Goal: Task Accomplishment & Management: Complete application form

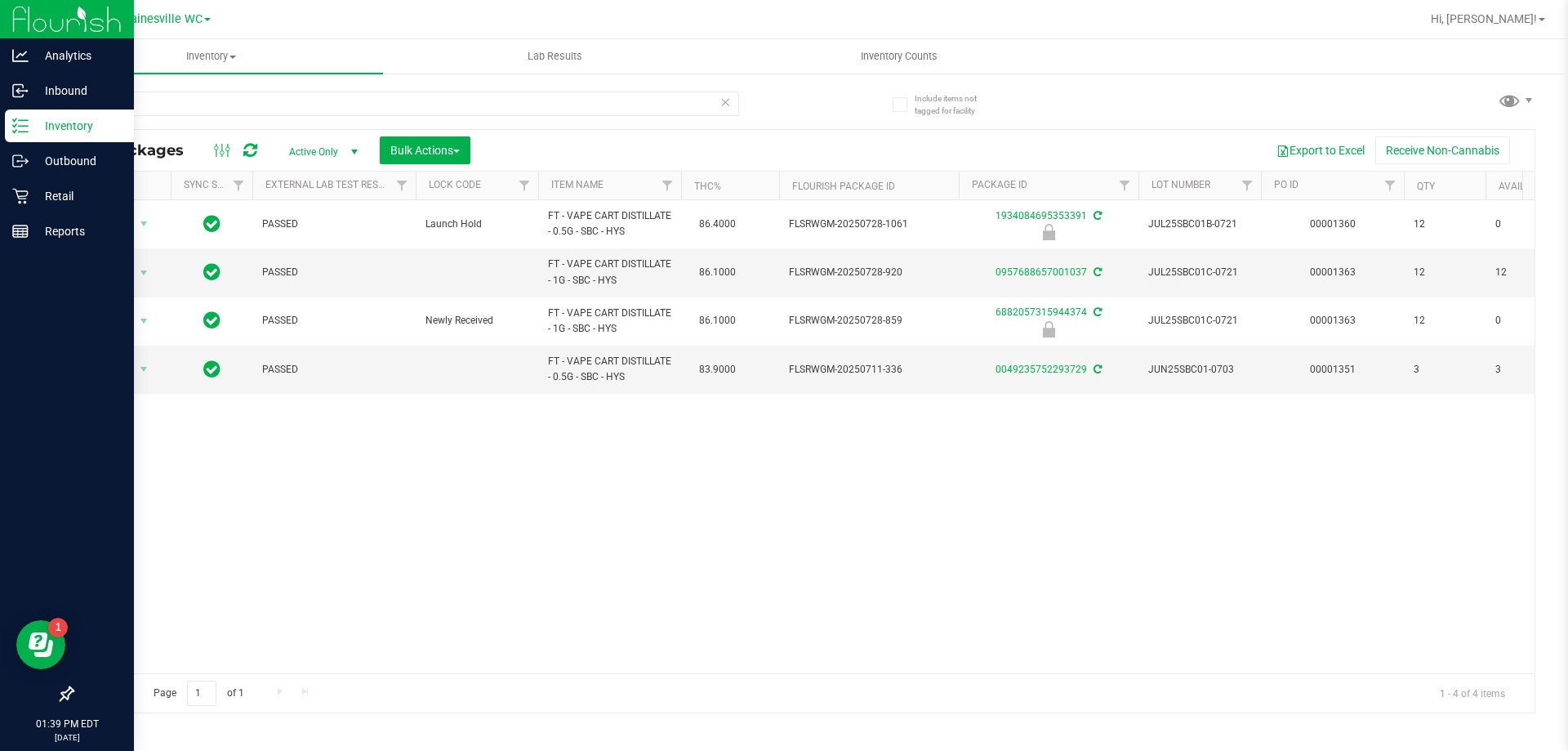
click at [57, 132] on p "Inventory" at bounding box center [77, 126] width 98 height 19
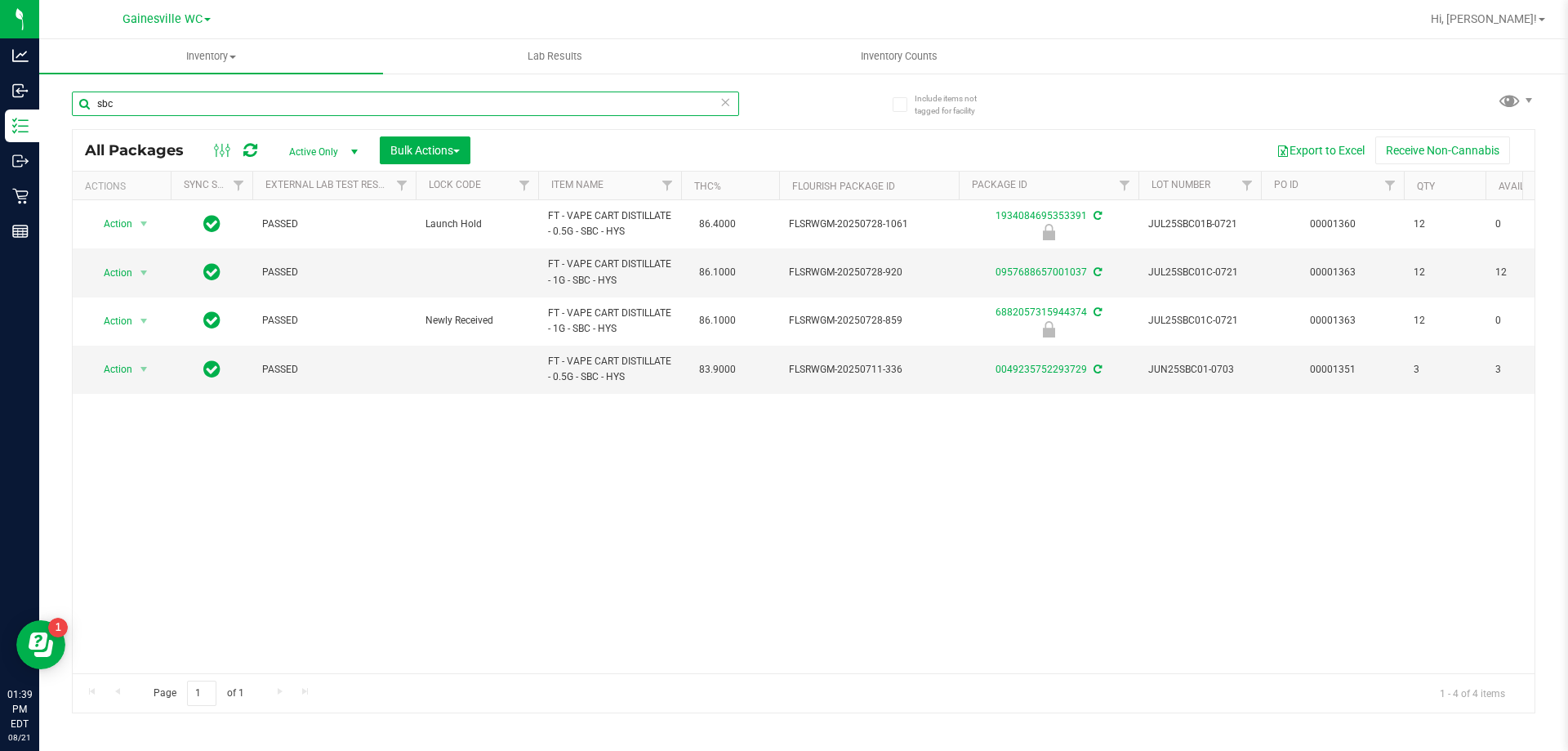
click at [181, 94] on input "sbc" at bounding box center [405, 103] width 667 height 24
drag, startPoint x: 123, startPoint y: 106, endPoint x: 56, endPoint y: 105, distance: 67.0
click at [58, 106] on div "Include items not tagged for facility sbc All Packages Active Only Active Only …" at bounding box center [803, 321] width 1529 height 499
type input "9916059944807227"
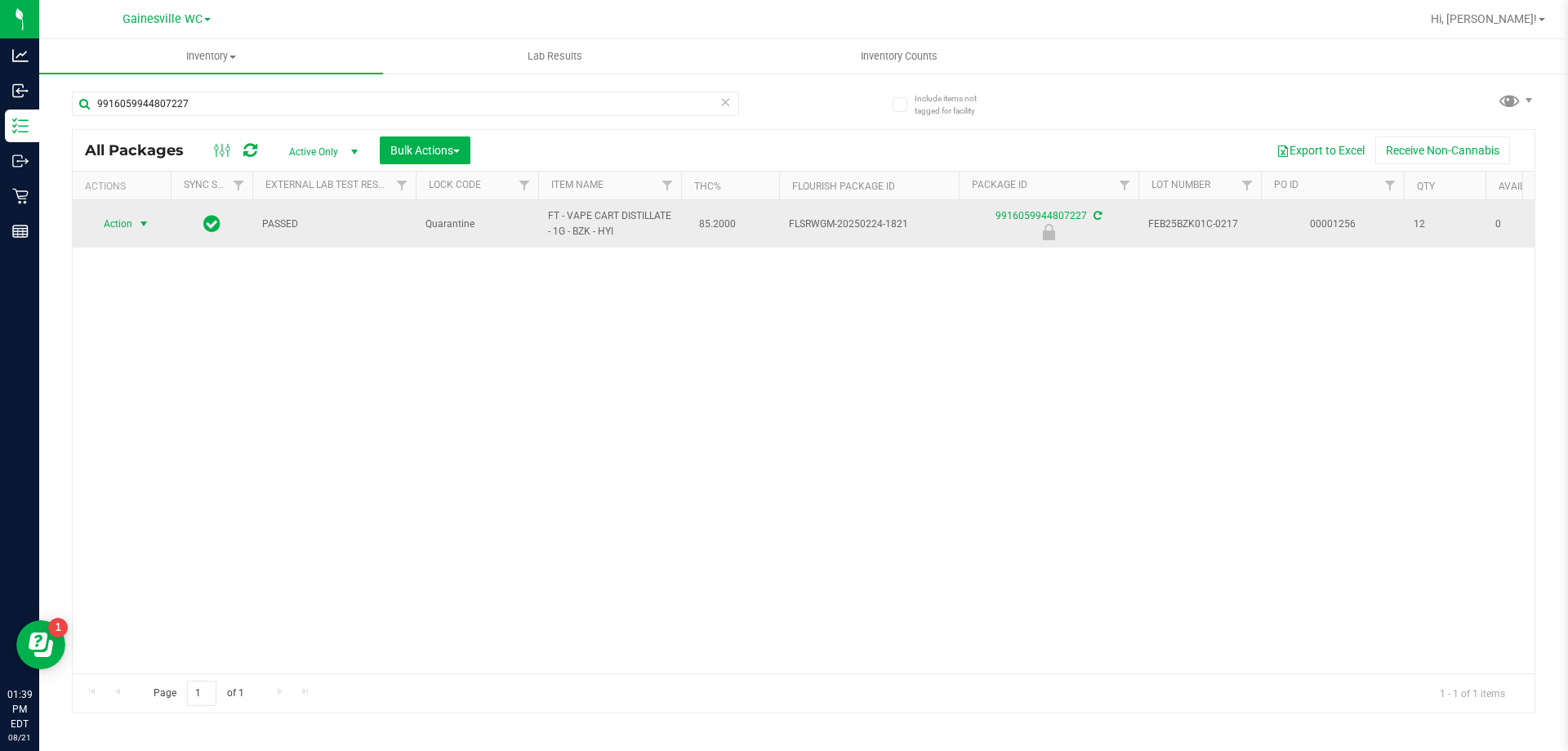
click at [144, 223] on span "select" at bounding box center [143, 223] width 13 height 13
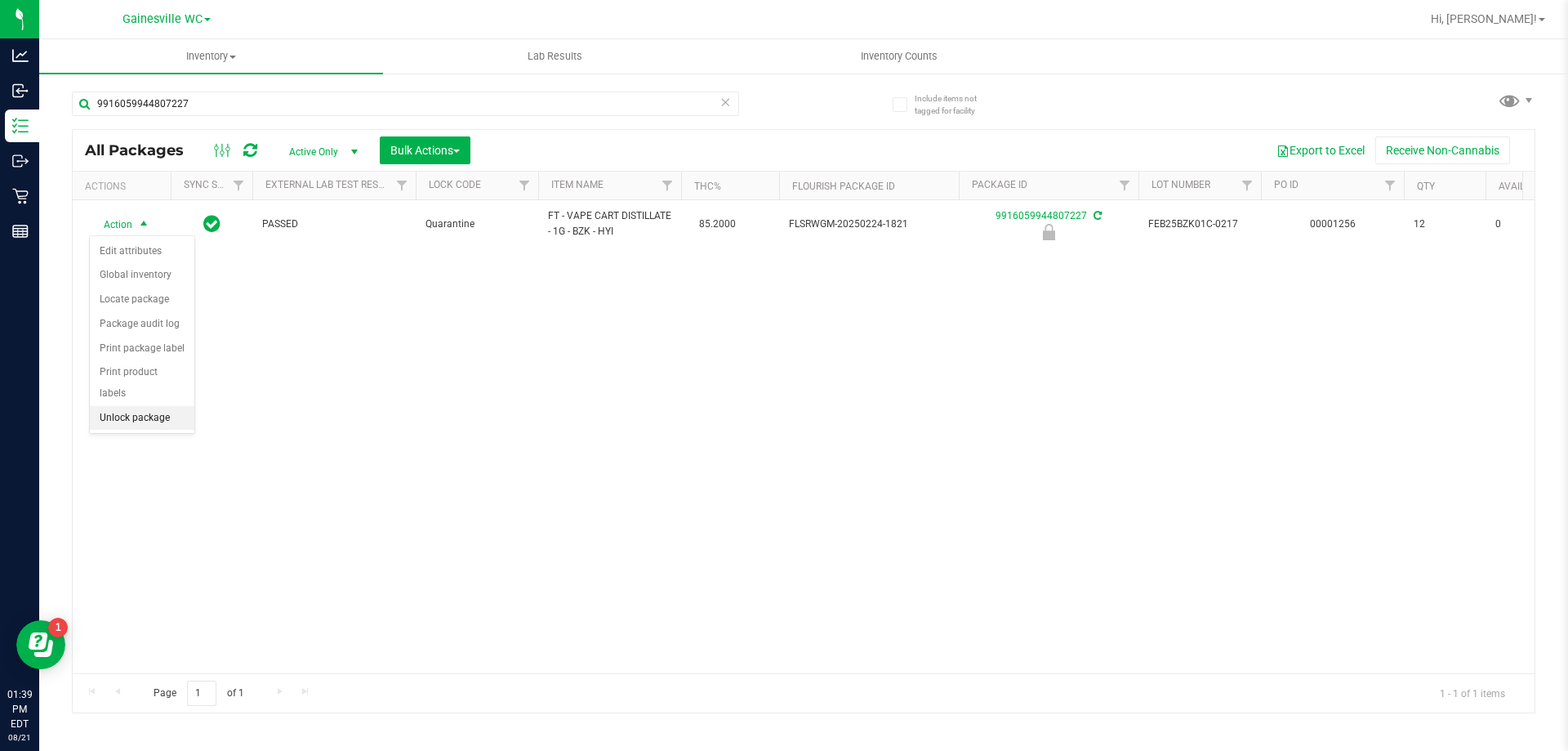
click at [136, 406] on li "Unlock package" at bounding box center [141, 418] width 104 height 24
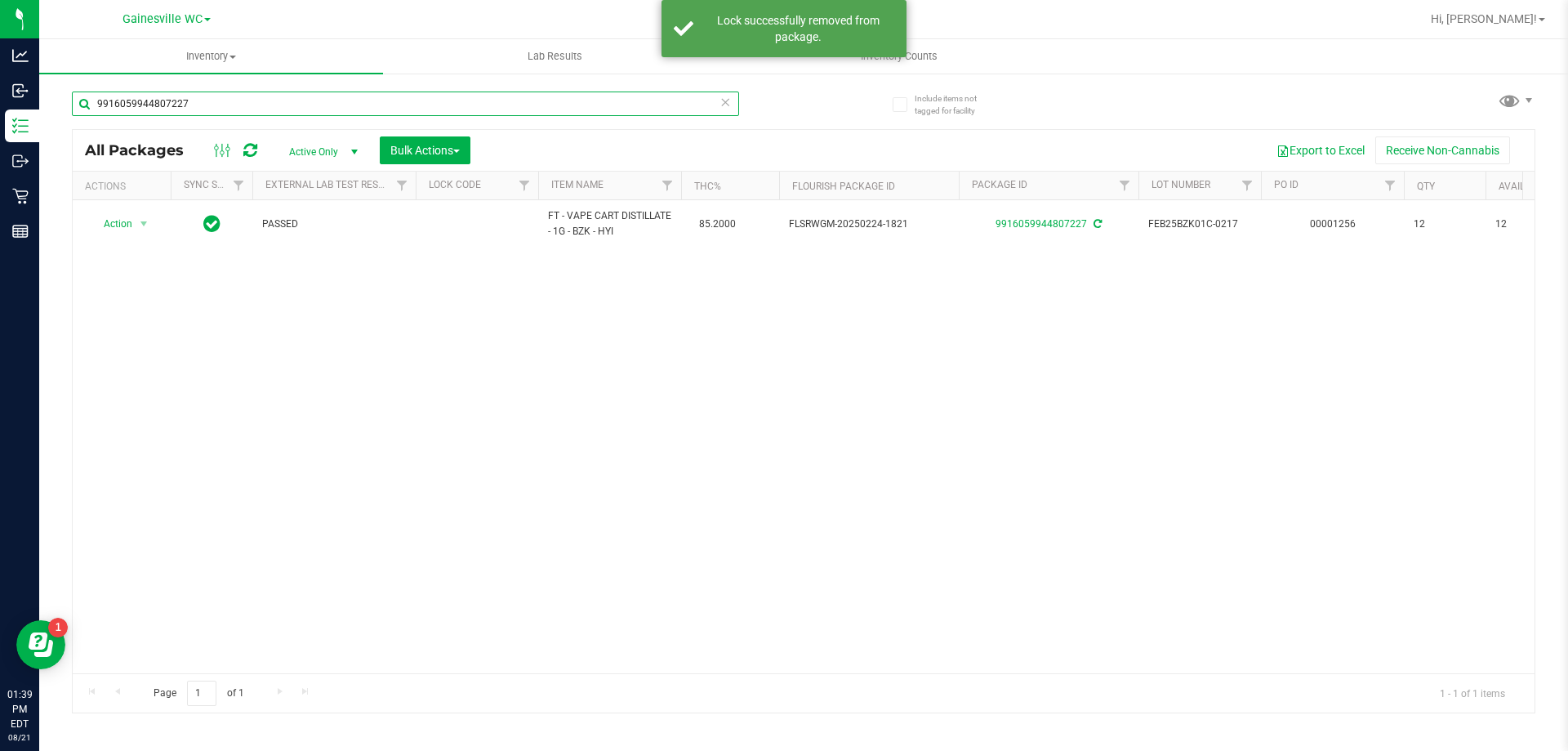
drag, startPoint x: 218, startPoint y: 107, endPoint x: 48, endPoint y: 107, distance: 170.0
click at [48, 107] on div "Include items not tagged for facility 9916059944807227 All Packages Active Only…" at bounding box center [803, 321] width 1529 height 499
type input "3"
type input "3515555392556931"
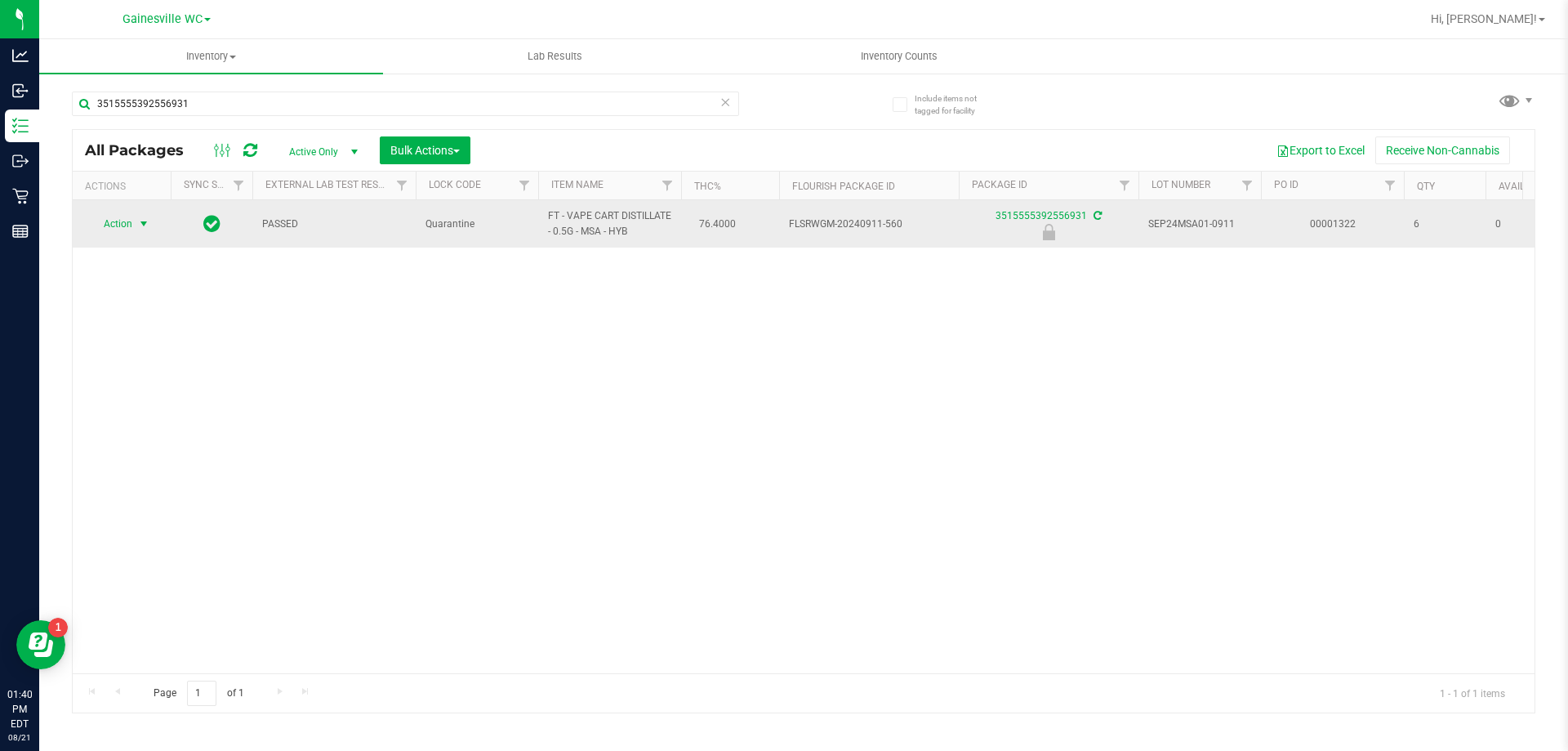
click at [134, 232] on span "select" at bounding box center [144, 223] width 20 height 22
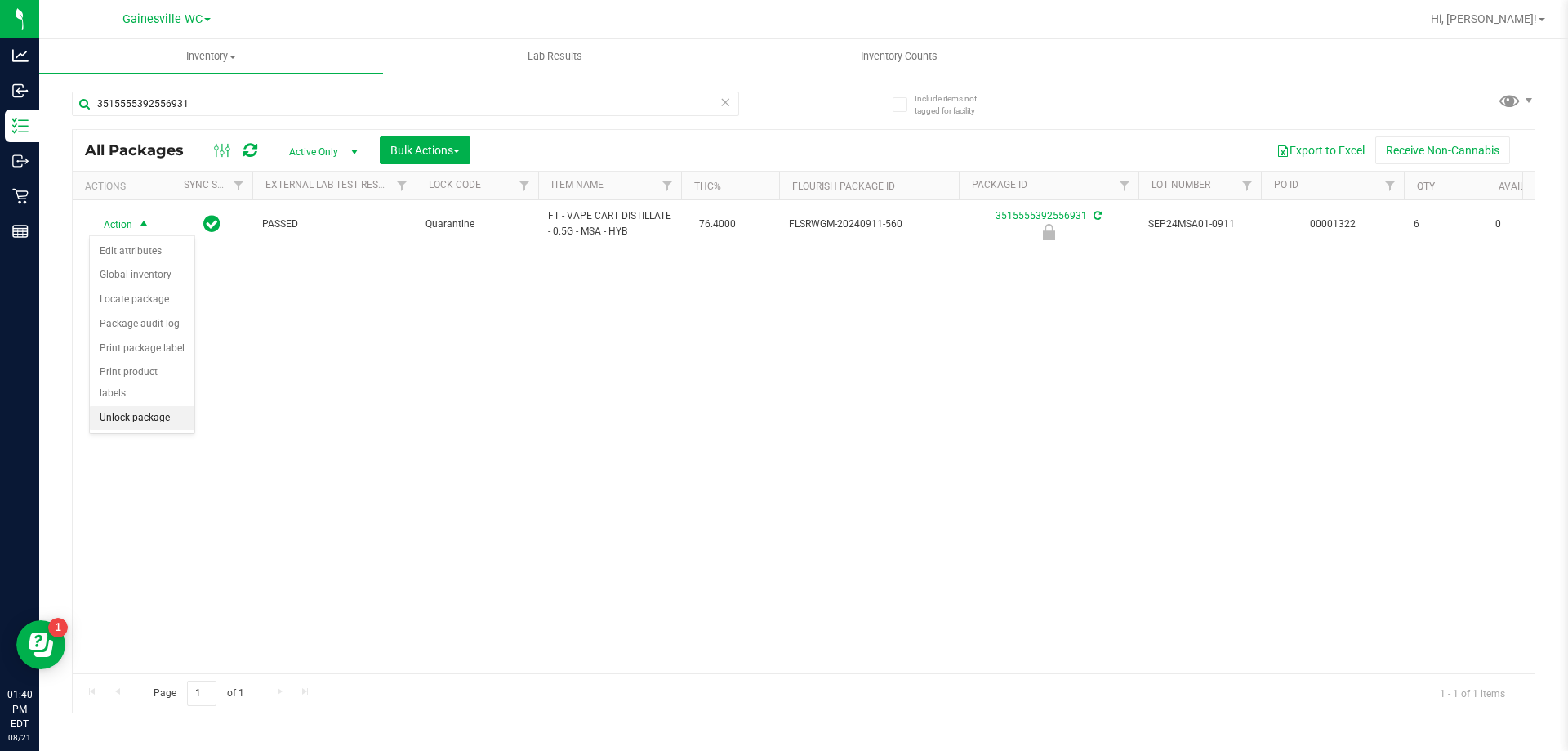
click at [138, 406] on li "Unlock package" at bounding box center [141, 418] width 104 height 24
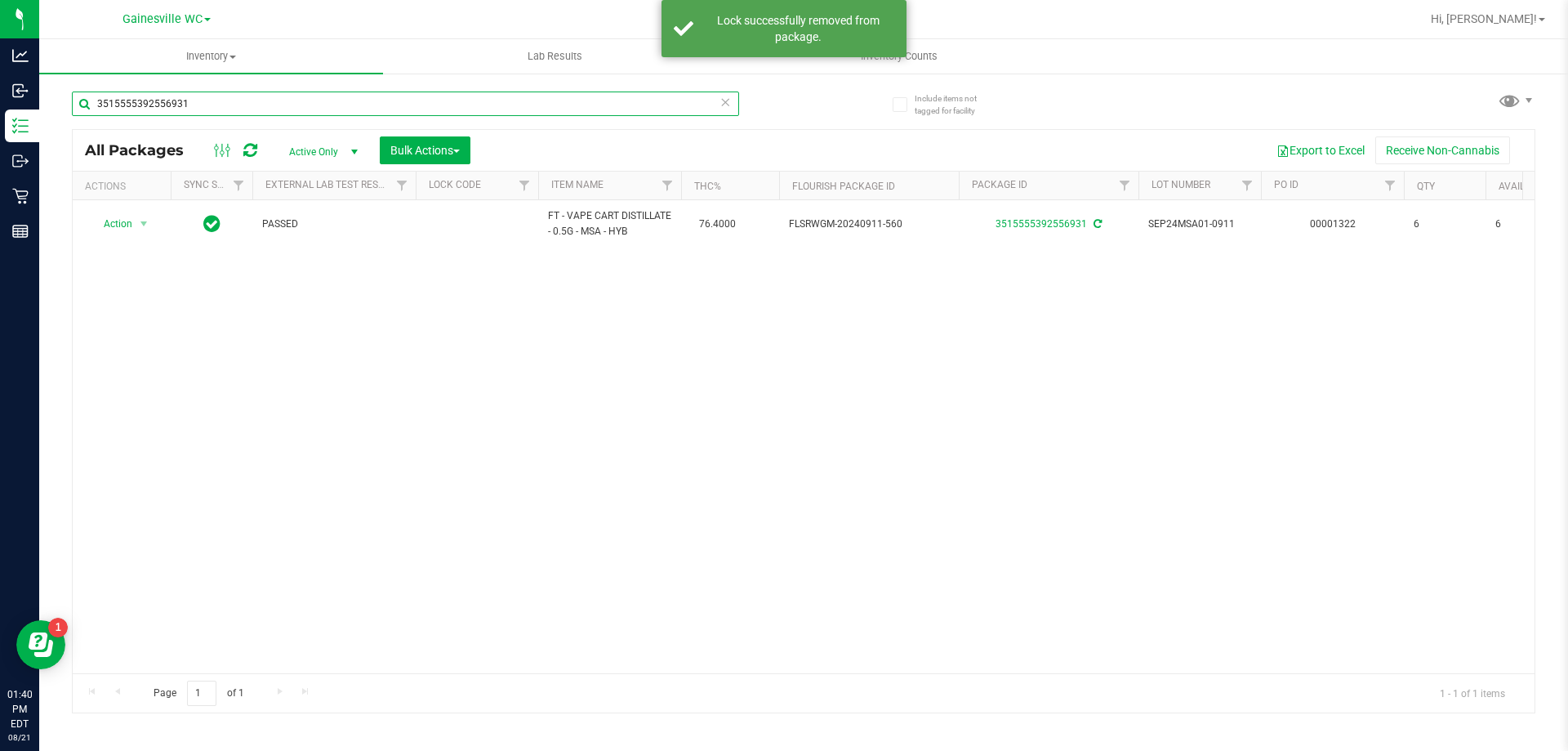
drag, startPoint x: 232, startPoint y: 99, endPoint x: 84, endPoint y: 104, distance: 148.1
click at [84, 104] on input "3515555392556931" at bounding box center [405, 103] width 667 height 24
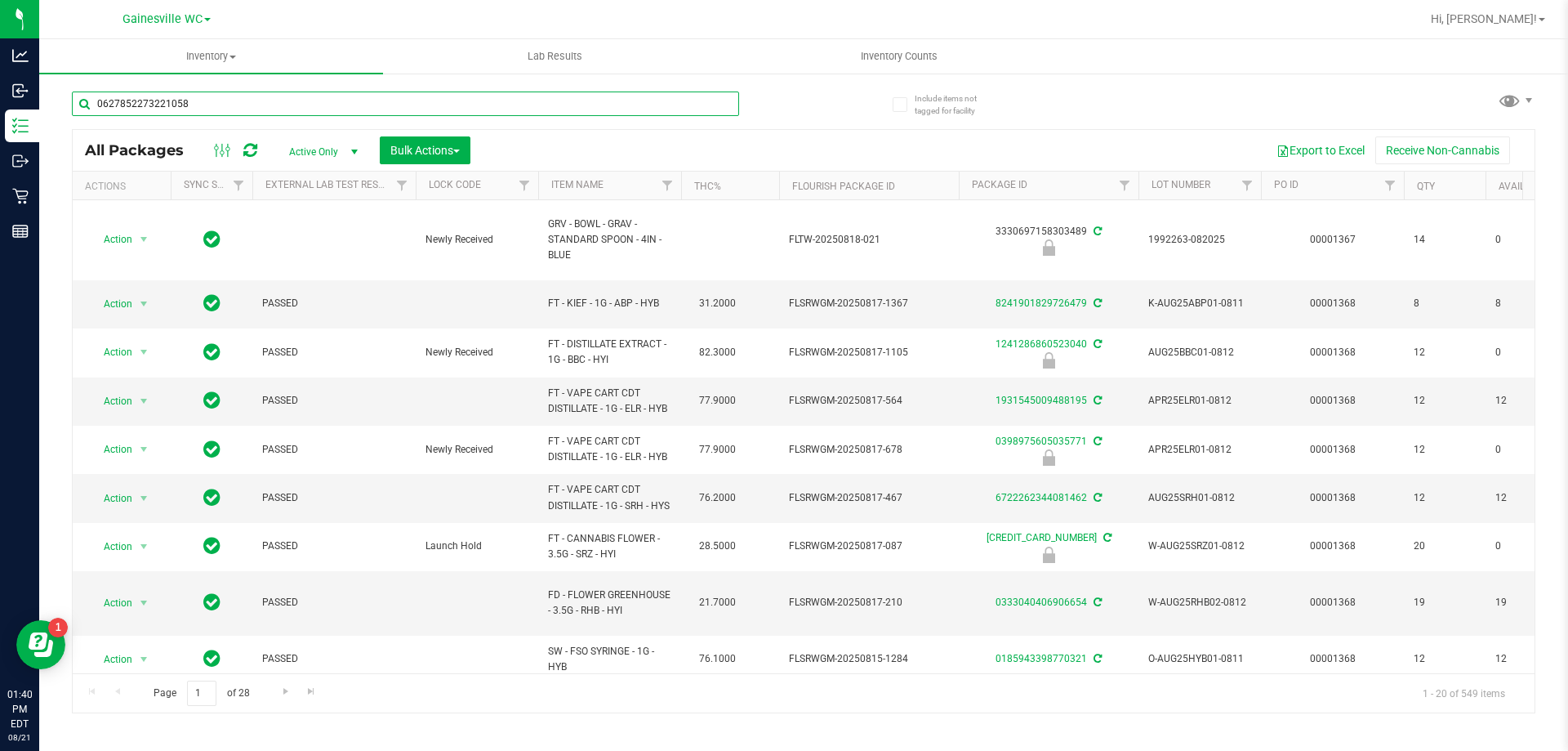
type input "0627852273221058"
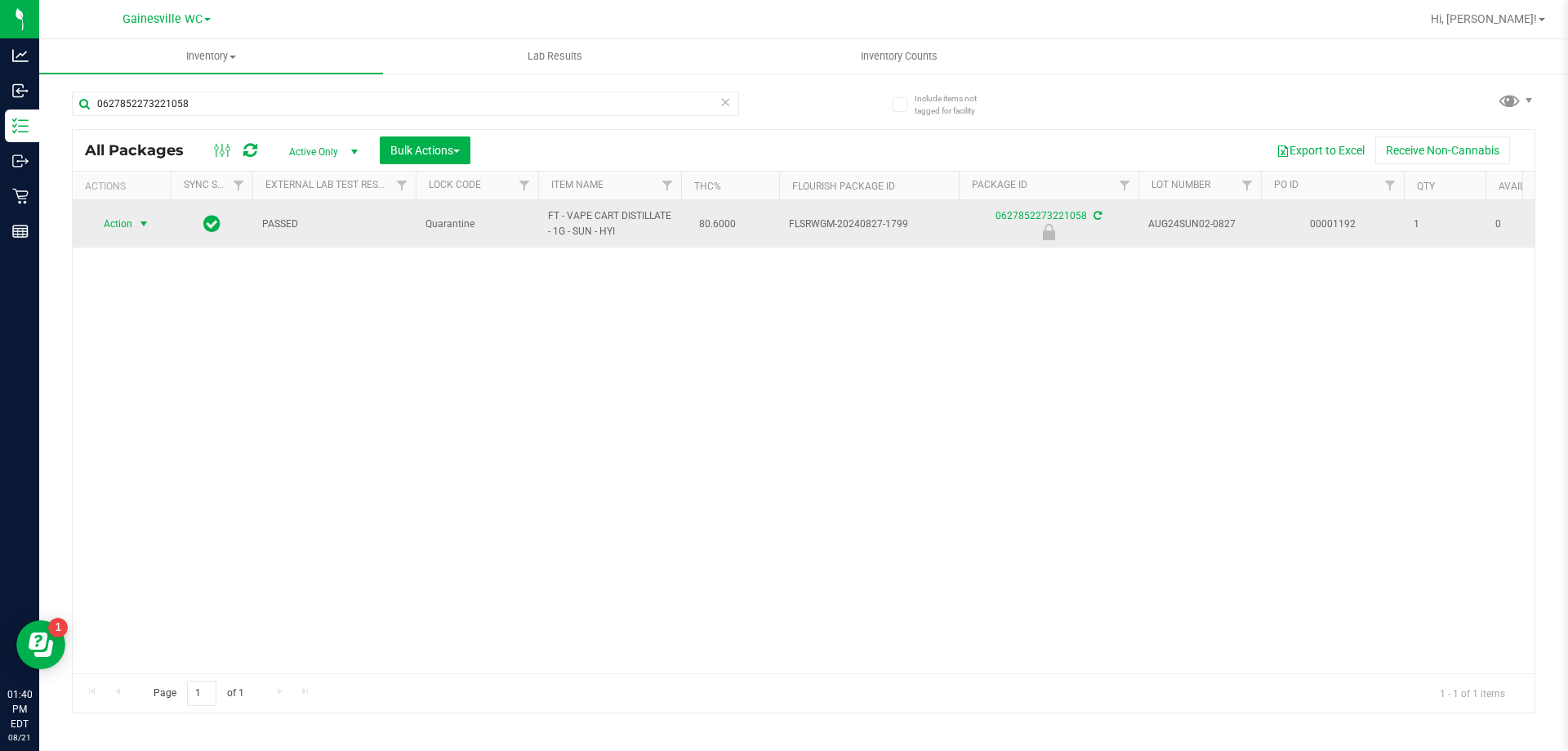
click at [139, 223] on span "select" at bounding box center [143, 223] width 13 height 13
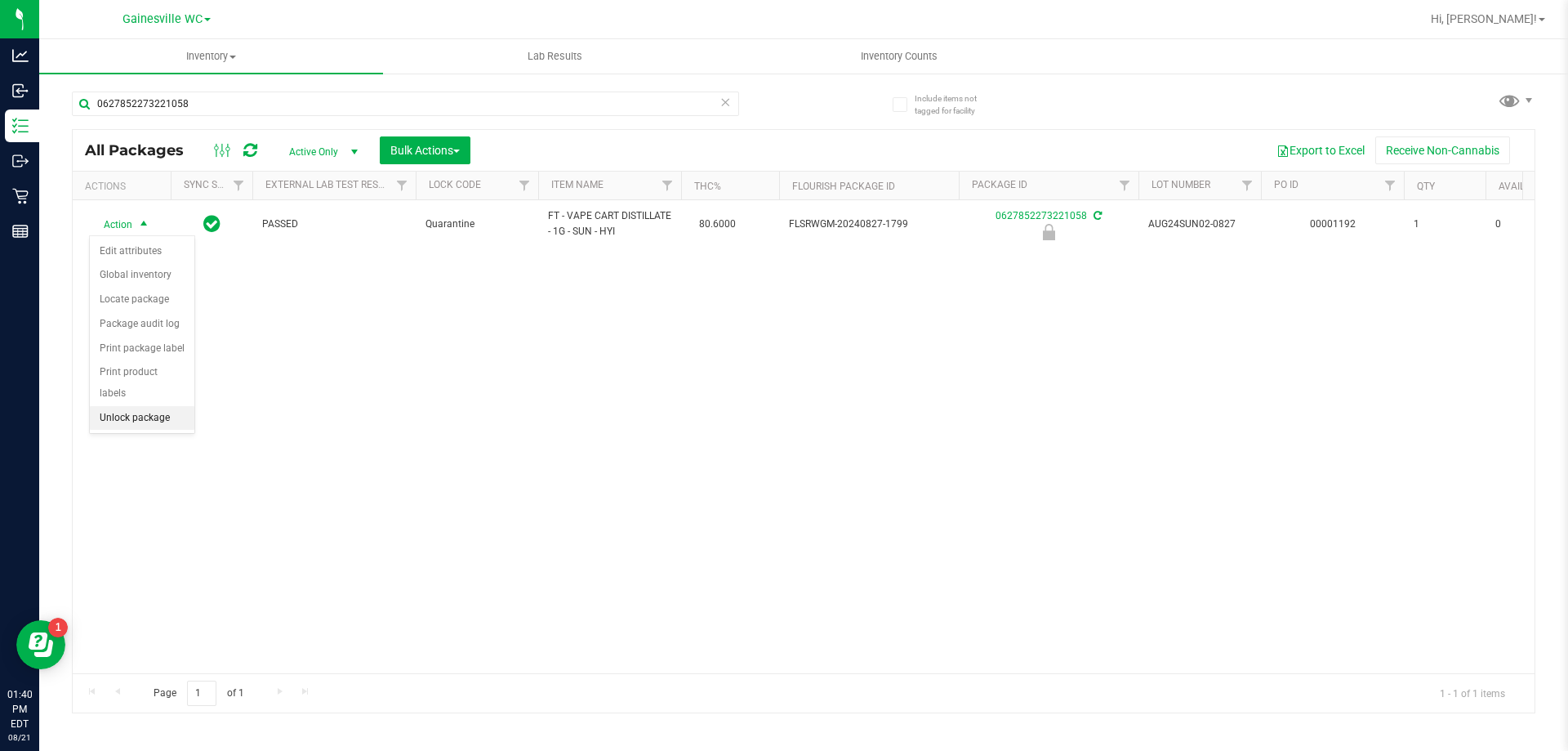
click at [145, 406] on li "Unlock package" at bounding box center [141, 418] width 104 height 24
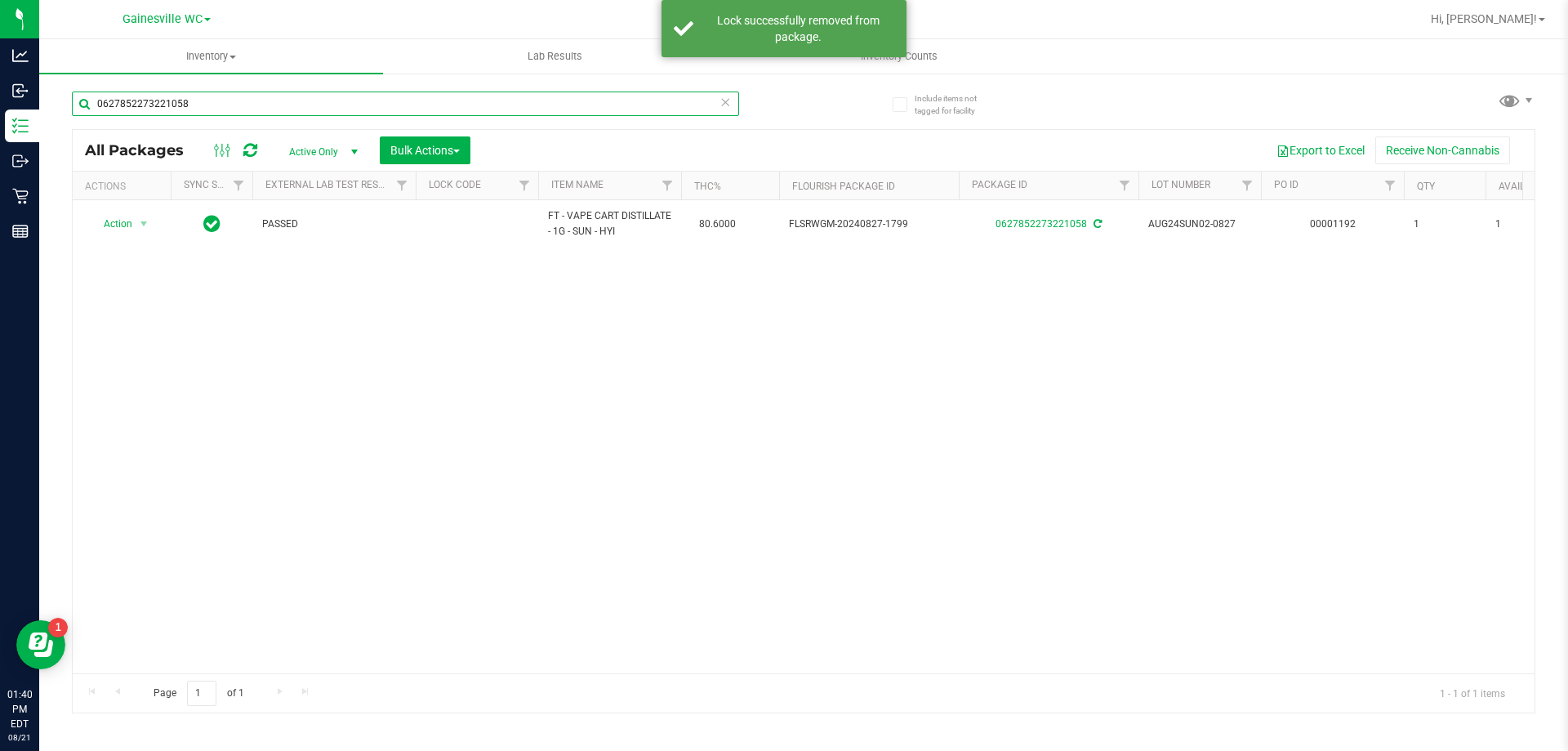
drag, startPoint x: 227, startPoint y: 98, endPoint x: 68, endPoint y: 96, distance: 159.0
click at [68, 96] on div "Include items not tagged for facility 0627852273221058 All Packages Active Only…" at bounding box center [803, 321] width 1529 height 499
type input "0052050519225486"
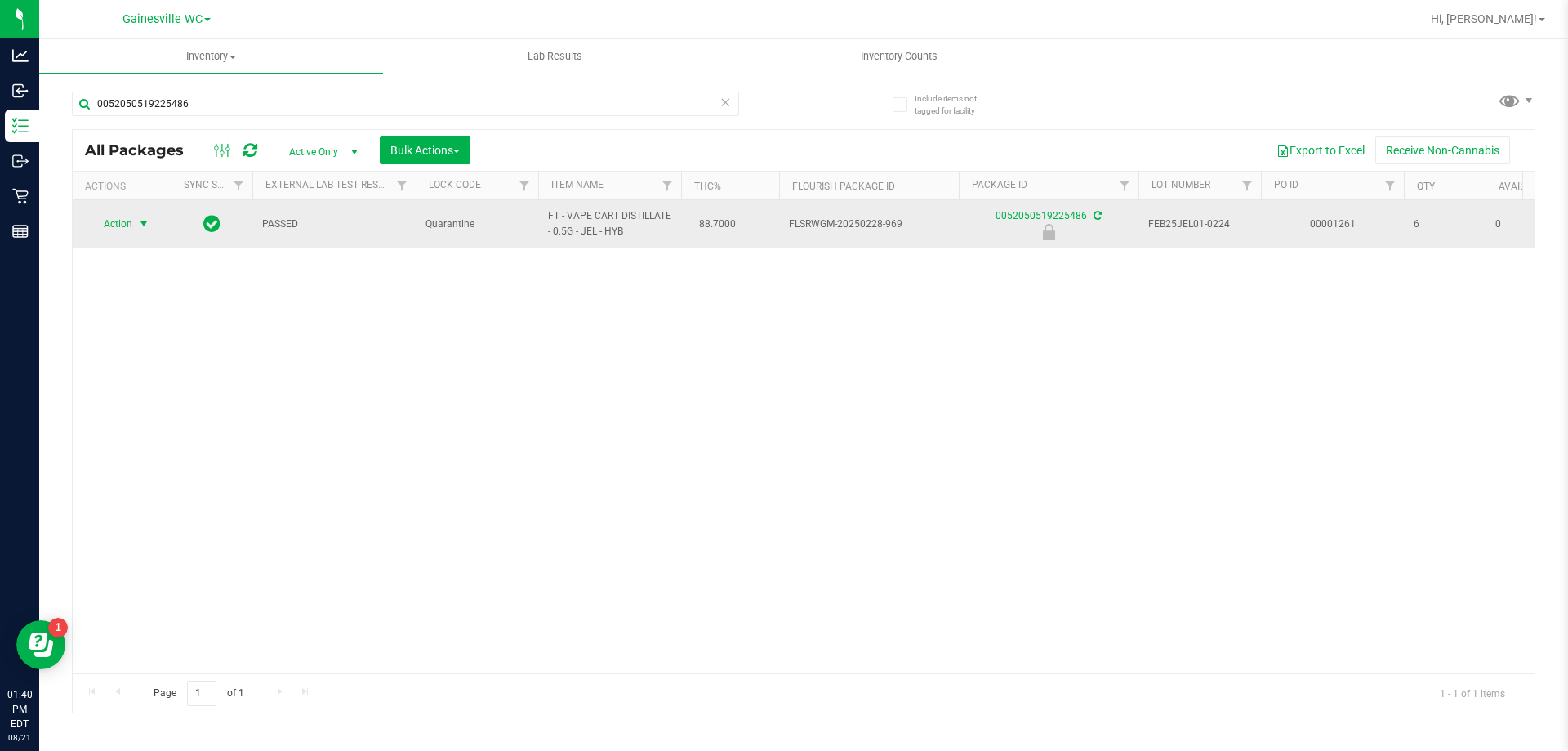
click at [129, 231] on span "Action" at bounding box center [110, 223] width 44 height 22
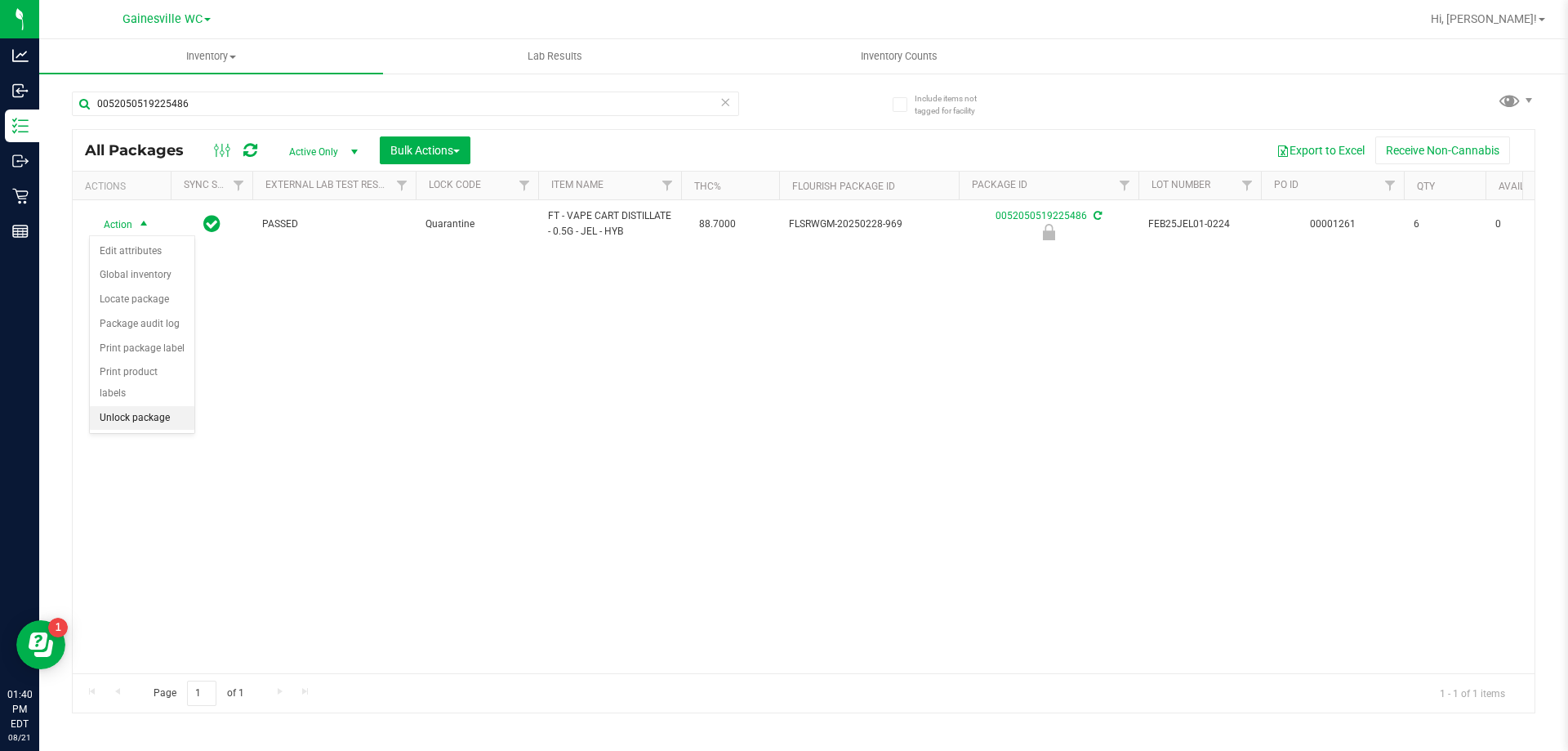
click at [106, 406] on li "Unlock package" at bounding box center [141, 418] width 104 height 24
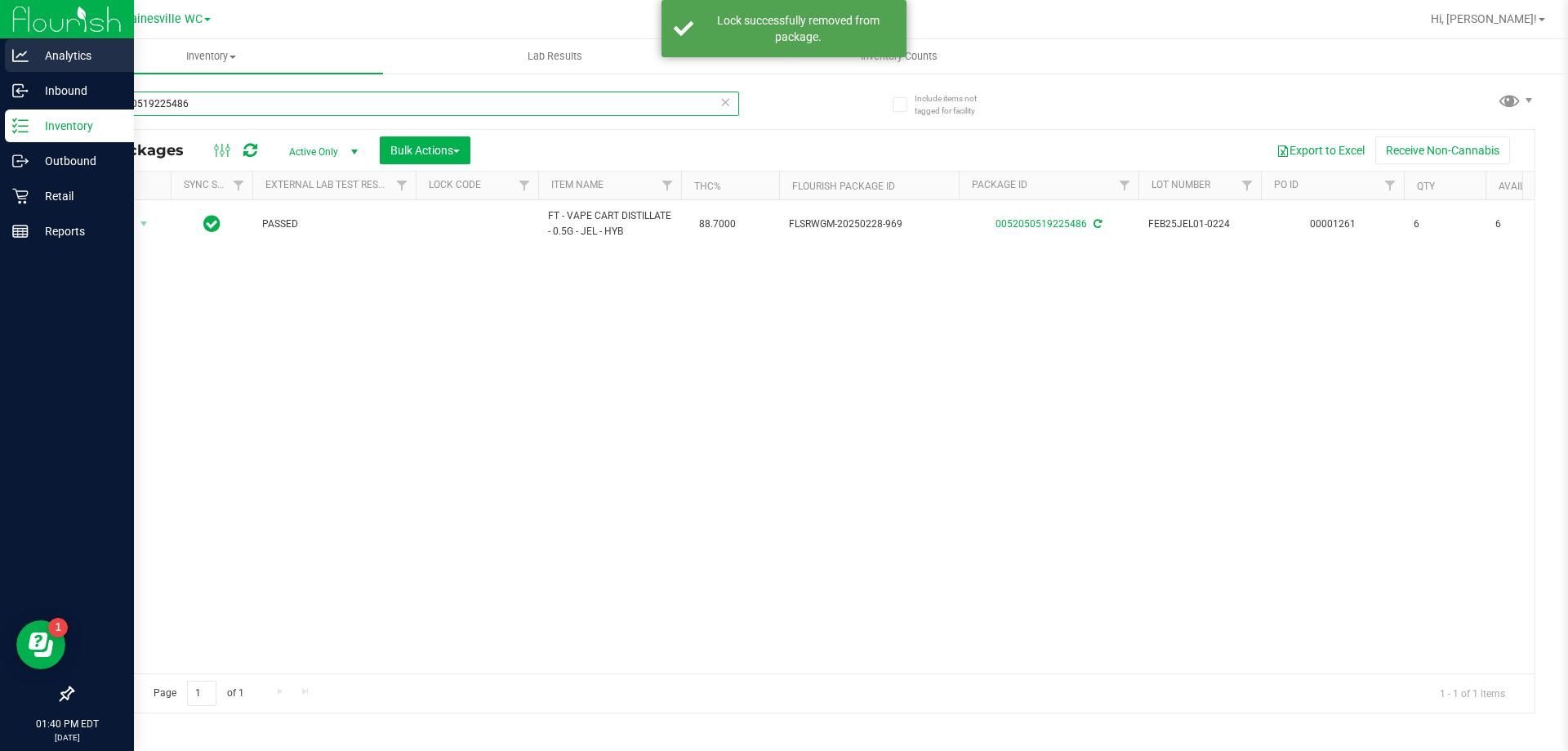
drag, startPoint x: 218, startPoint y: 108, endPoint x: 0, endPoint y: 73, distance: 220.8
click at [0, 73] on div "Analytics Inbound Inventory Outbound Retail Reports 01:40 PM EDT [DATE] 08/21 G…" at bounding box center [784, 375] width 1568 height 751
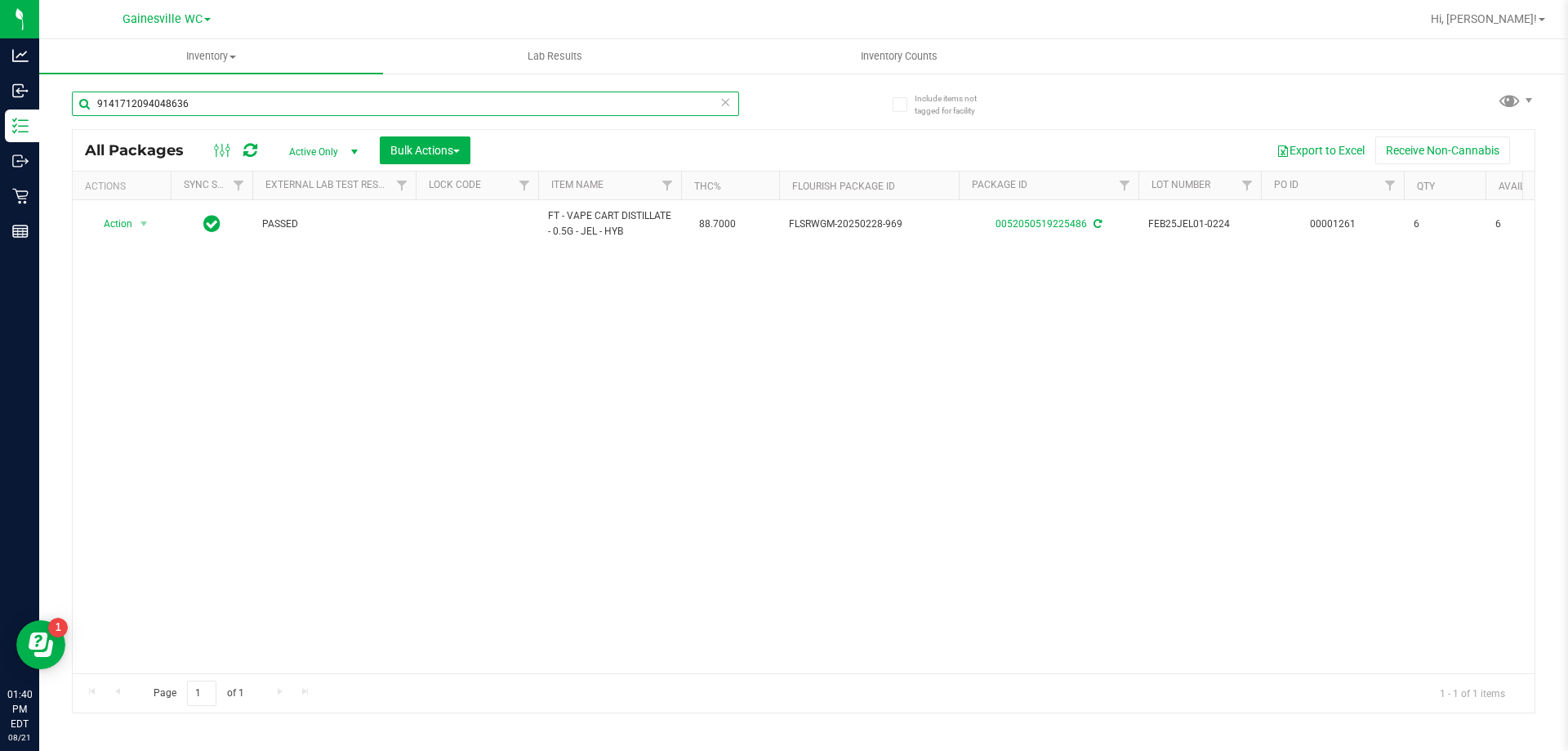
type input "9141712094048636"
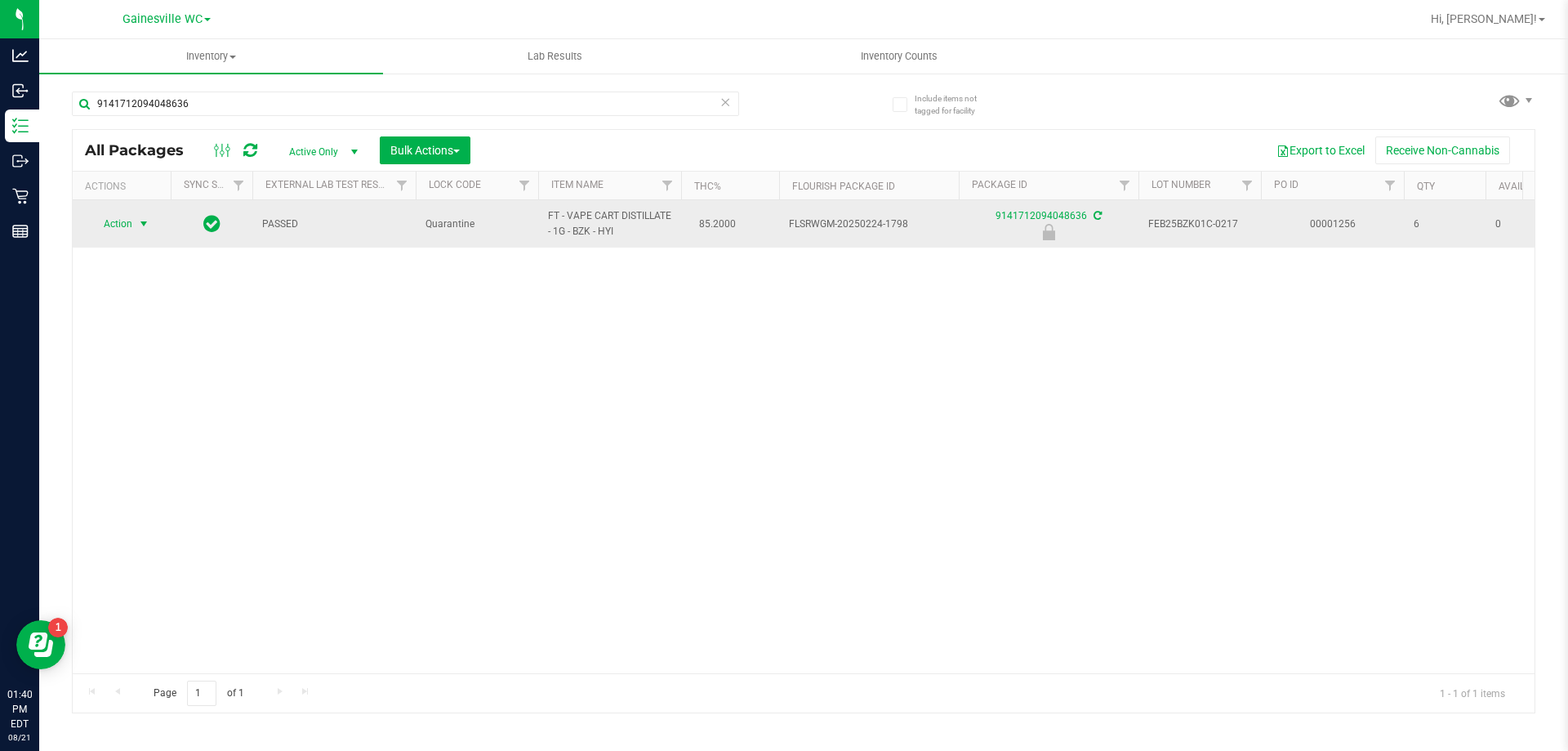
click at [143, 223] on span "select" at bounding box center [143, 223] width 13 height 13
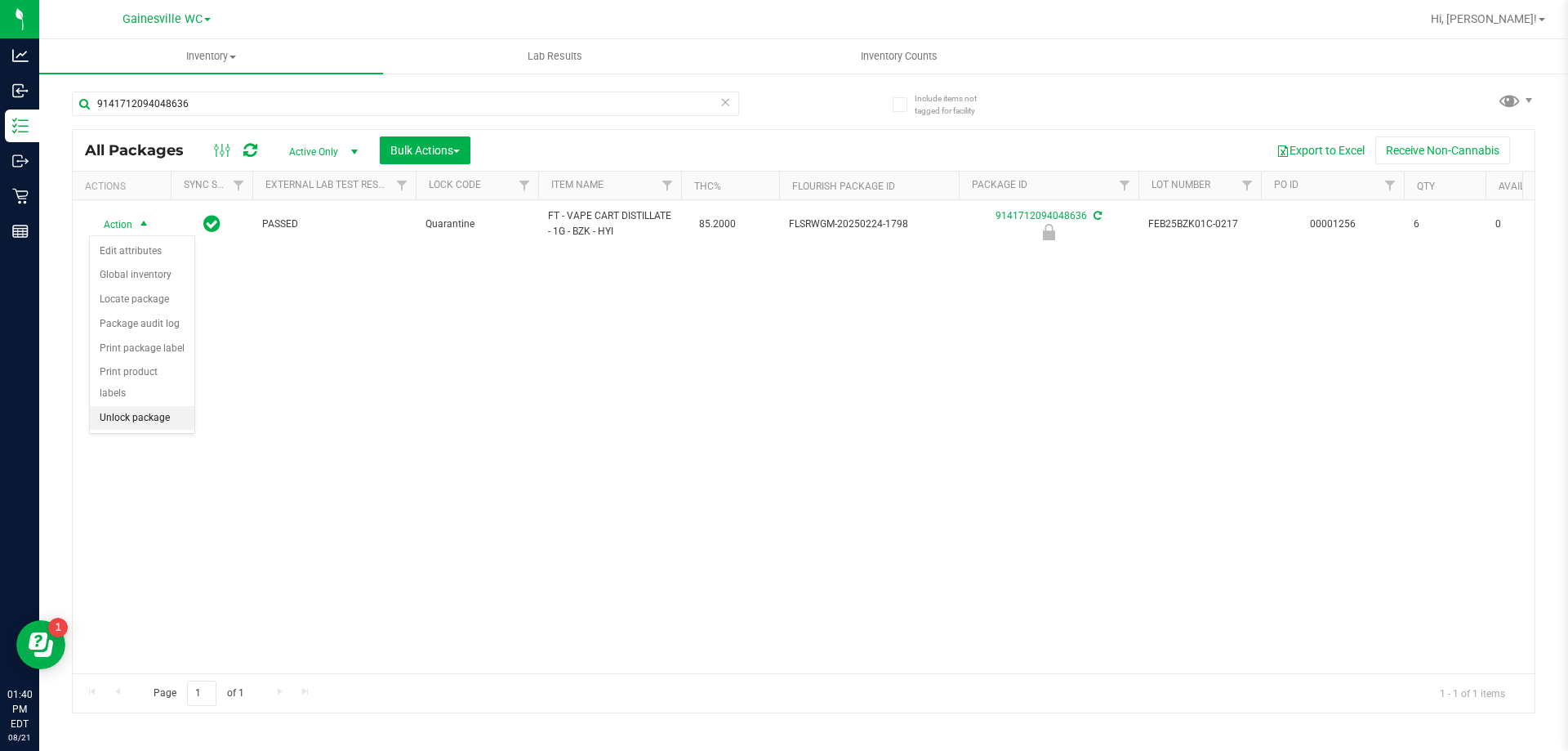
click at [131, 407] on li "Unlock package" at bounding box center [141, 418] width 104 height 24
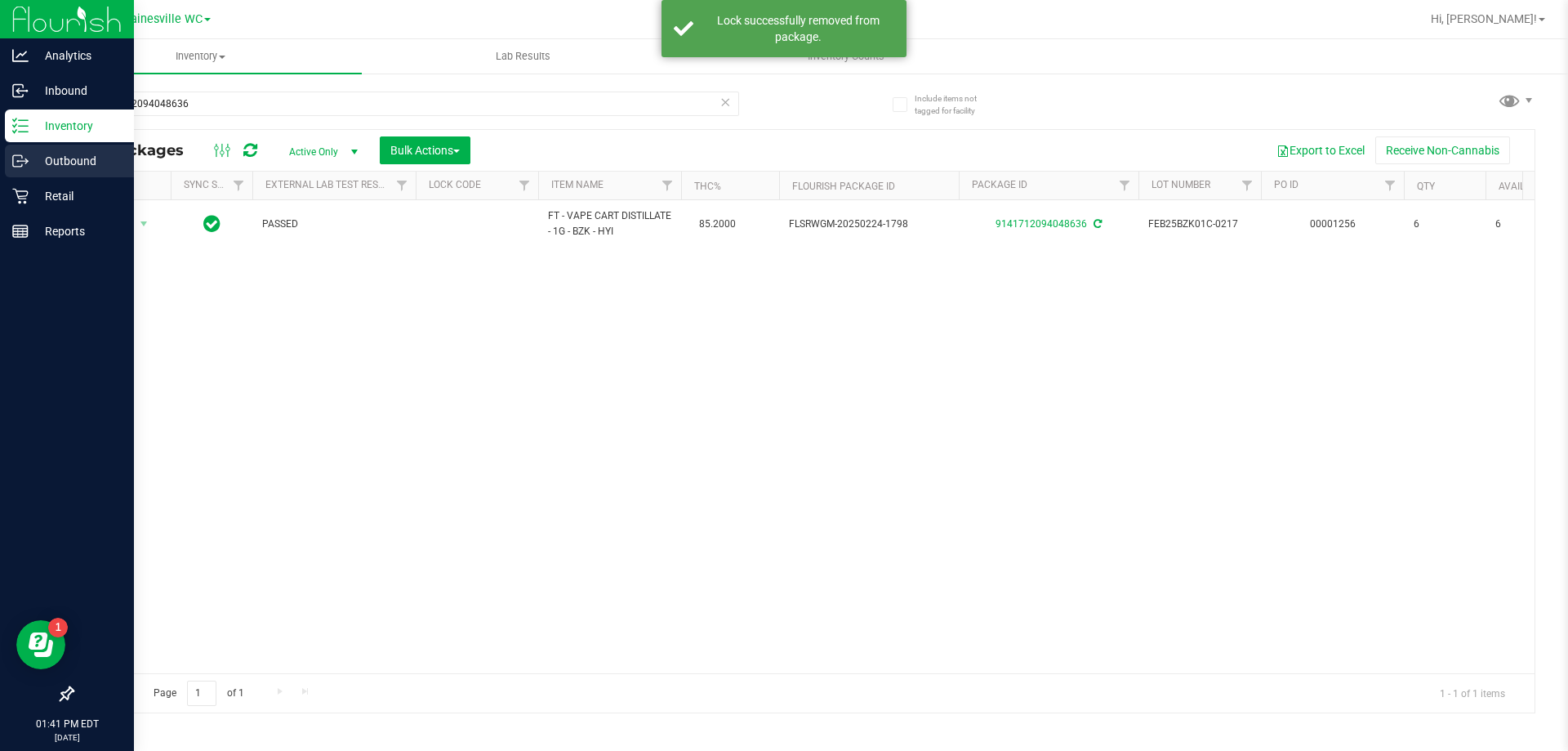
click at [76, 155] on p "Outbound" at bounding box center [77, 161] width 98 height 19
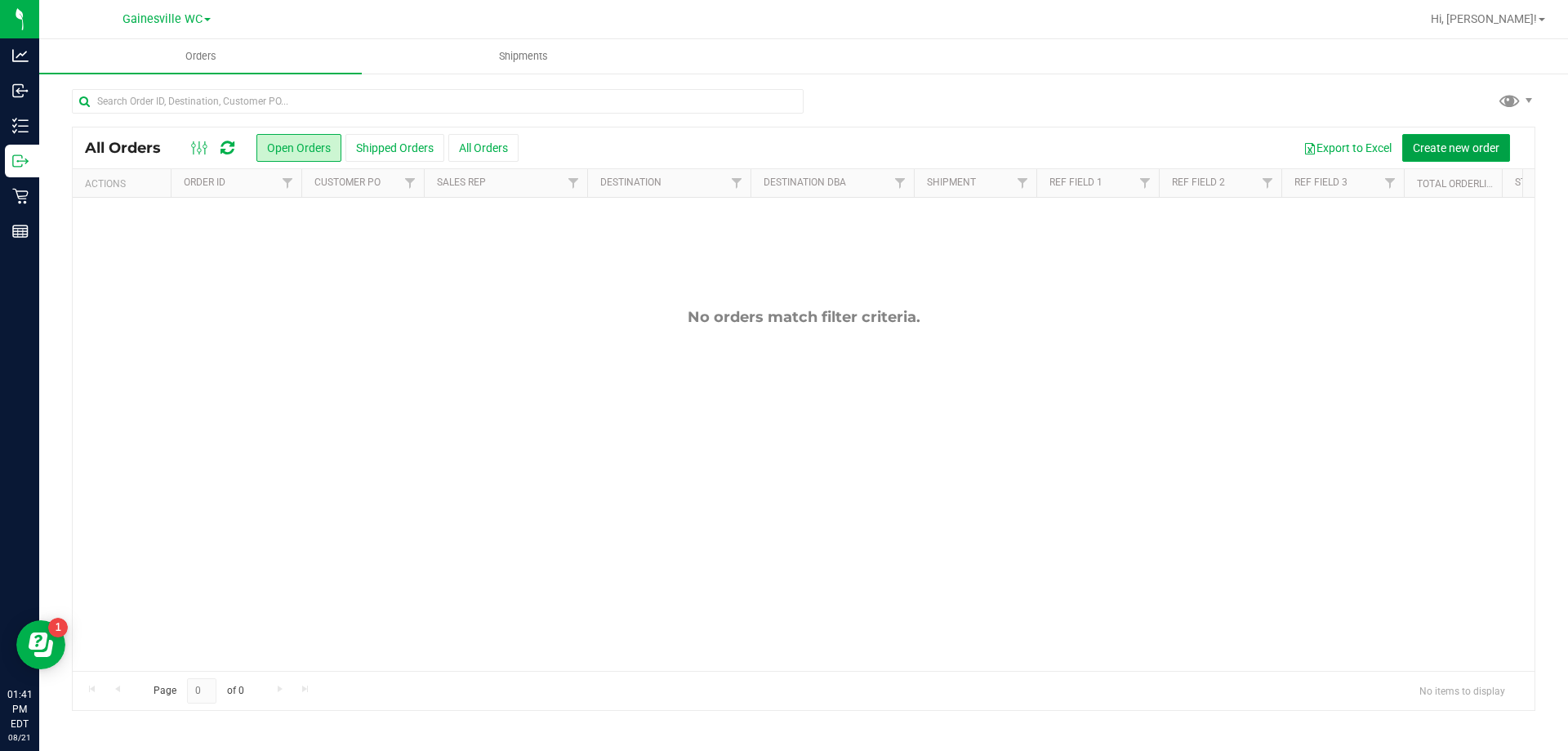
click at [1451, 144] on span "Create new order" at bounding box center [1456, 147] width 87 height 13
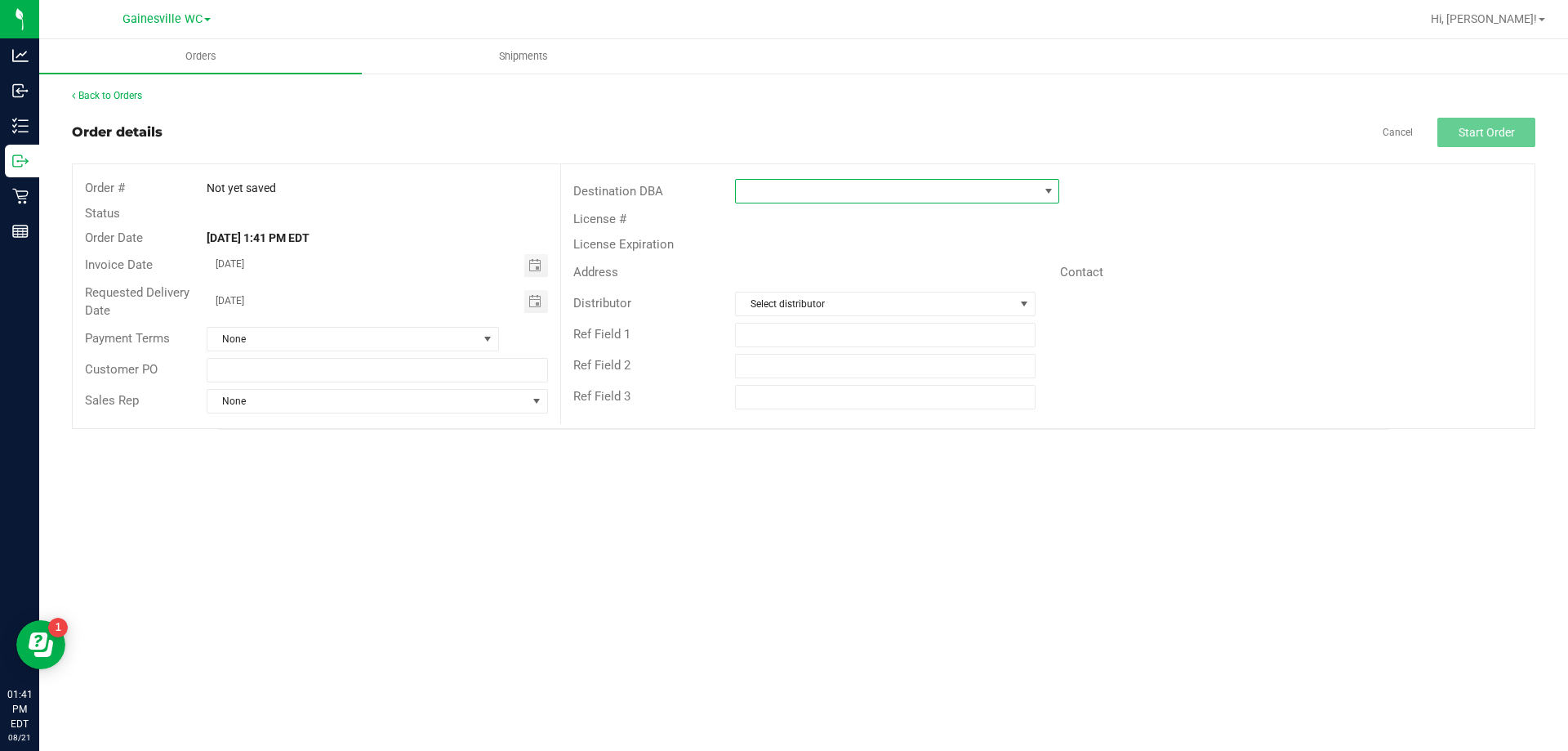
click at [828, 180] on span at bounding box center [887, 191] width 302 height 22
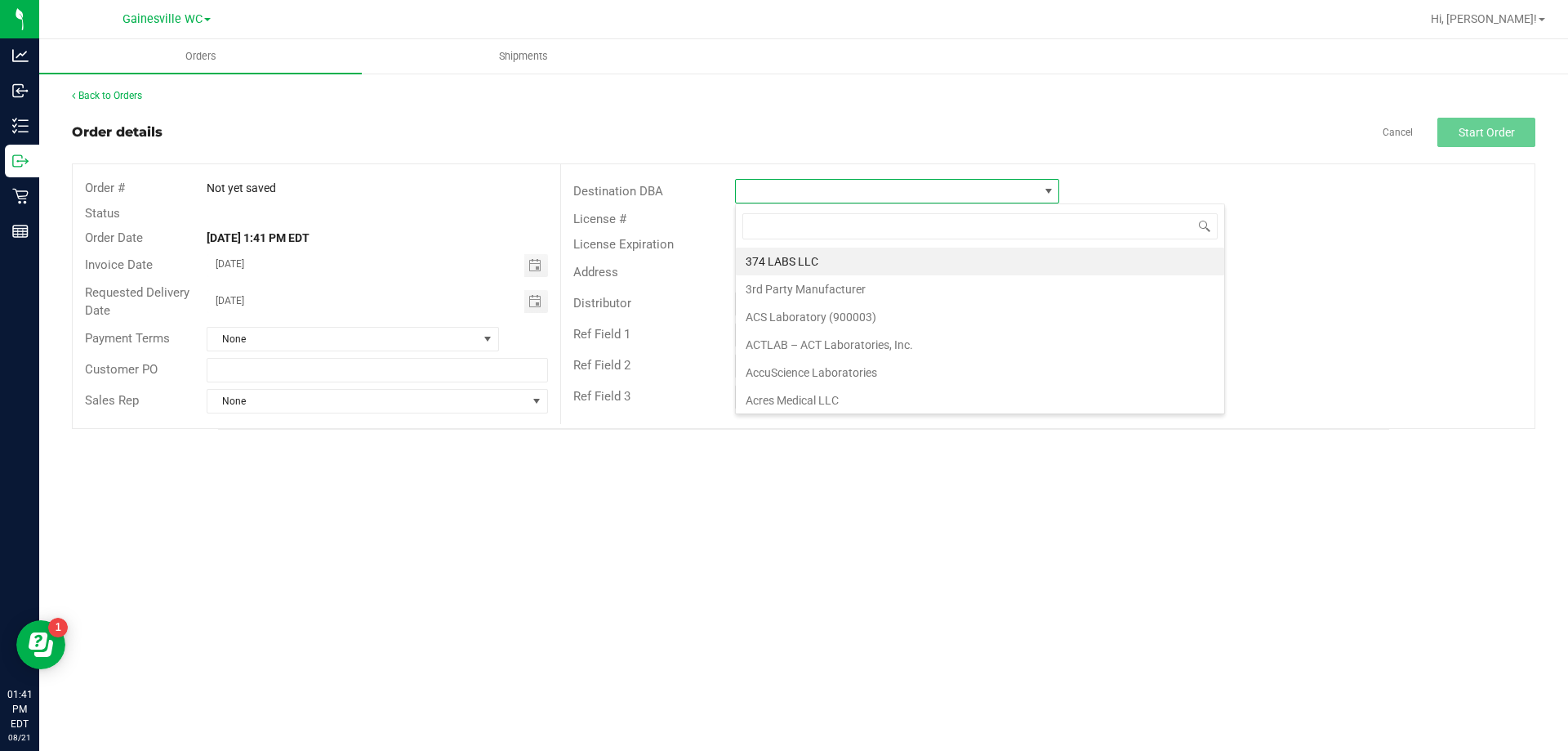
scroll to position [24, 324]
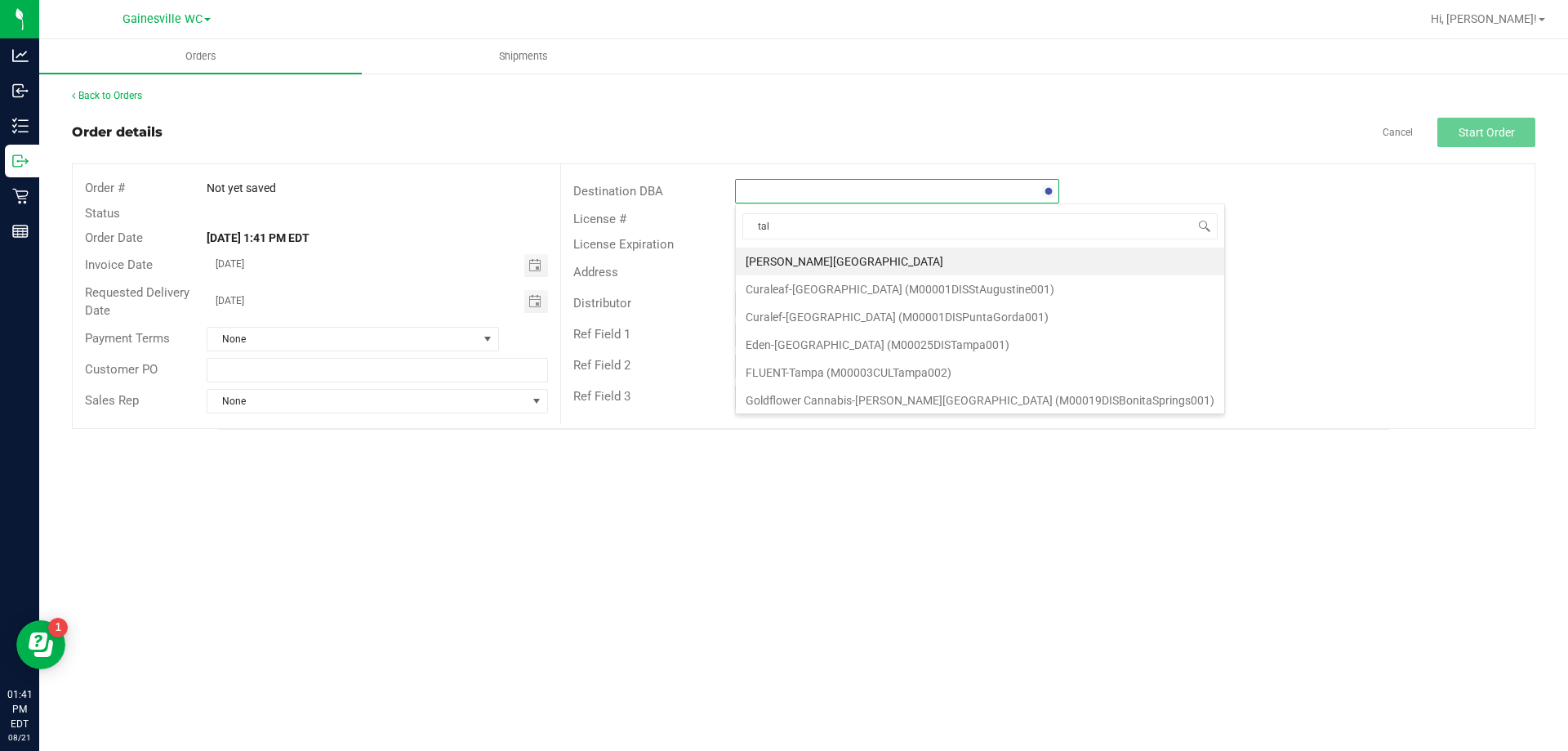
type input "tall"
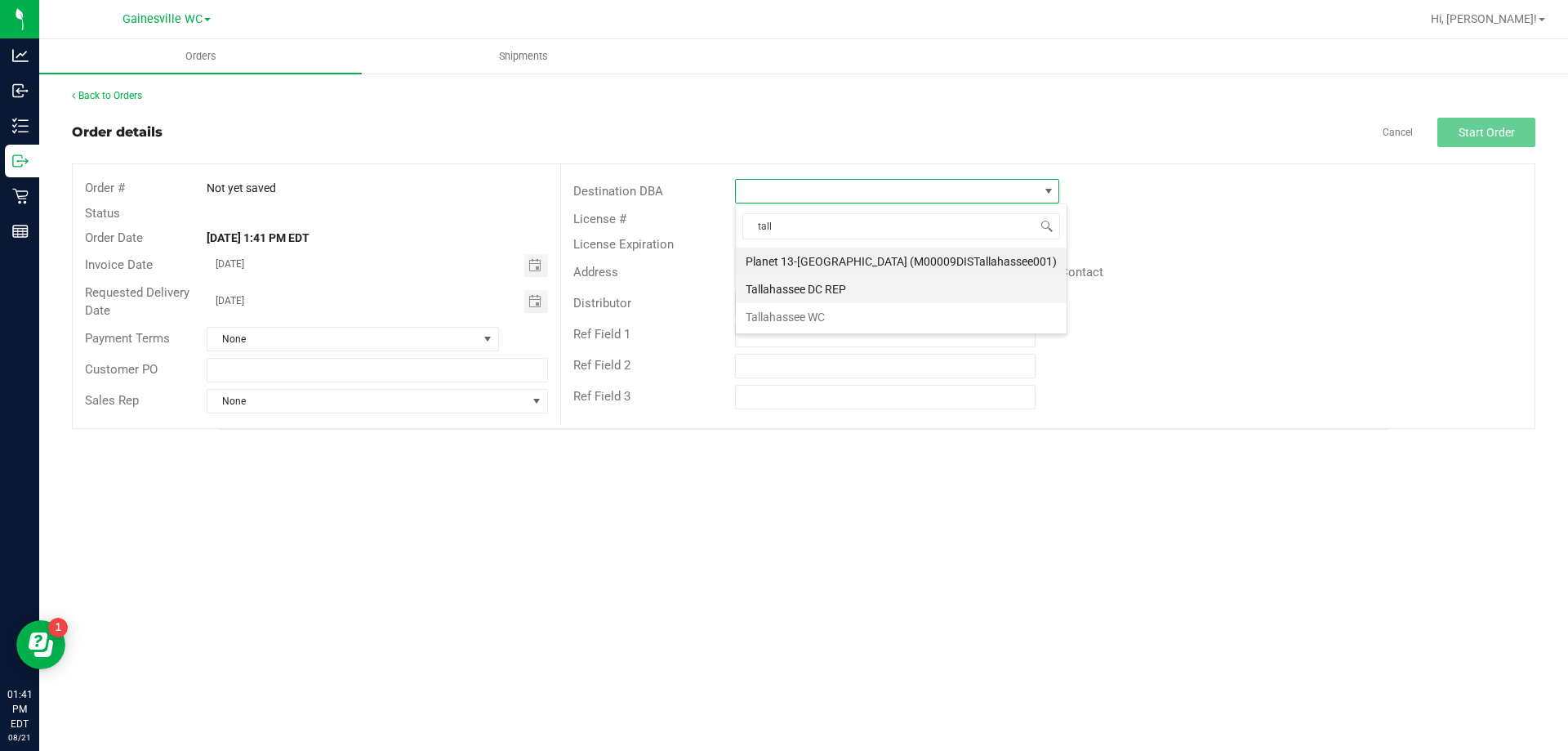
click at [822, 279] on li "Tallahassee DC REP" at bounding box center [902, 289] width 331 height 28
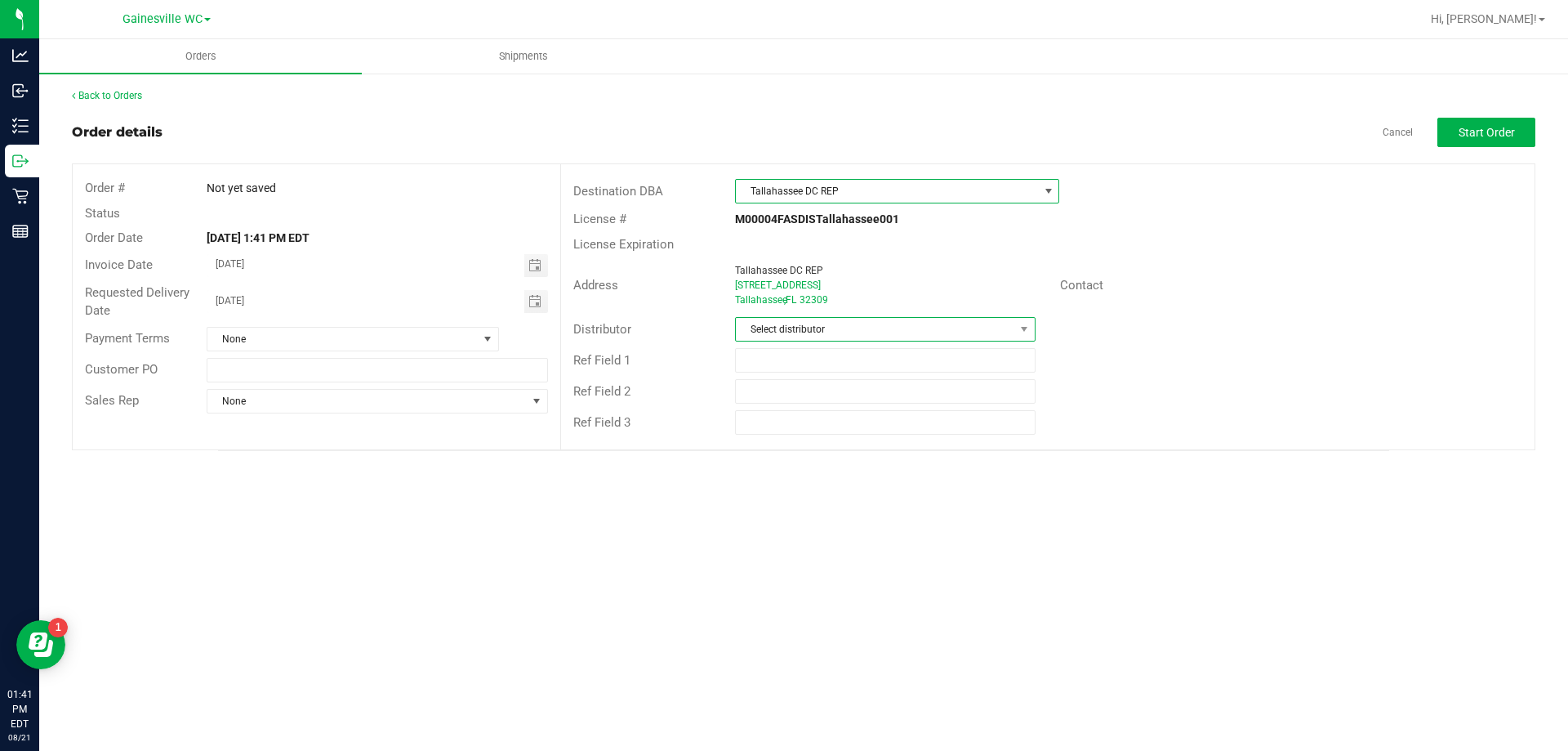
click at [808, 329] on span "Select distributor" at bounding box center [875, 328] width 278 height 22
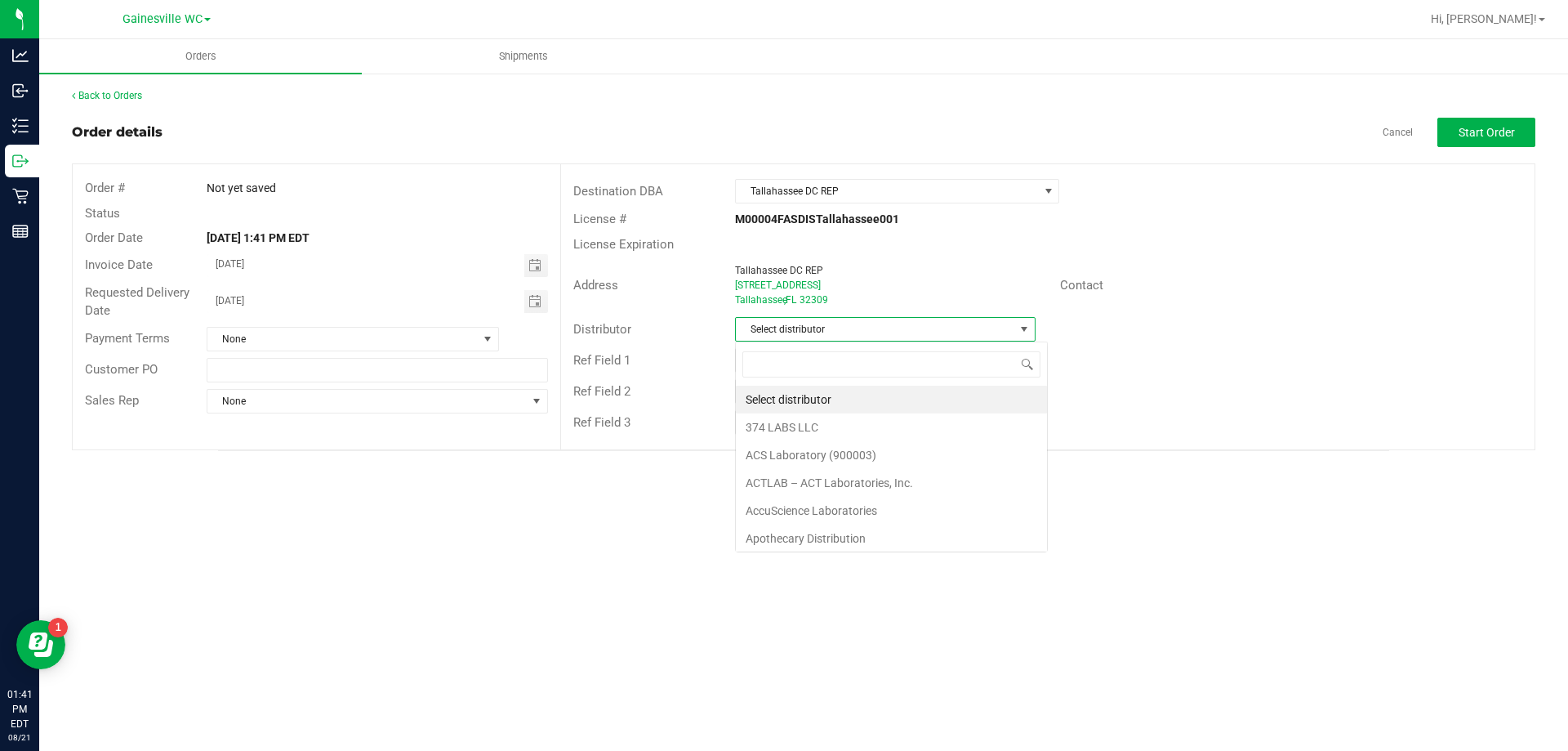
scroll to position [24, 301]
type input "tall"
click at [839, 406] on li "Tallahassee DC REP" at bounding box center [885, 399] width 298 height 28
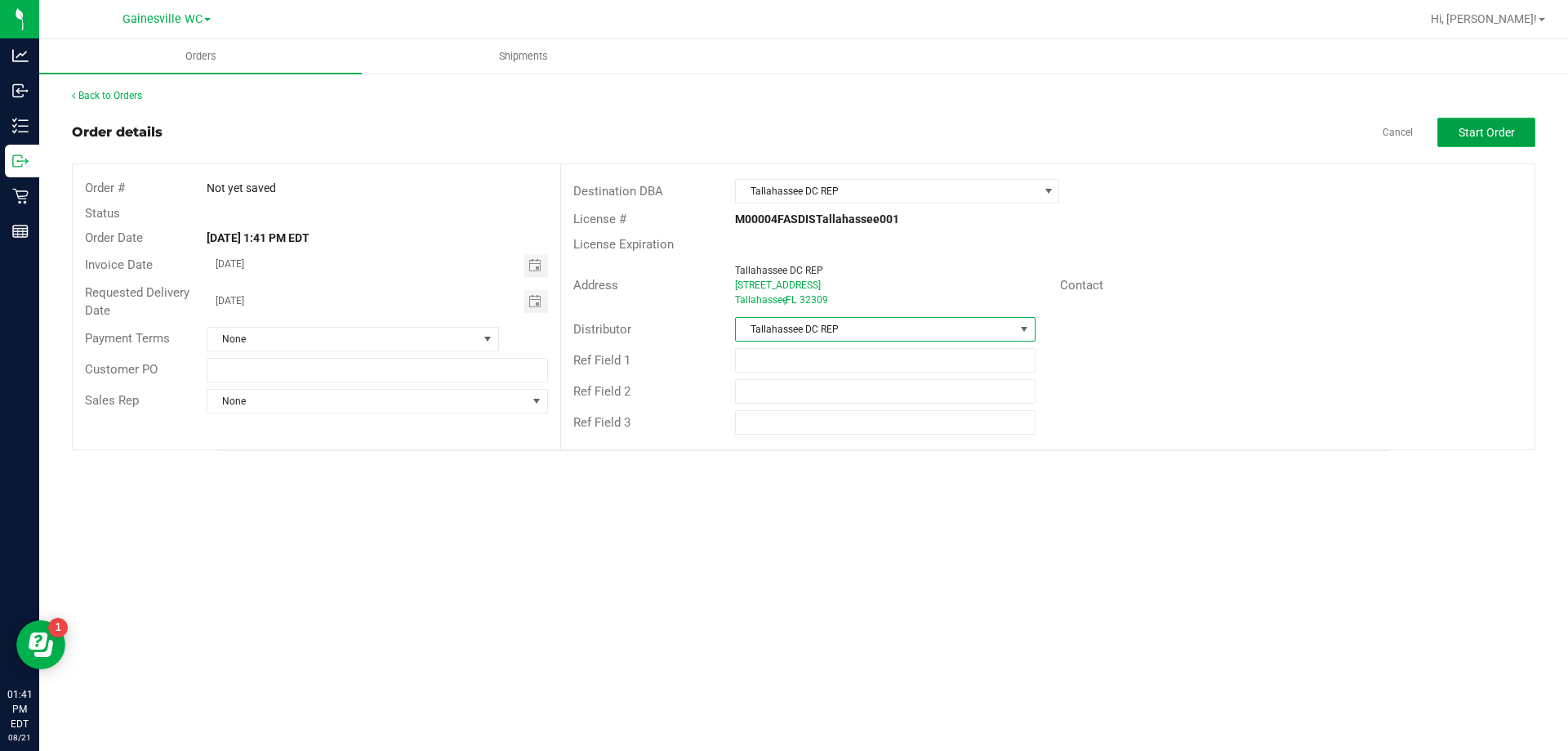
click at [1480, 128] on span "Start Order" at bounding box center [1487, 131] width 56 height 13
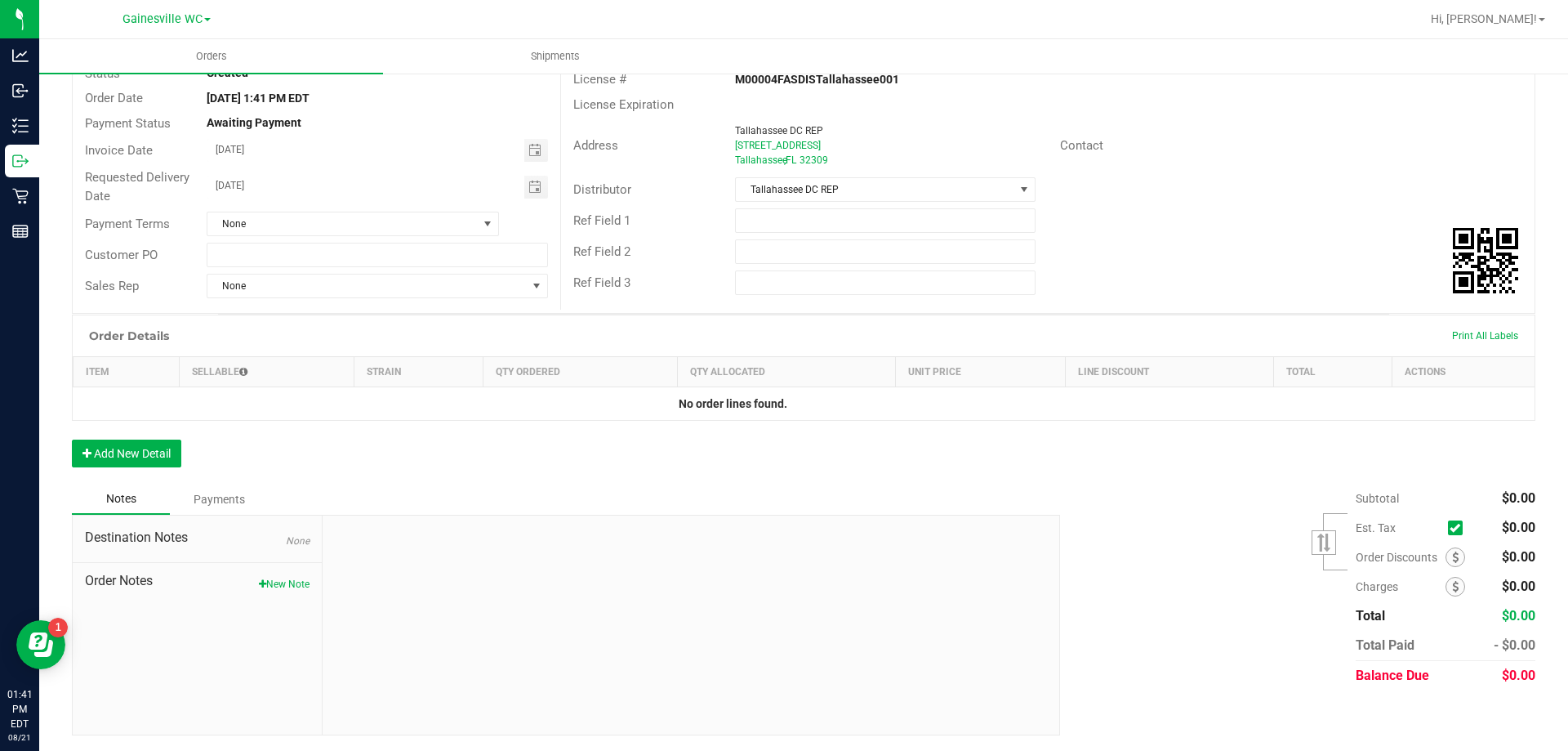
scroll to position [140, 0]
click at [141, 452] on button "Add New Detail" at bounding box center [127, 452] width 109 height 28
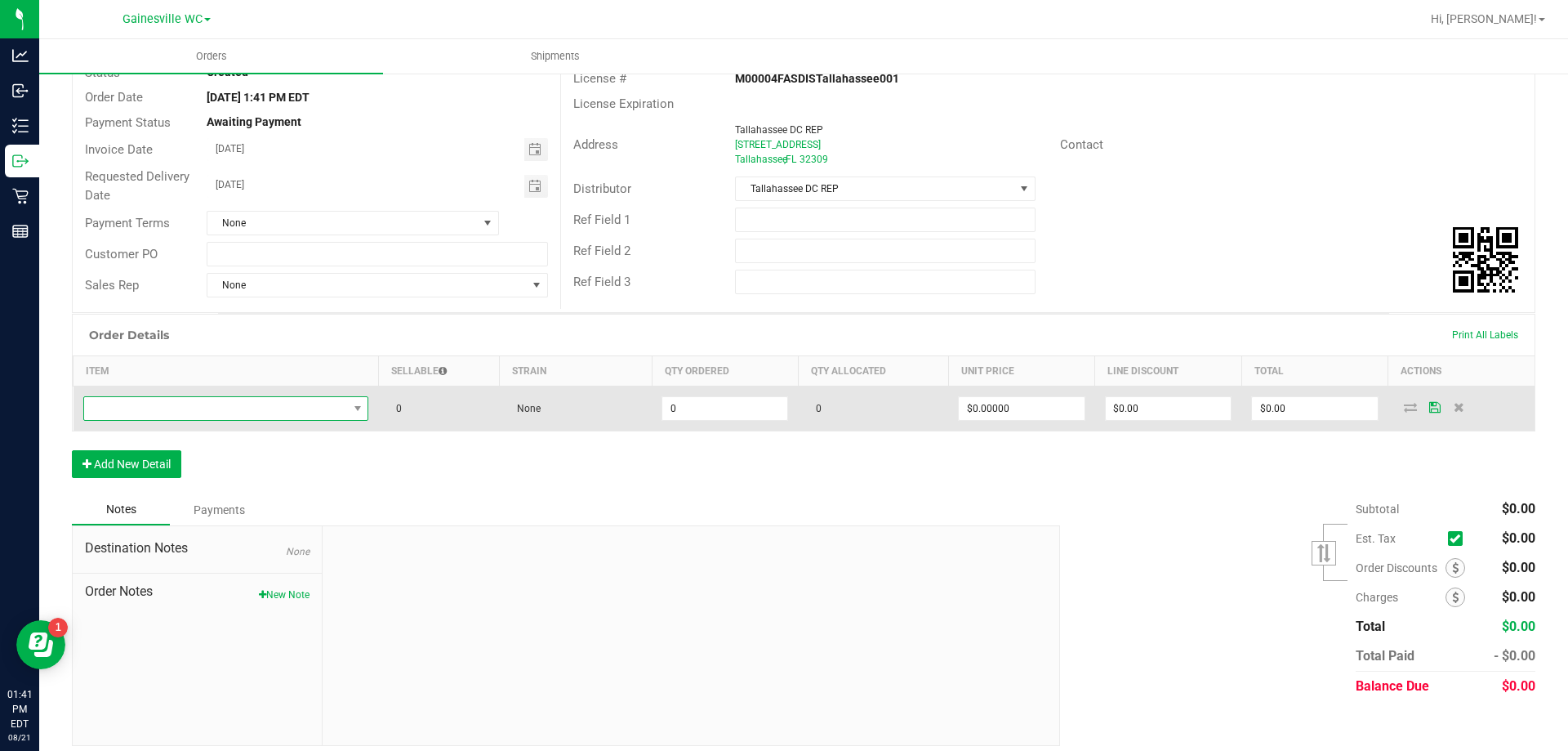
click at [168, 412] on span "NO DATA FOUND" at bounding box center [215, 408] width 264 height 22
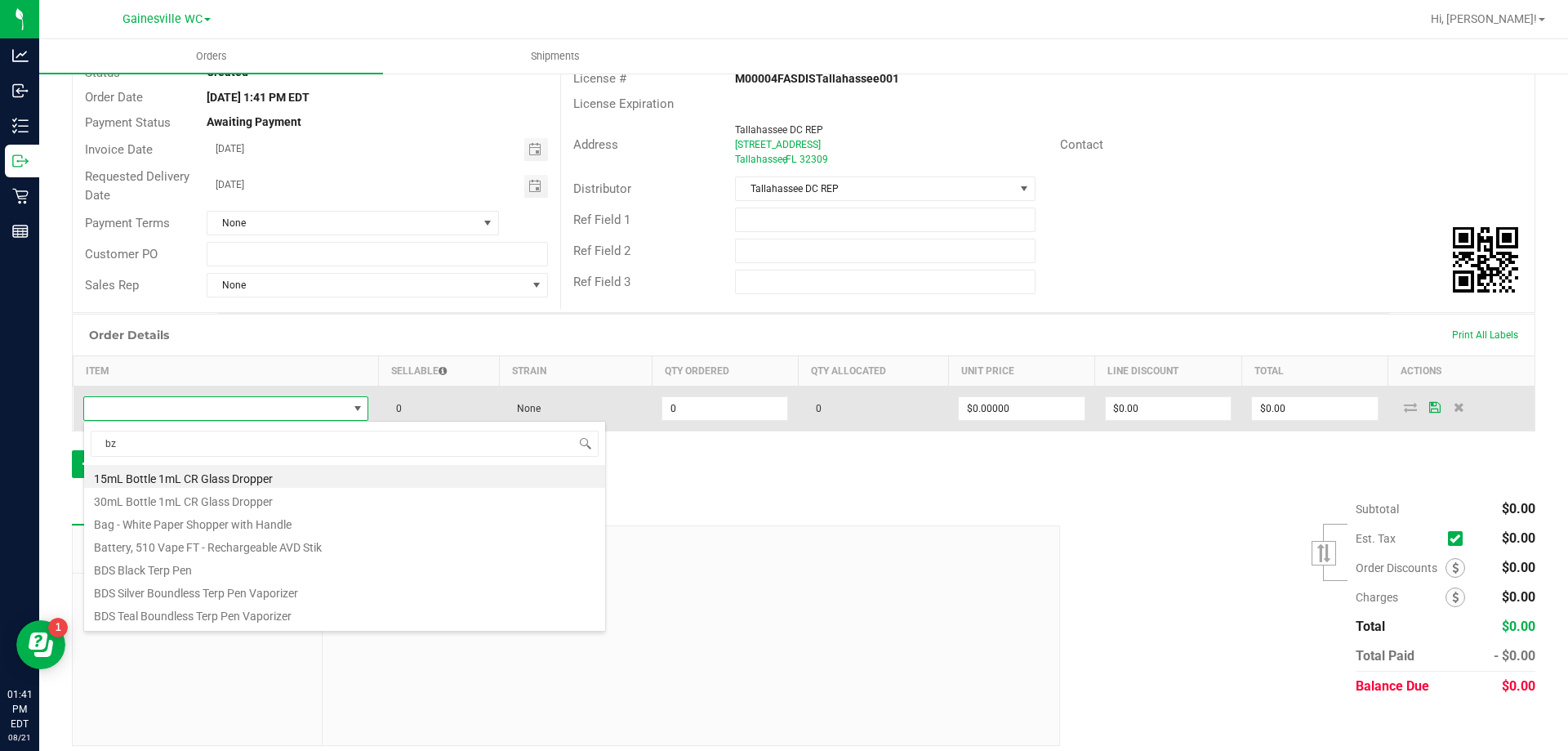
type input "bzk"
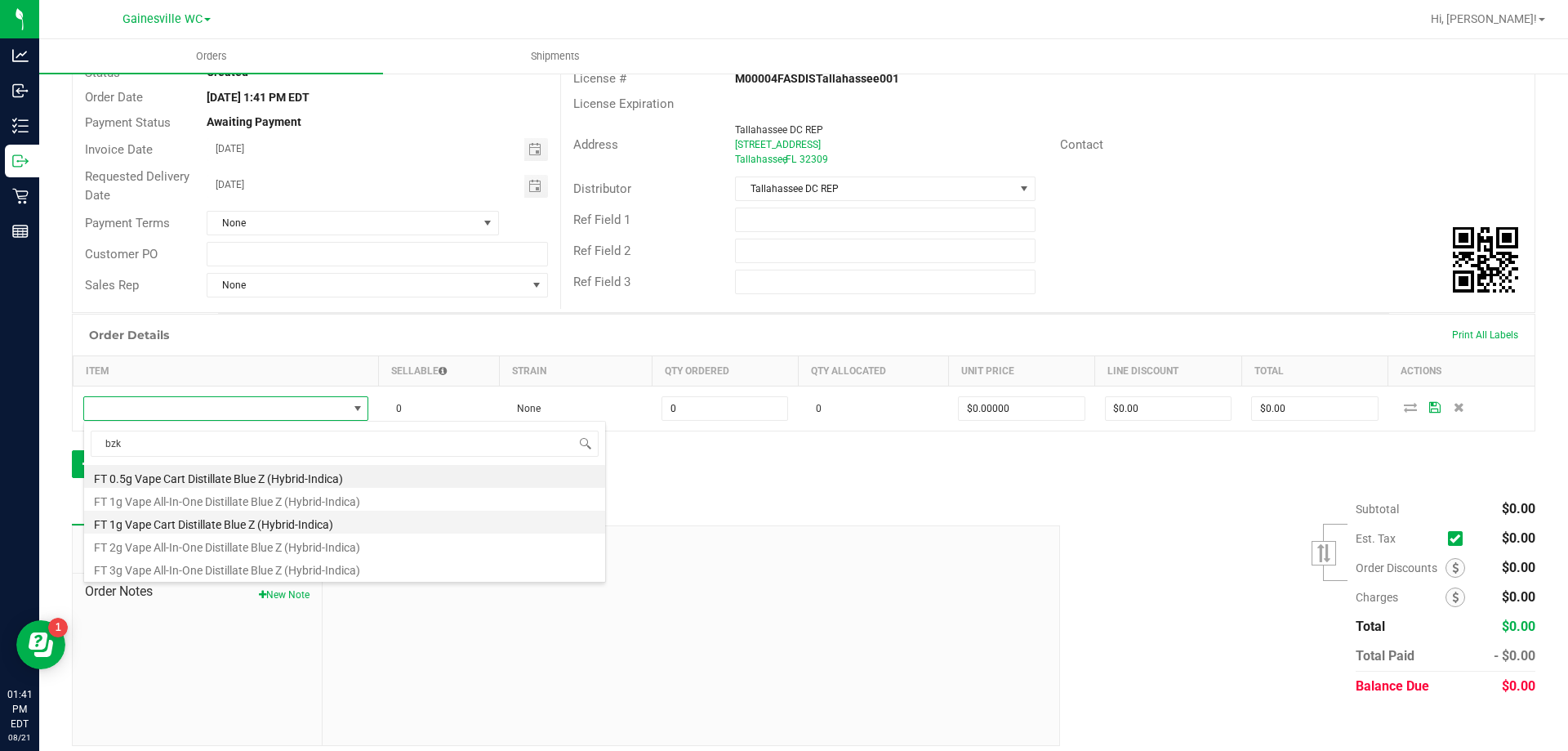
click at [172, 521] on li "FT 1g Vape Cart Distillate Blue Z (Hybrid-Indica)" at bounding box center [344, 521] width 521 height 22
type input "0 ea"
type input "$90.00000"
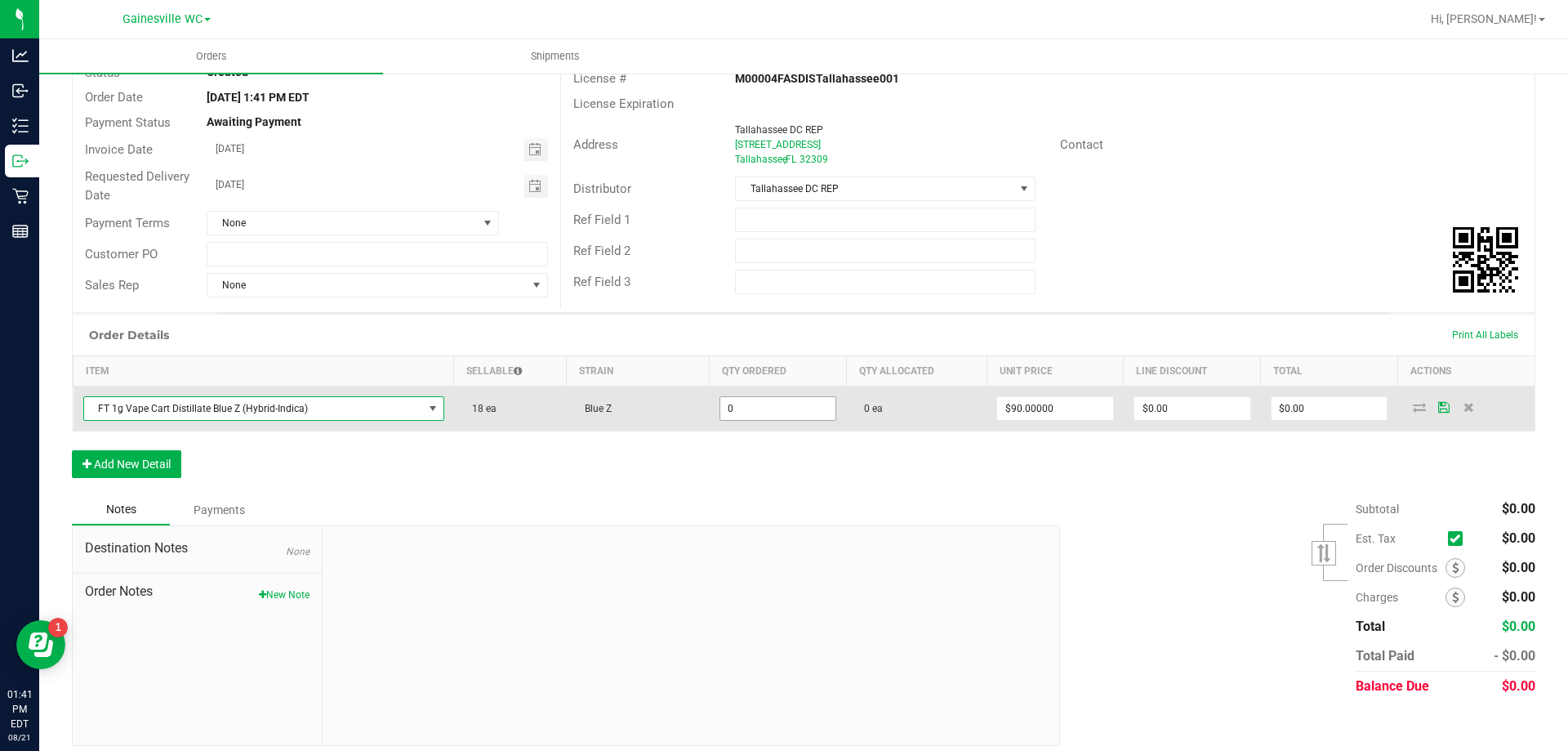
click at [741, 408] on input "0" at bounding box center [778, 408] width 116 height 22
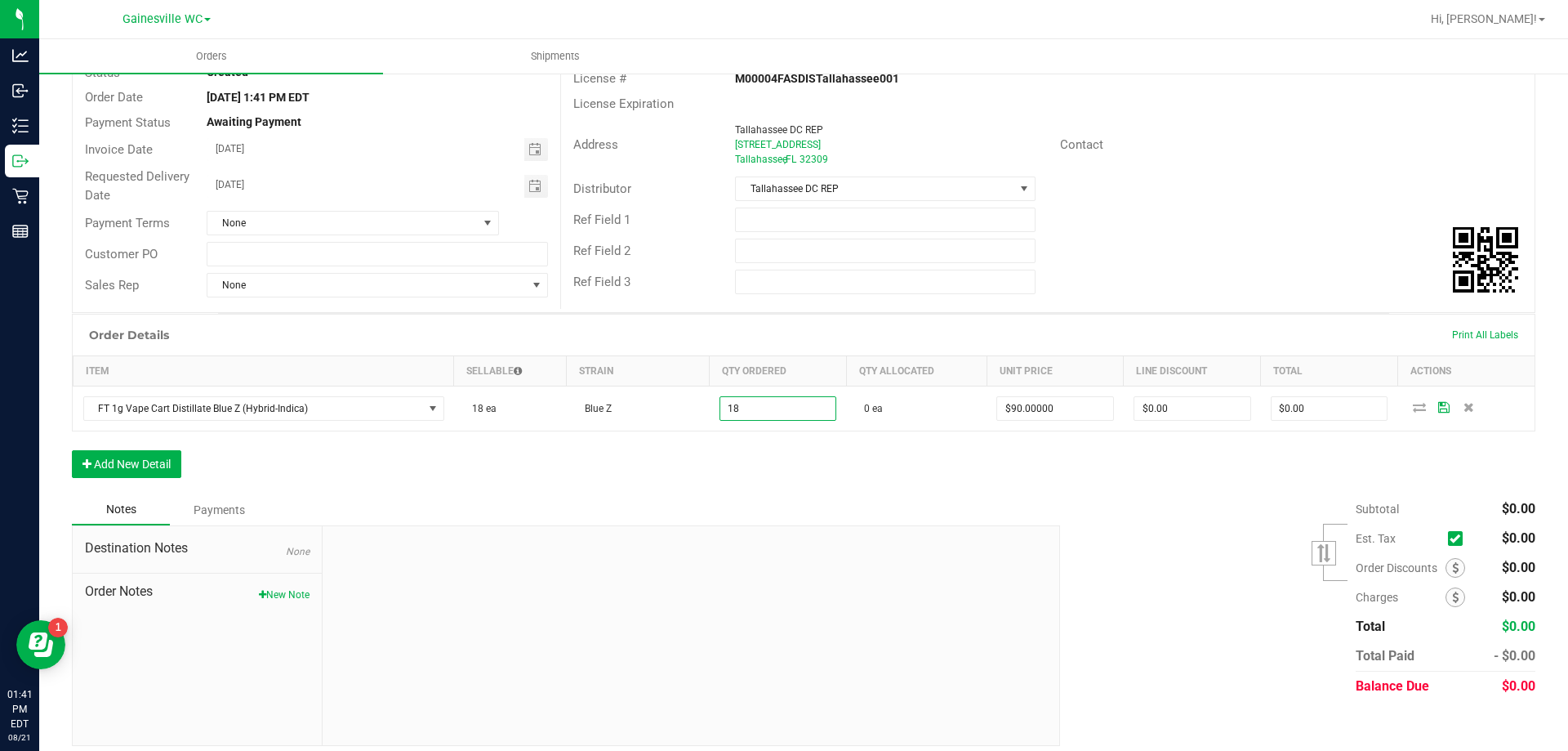
type input "18 ea"
type input "$1,620.00"
click at [772, 490] on div "Order Details Print All Labels Item Sellable Strain Qty Ordered Qty Allocated U…" at bounding box center [803, 403] width 1464 height 180
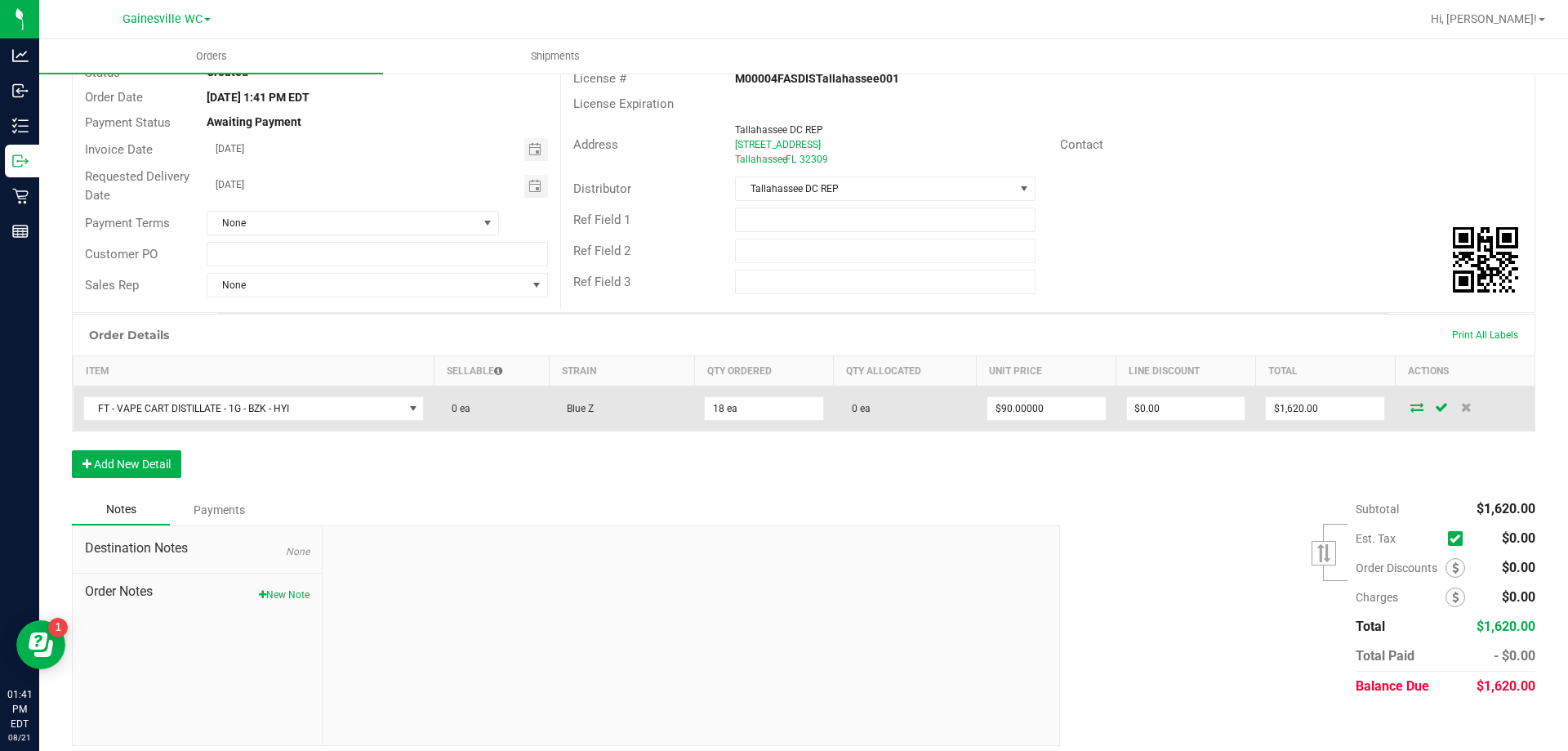
click at [1410, 407] on icon at bounding box center [1416, 407] width 13 height 10
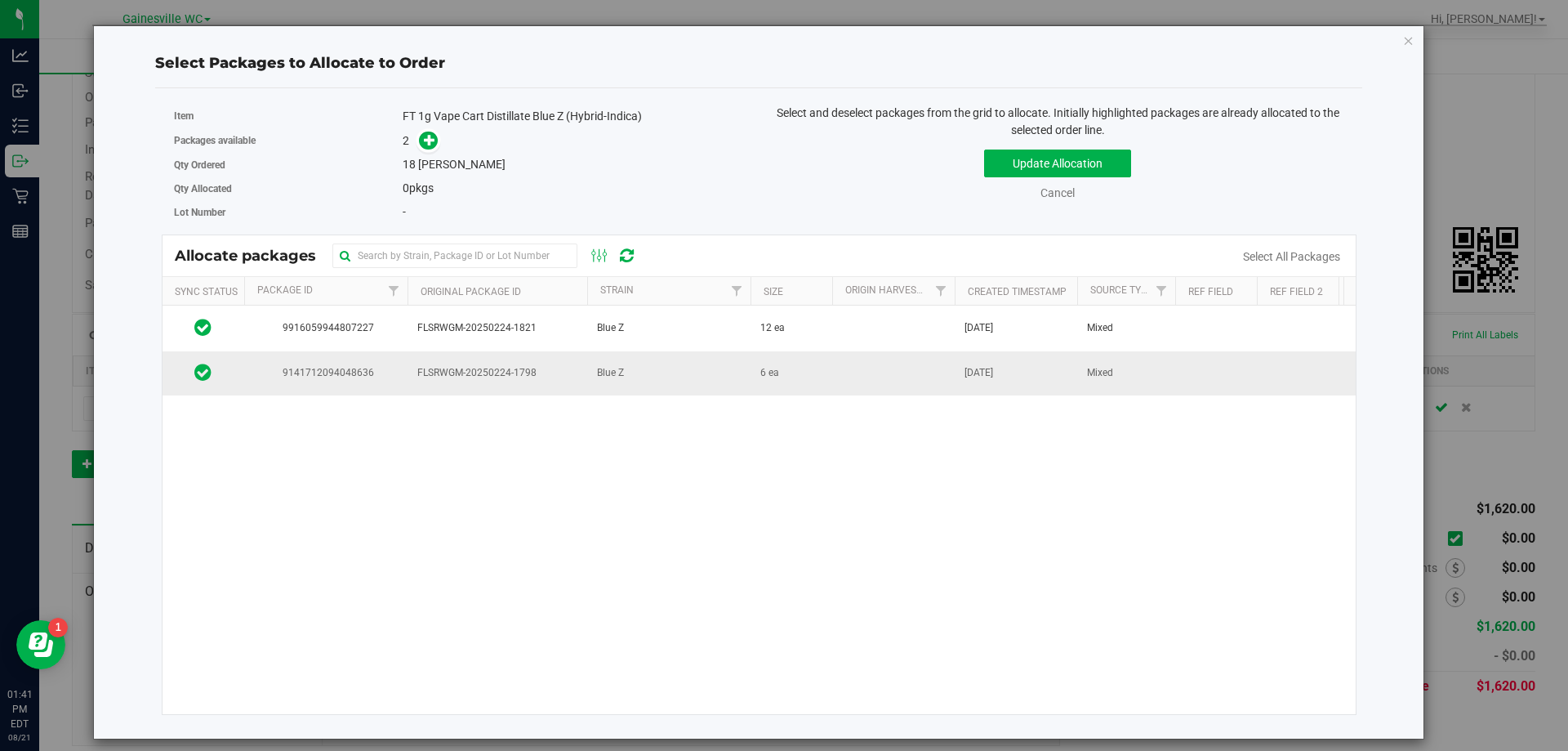
click at [443, 377] on span "FLSRWGM-20250224-1798" at bounding box center [498, 373] width 160 height 16
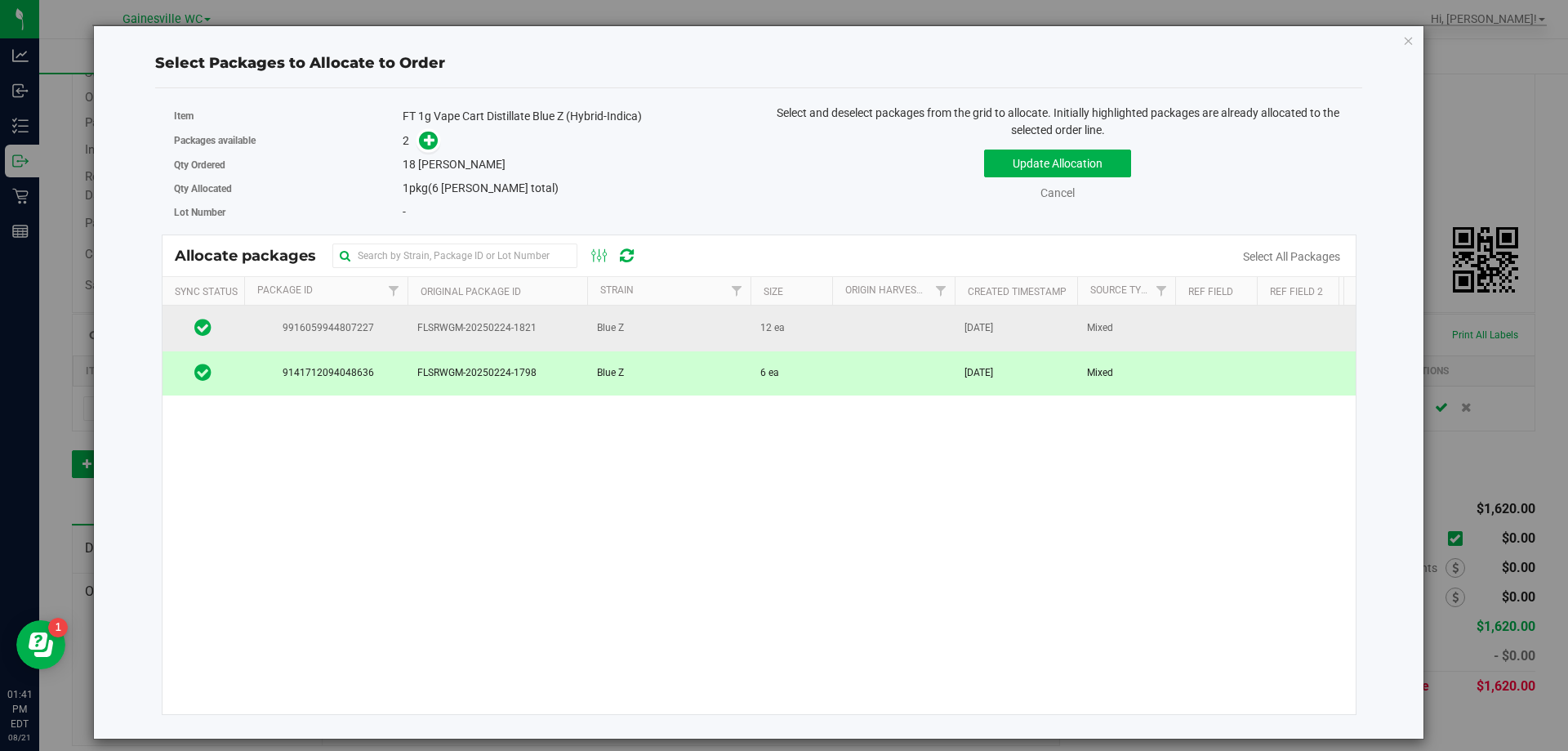
click at [431, 329] on span "FLSRWGM-20250224-1821" at bounding box center [498, 328] width 160 height 16
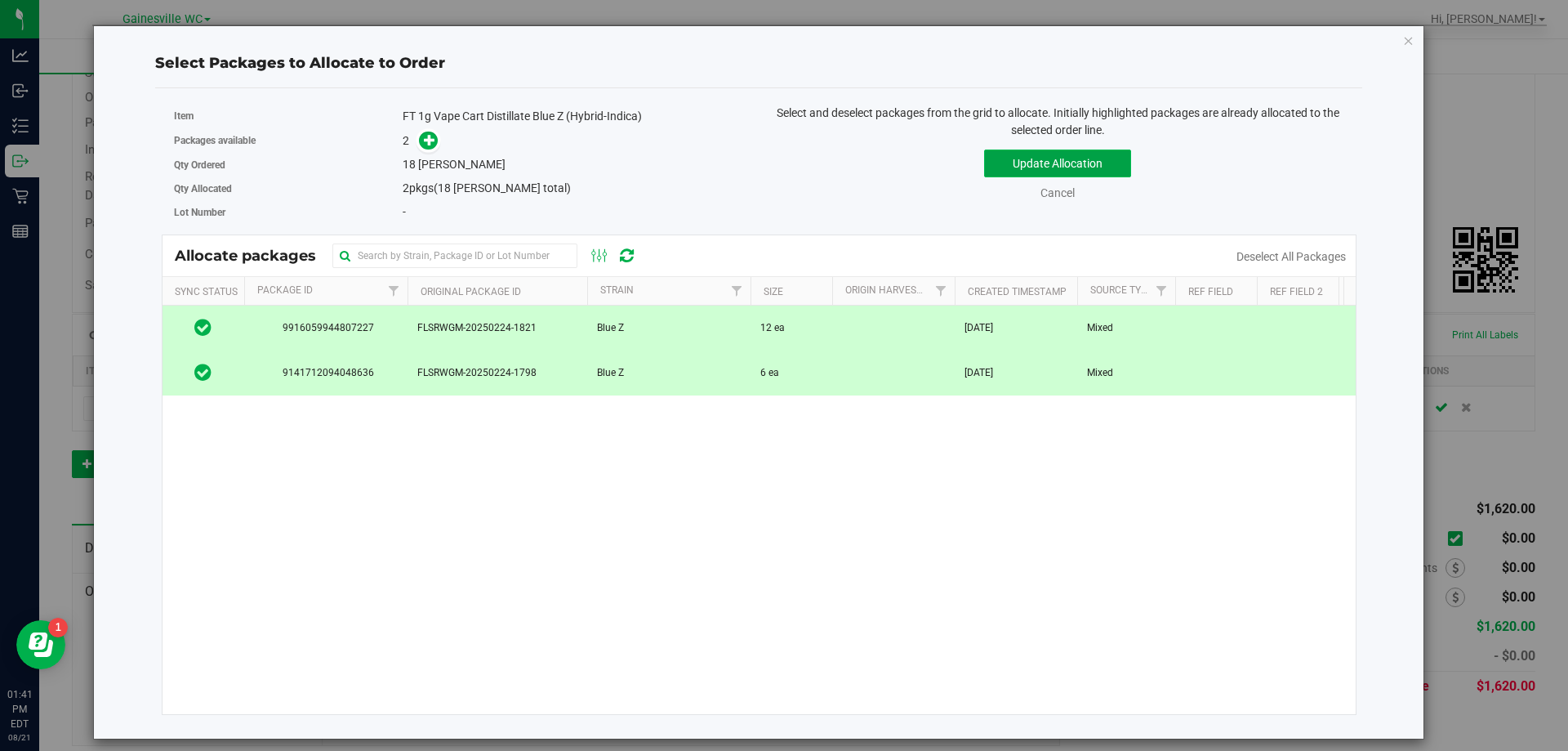
click at [1011, 165] on button "Update Allocation" at bounding box center [1058, 163] width 147 height 28
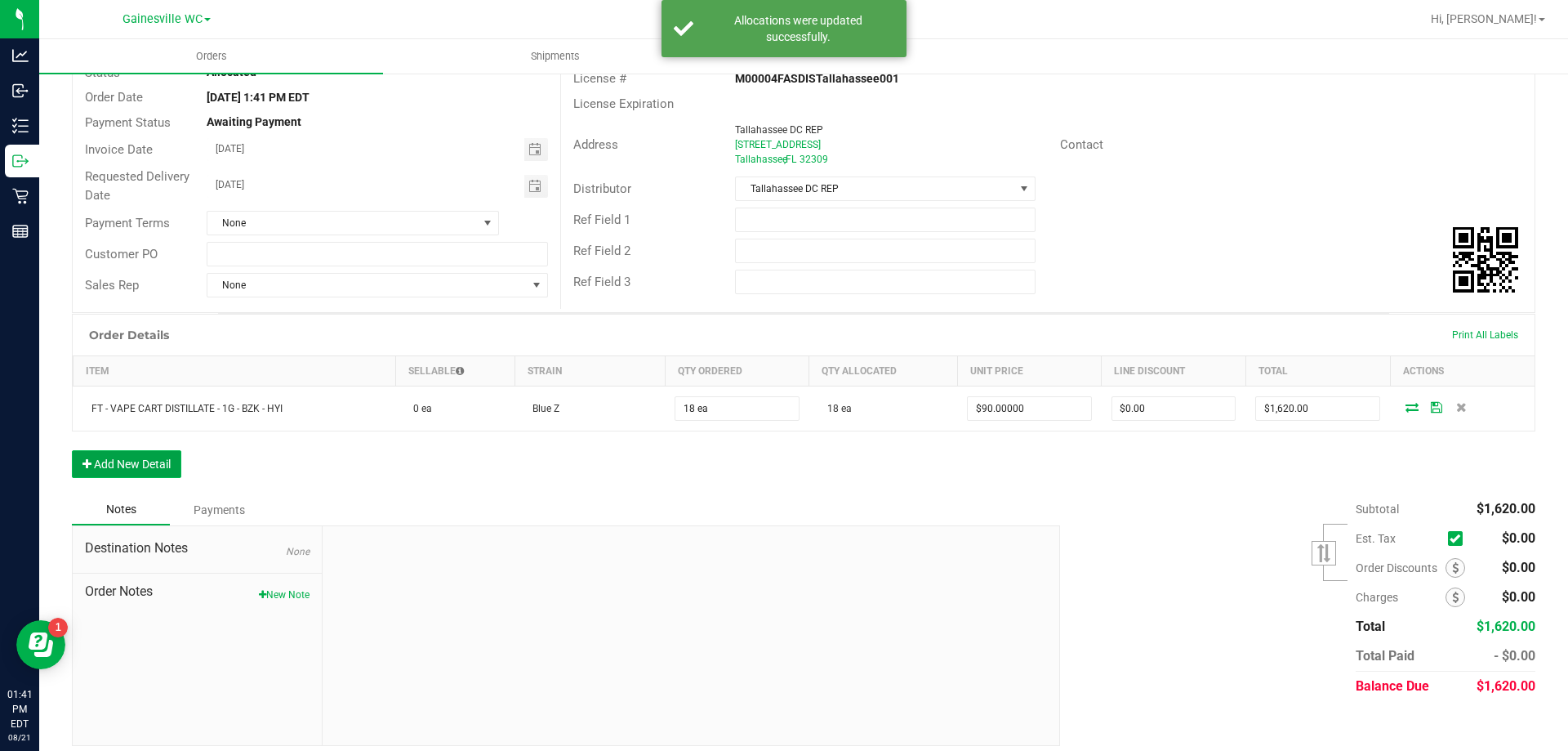
click at [121, 467] on button "Add New Detail" at bounding box center [127, 464] width 109 height 28
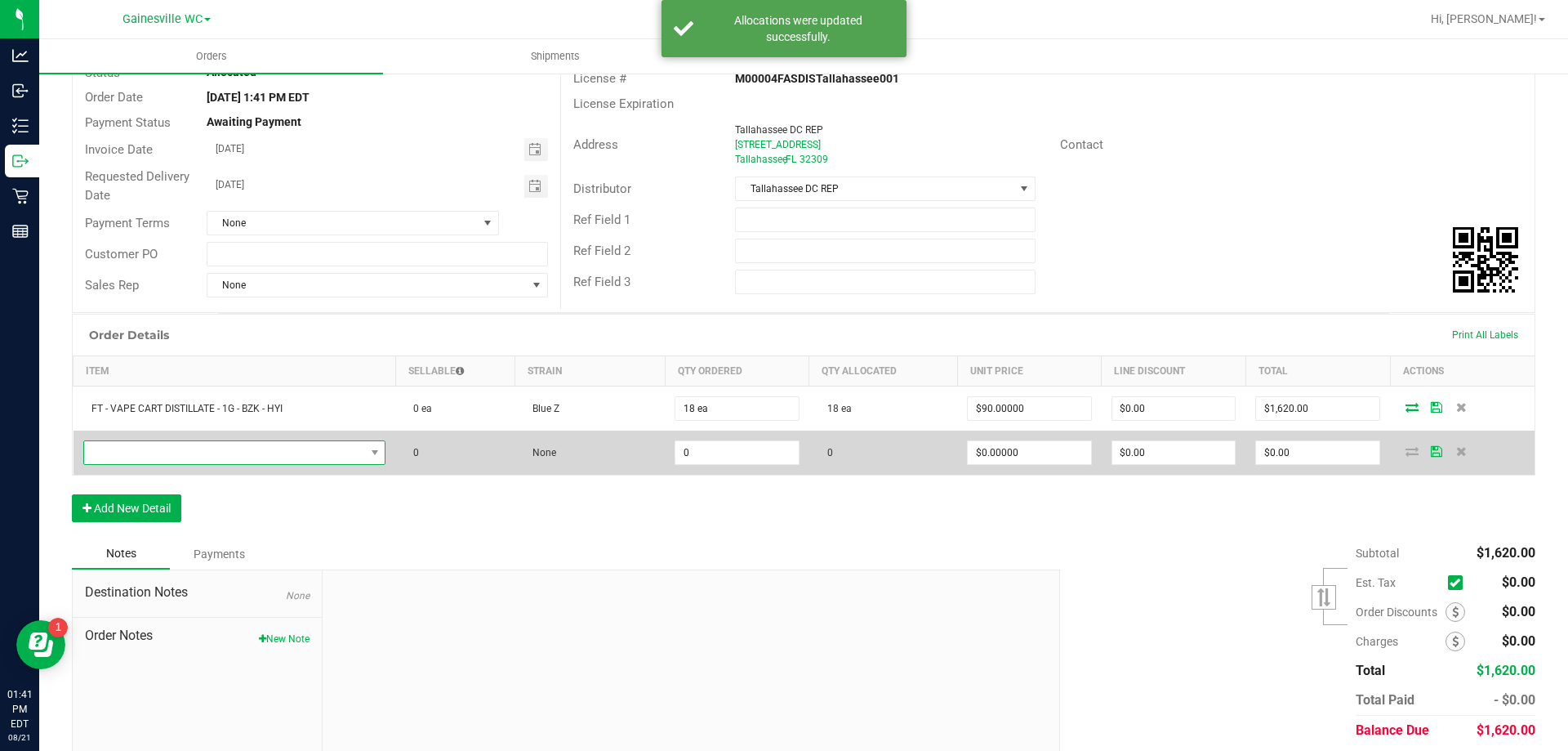
click at [154, 457] on span "NO DATA FOUND" at bounding box center [224, 452] width 281 height 22
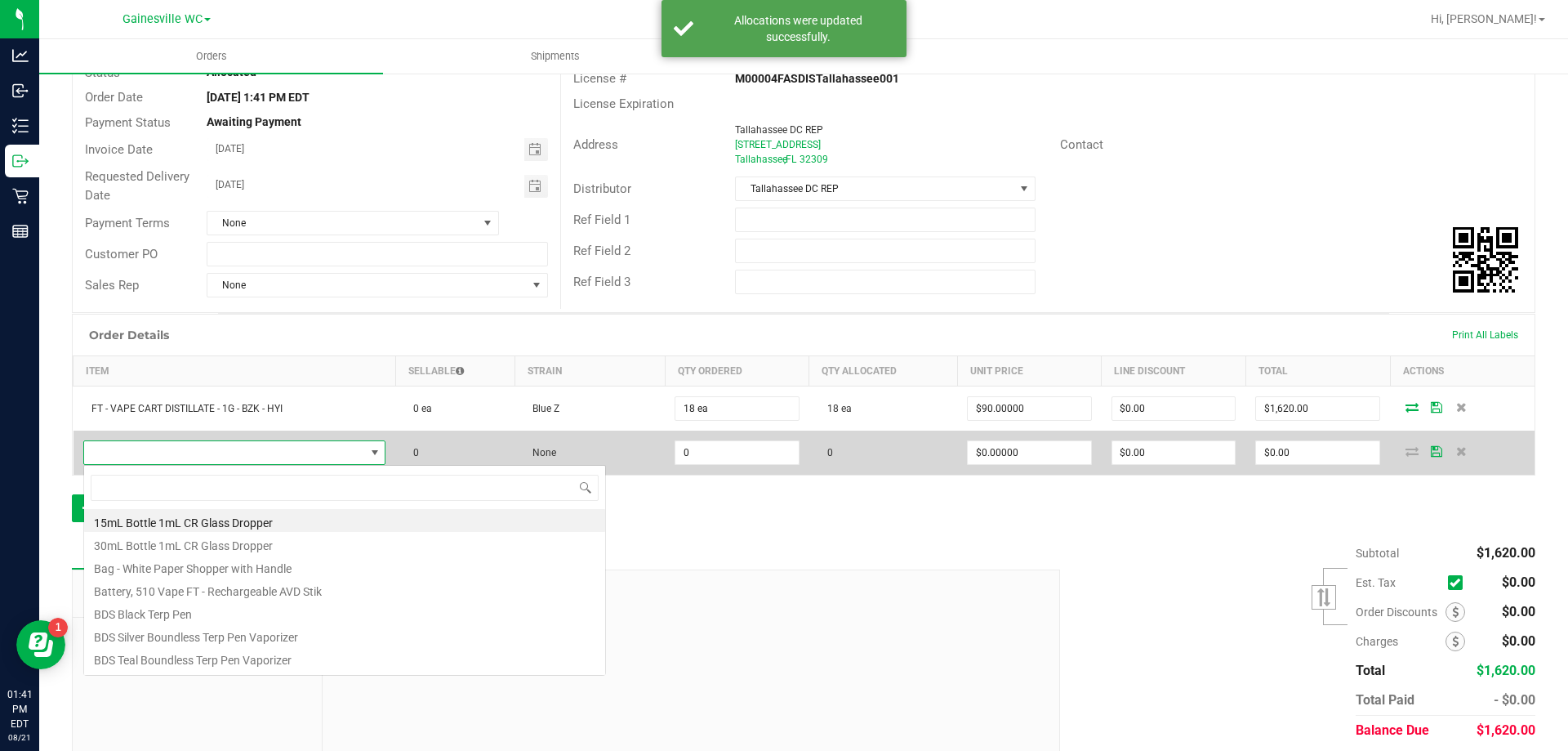
scroll to position [24, 297]
type input "jel"
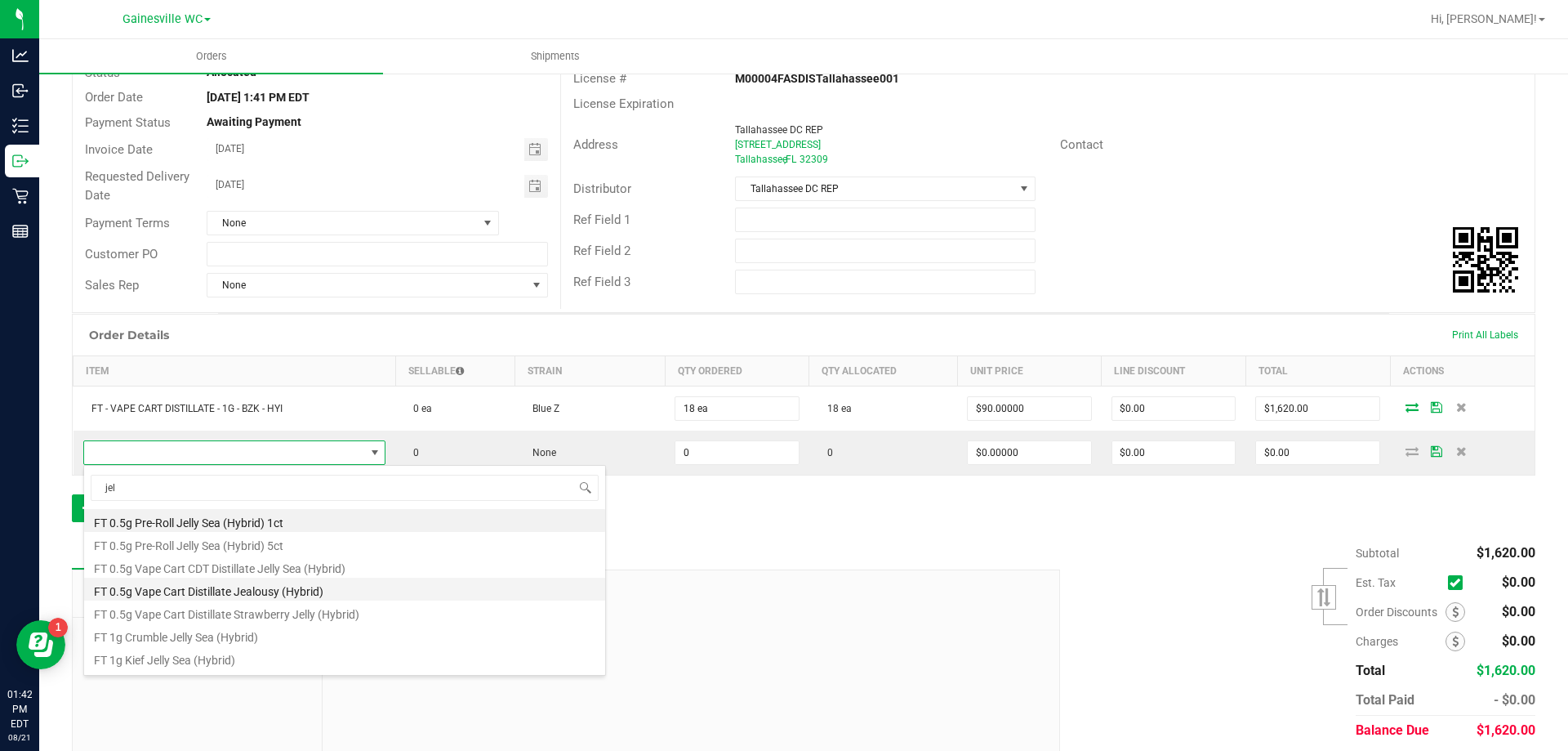
click at [189, 589] on li "FT 0.5g Vape Cart Distillate Jealousy (Hybrid)" at bounding box center [344, 588] width 521 height 22
type input "0 ea"
type input "$50.00000"
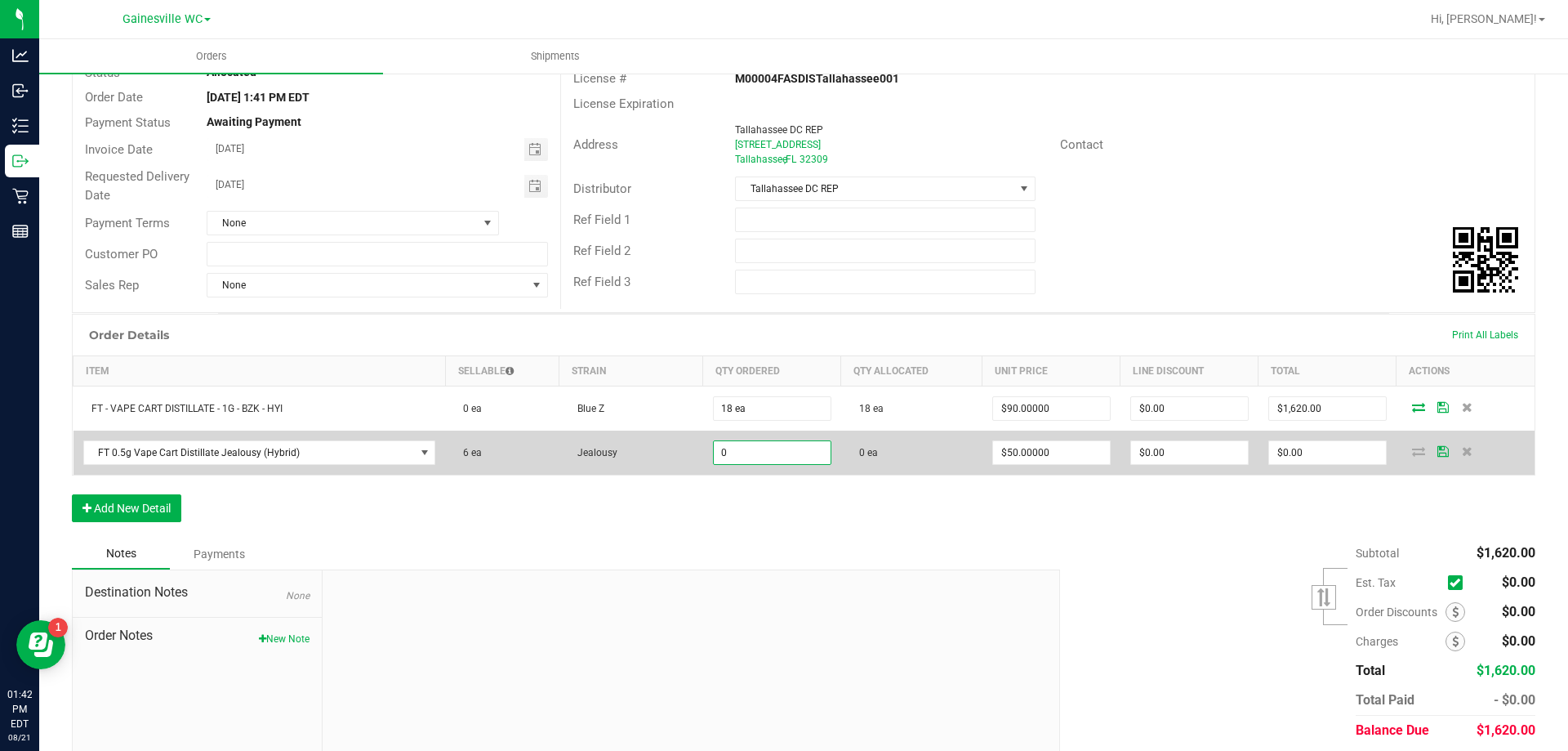
click at [770, 453] on input "0" at bounding box center [772, 452] width 117 height 22
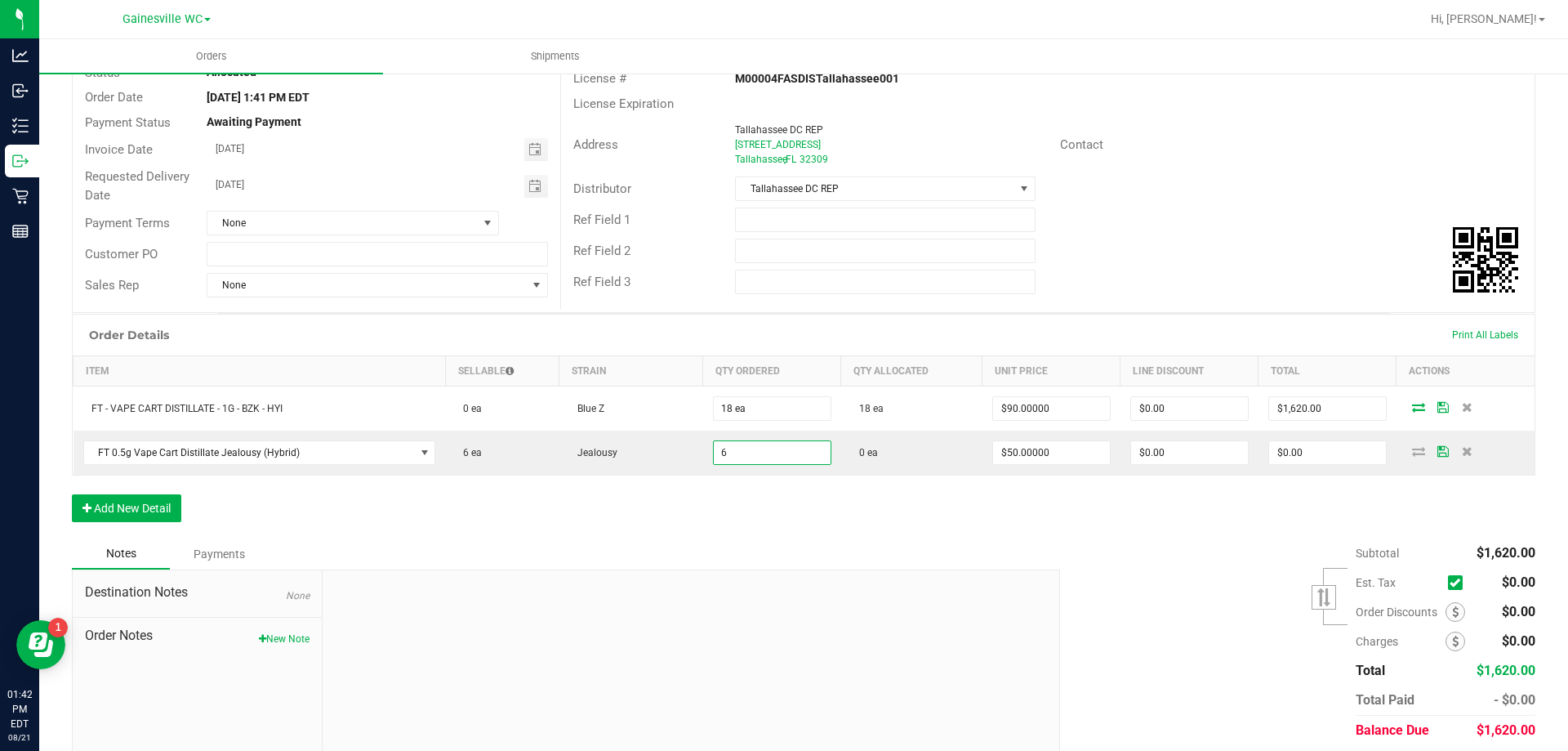
type input "6 ea"
type input "$300.00"
click at [772, 516] on div "Order Details Print All Labels Item Sellable Strain Qty Ordered Qty Allocated U…" at bounding box center [803, 426] width 1464 height 225
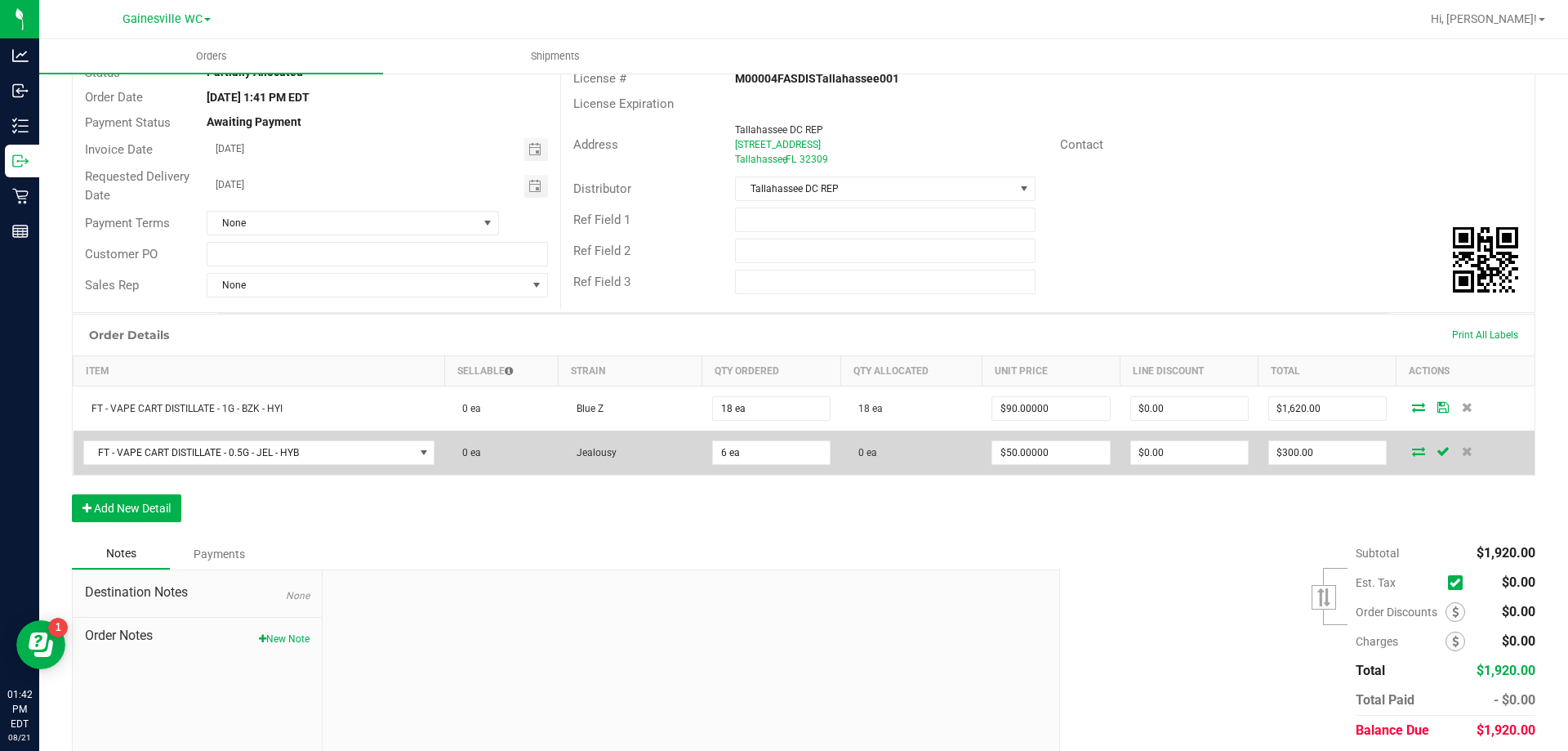
click at [1412, 453] on icon at bounding box center [1418, 451] width 13 height 10
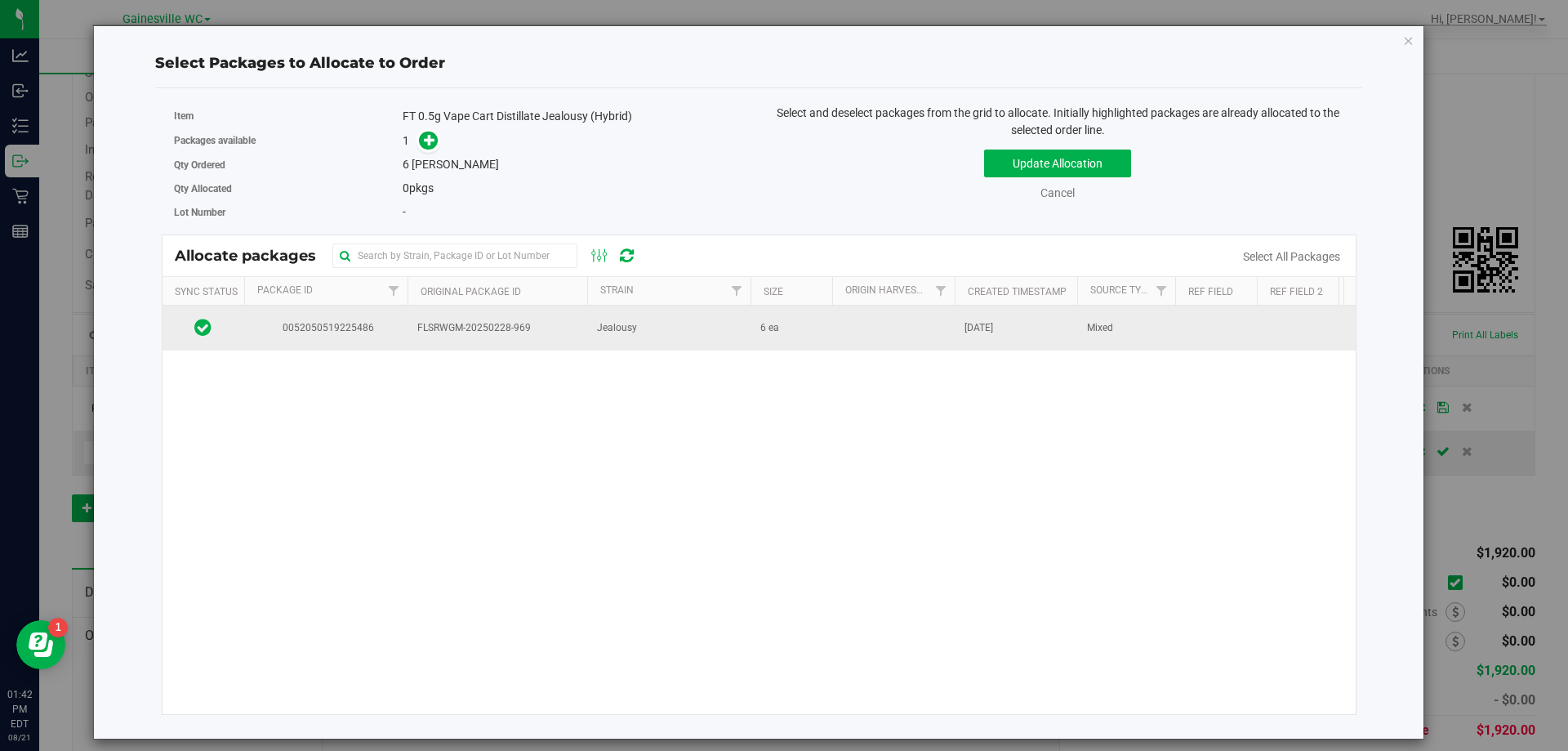
click at [513, 327] on span "FLSRWGM-20250228-969" at bounding box center [498, 328] width 160 height 16
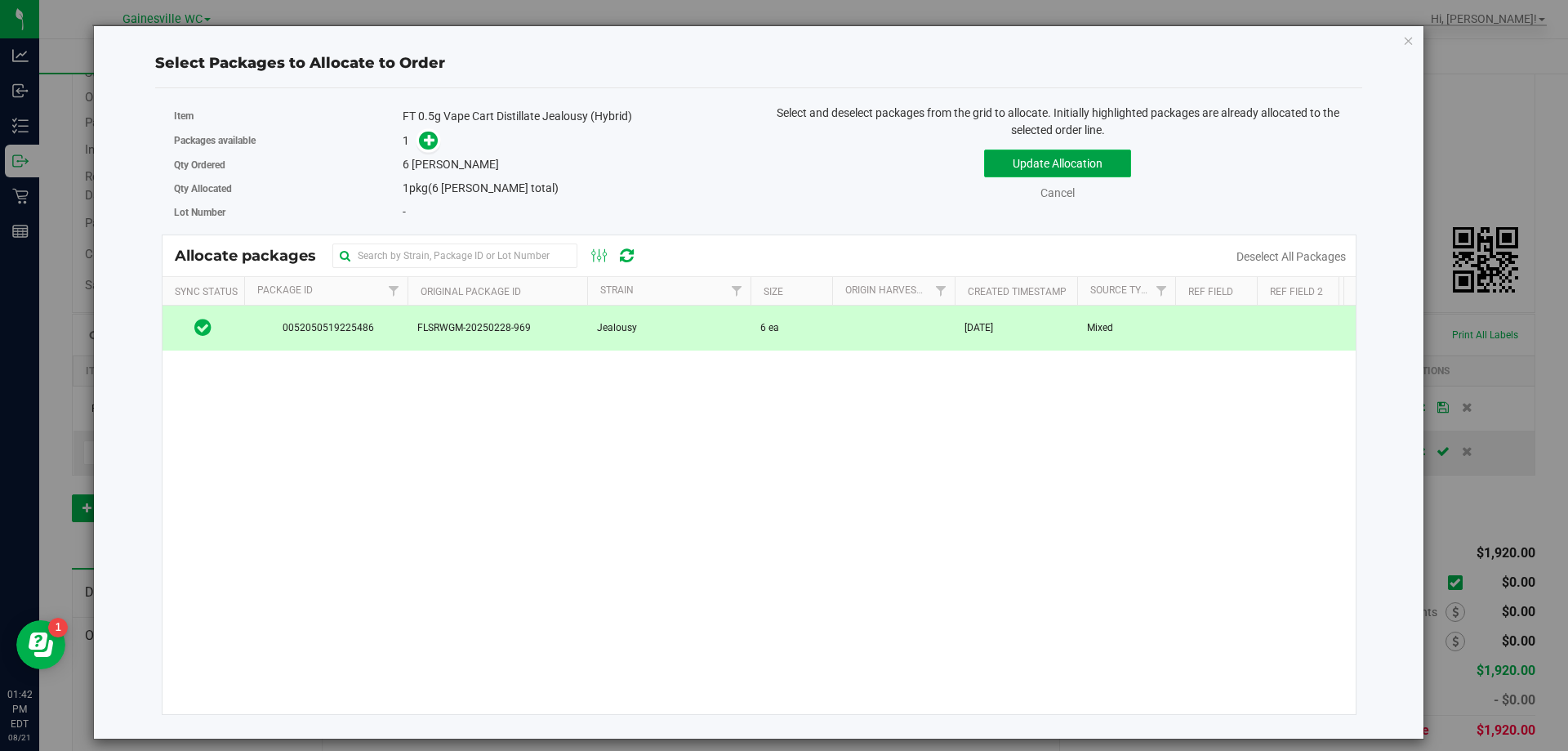
click at [1045, 176] on button "Update Allocation" at bounding box center [1058, 163] width 147 height 28
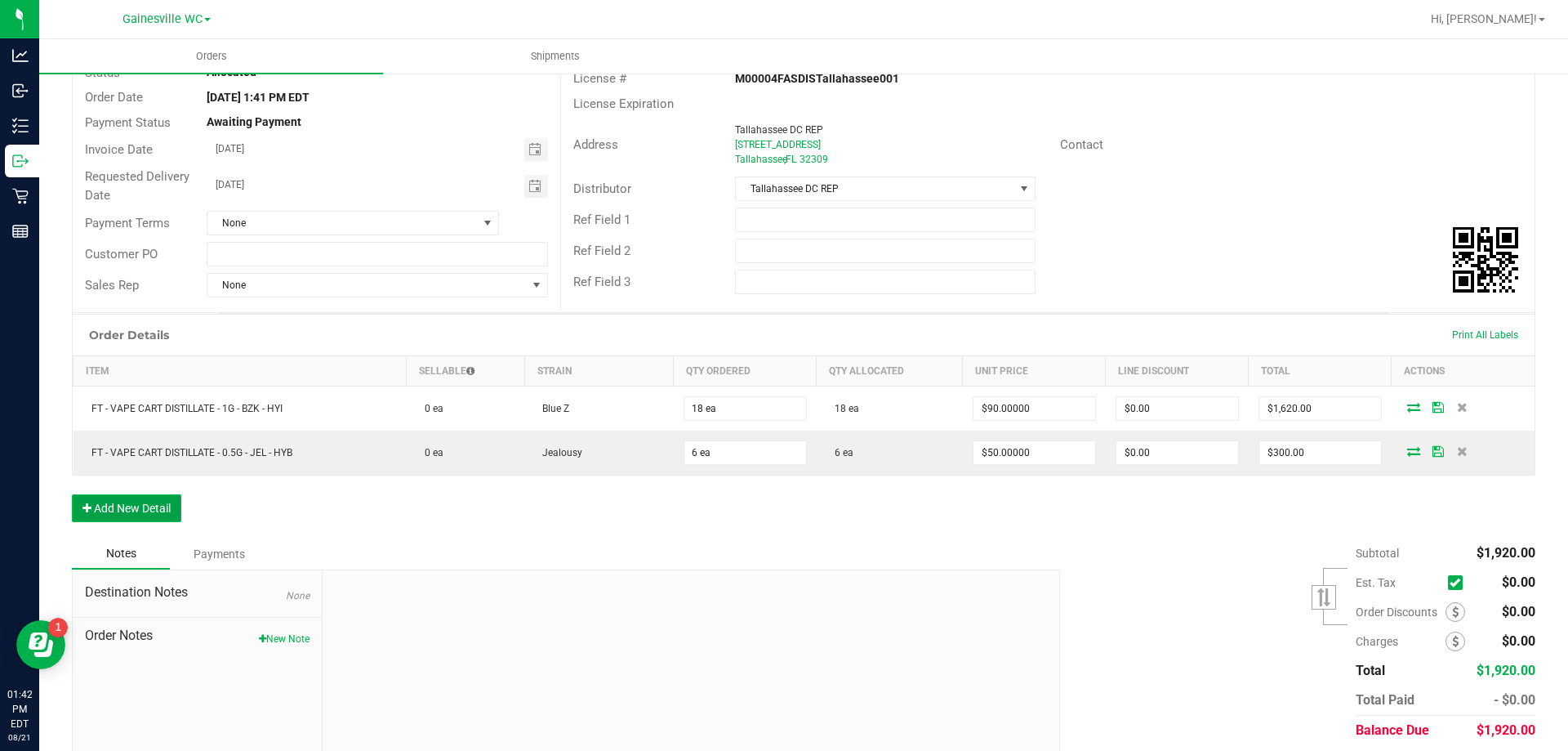
click at [102, 510] on button "Add New Detail" at bounding box center [127, 507] width 109 height 28
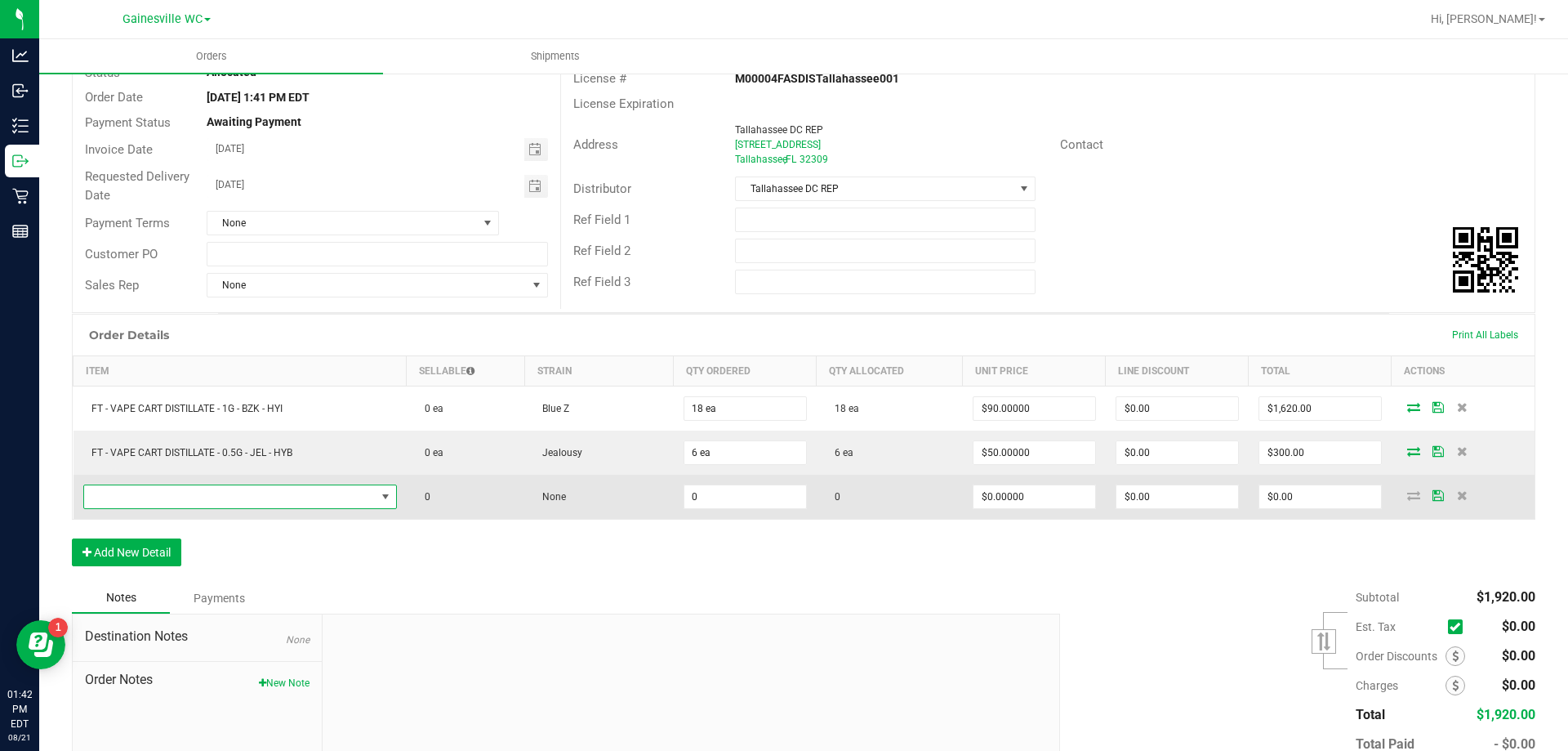
click at [153, 504] on span "NO DATA FOUND" at bounding box center [229, 496] width 291 height 22
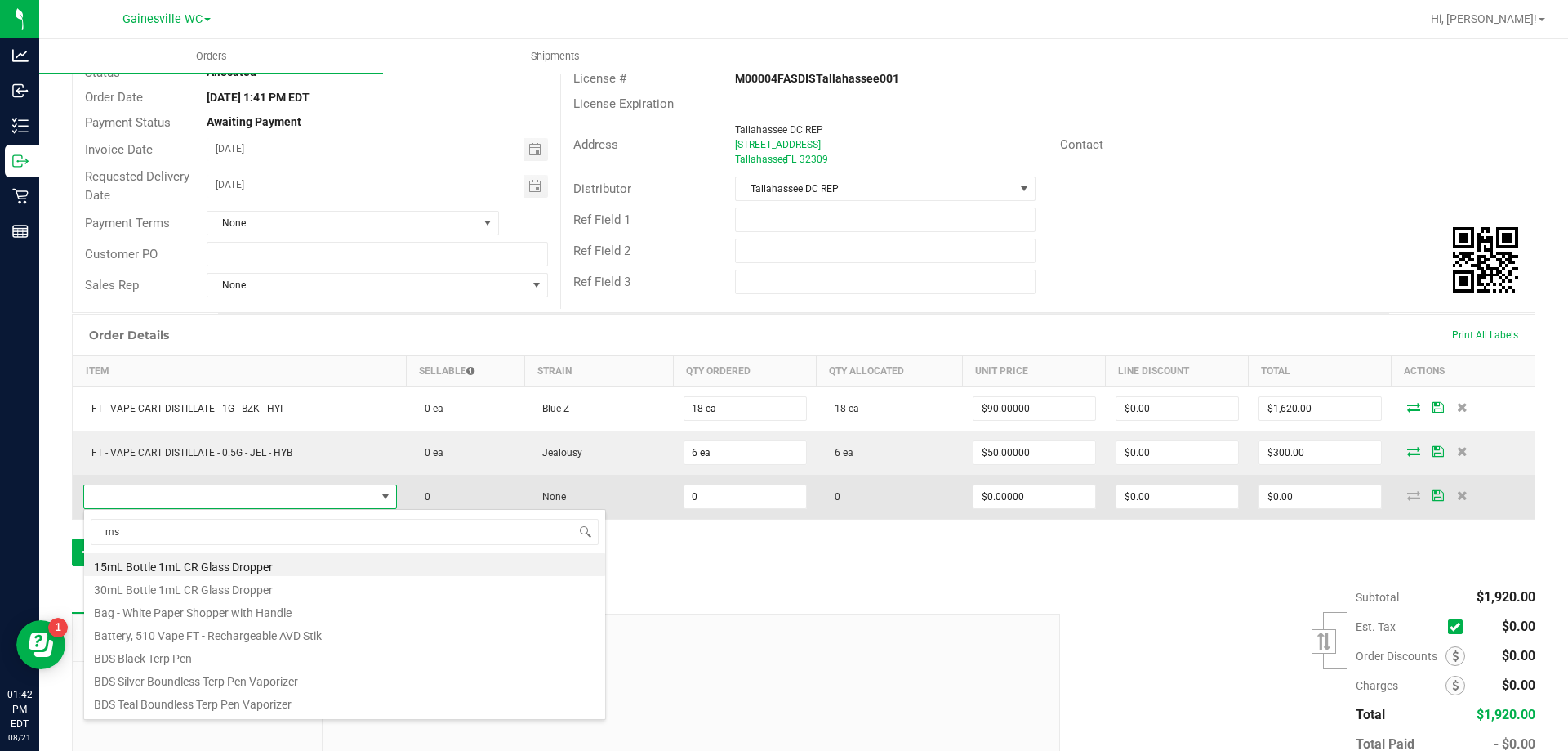
scroll to position [24, 308]
type input "msa"
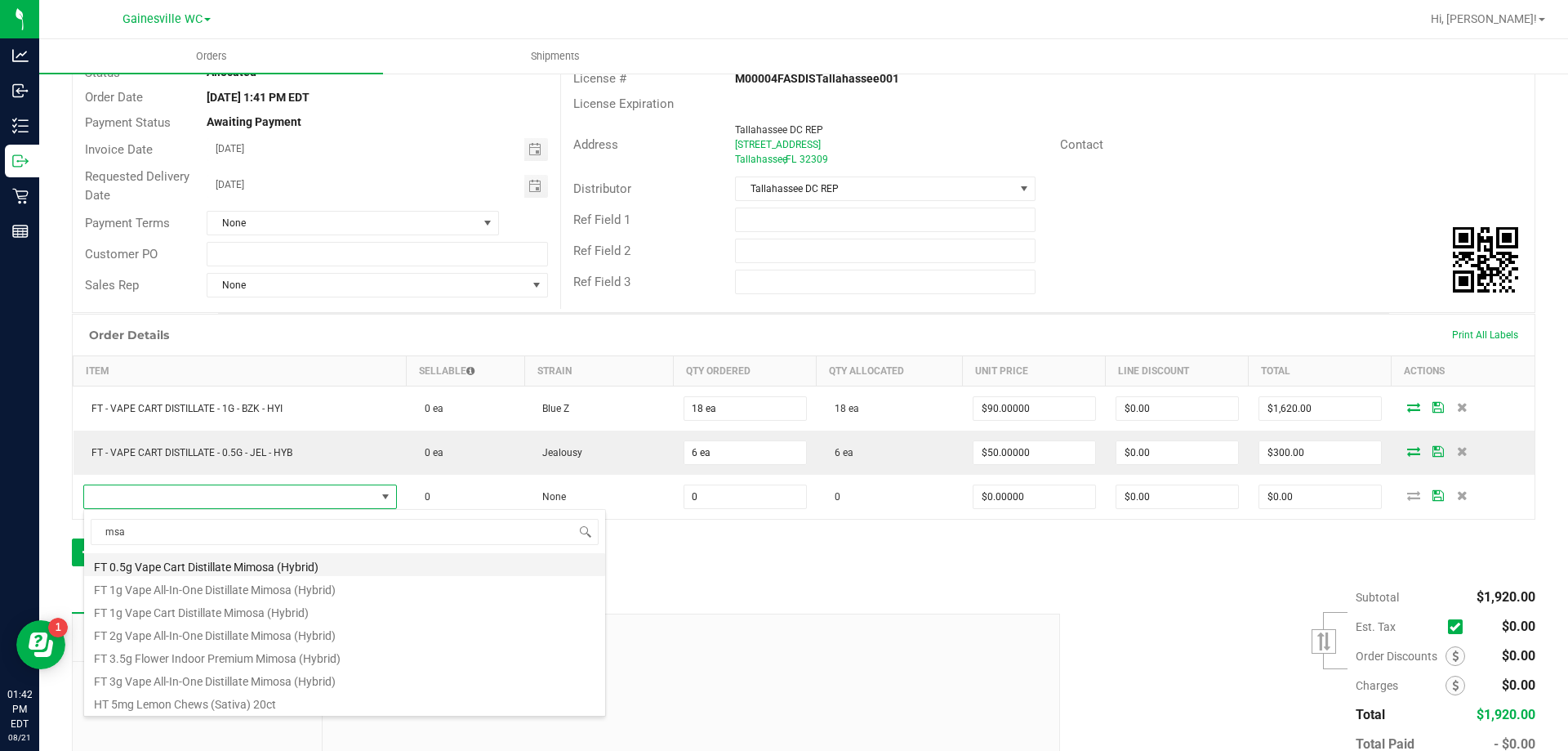
click at [162, 570] on li "FT 0.5g Vape Cart Distillate Mimosa (Hybrid)" at bounding box center [344, 564] width 521 height 22
type input "0 ea"
type input "$50.00000"
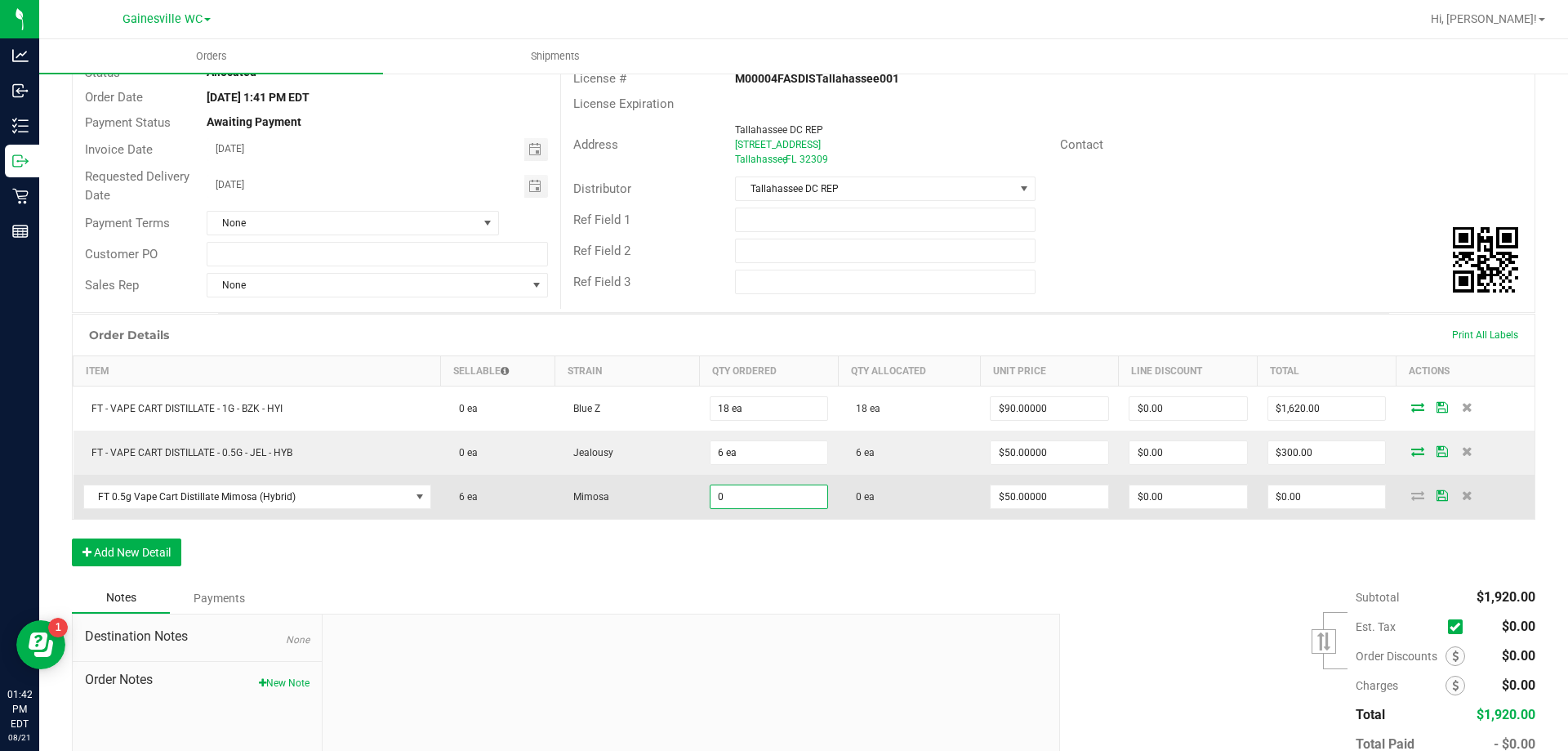
click at [754, 499] on input "0" at bounding box center [769, 496] width 118 height 22
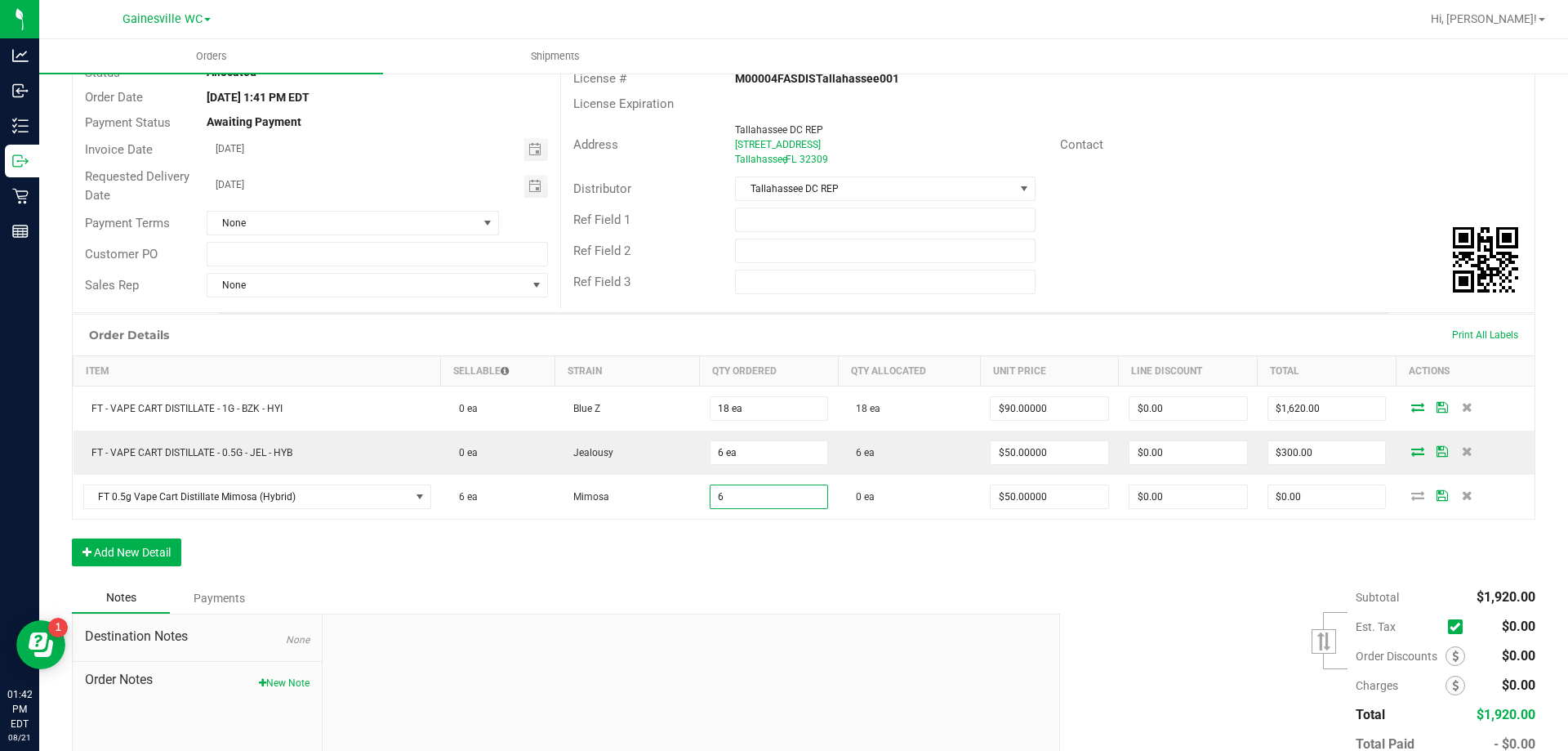
type input "6 ea"
type input "$300.00"
click at [767, 575] on div "Order Details Print All Labels Item Sellable Strain Qty Ordered Qty Allocated U…" at bounding box center [803, 448] width 1464 height 269
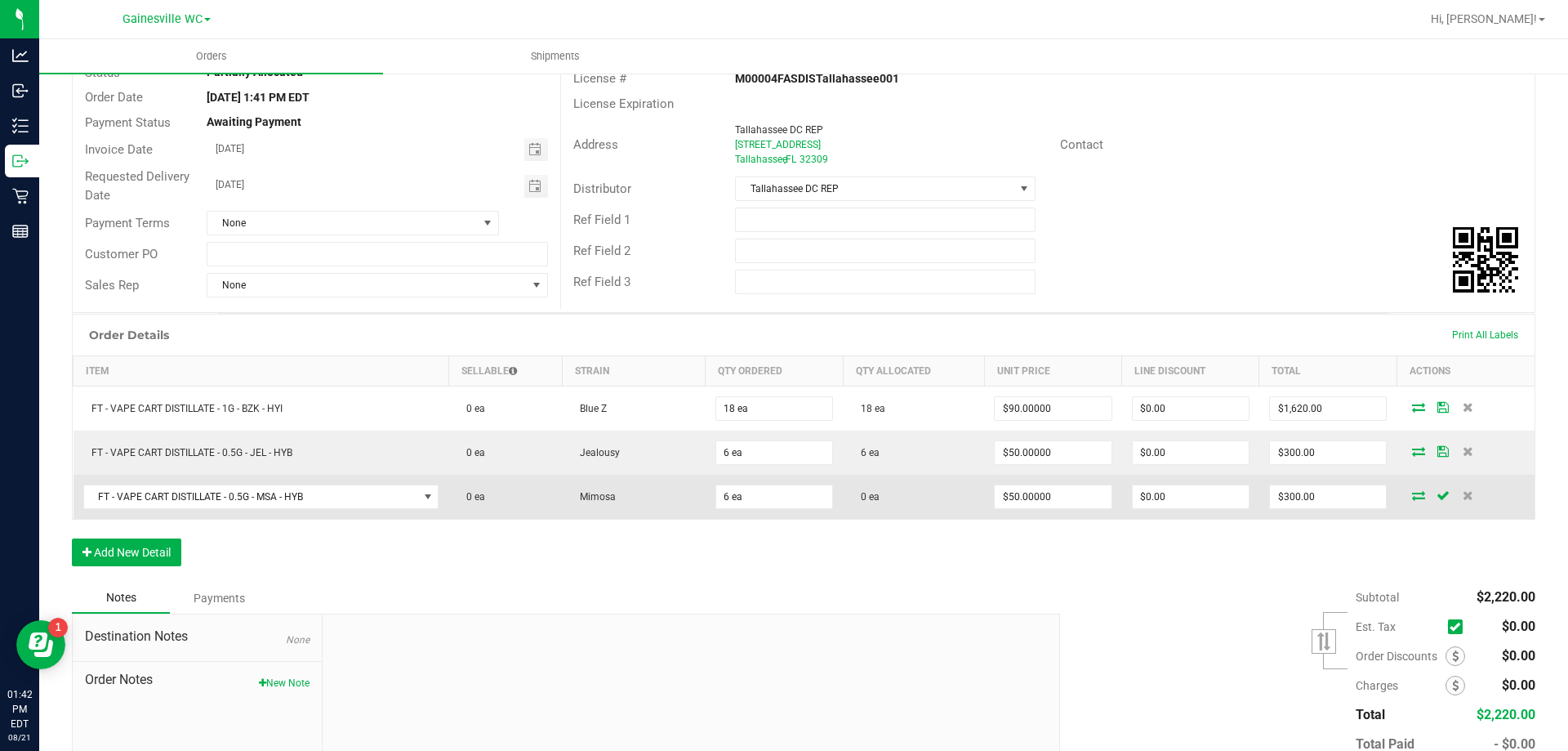
click at [1412, 499] on icon at bounding box center [1418, 495] width 13 height 10
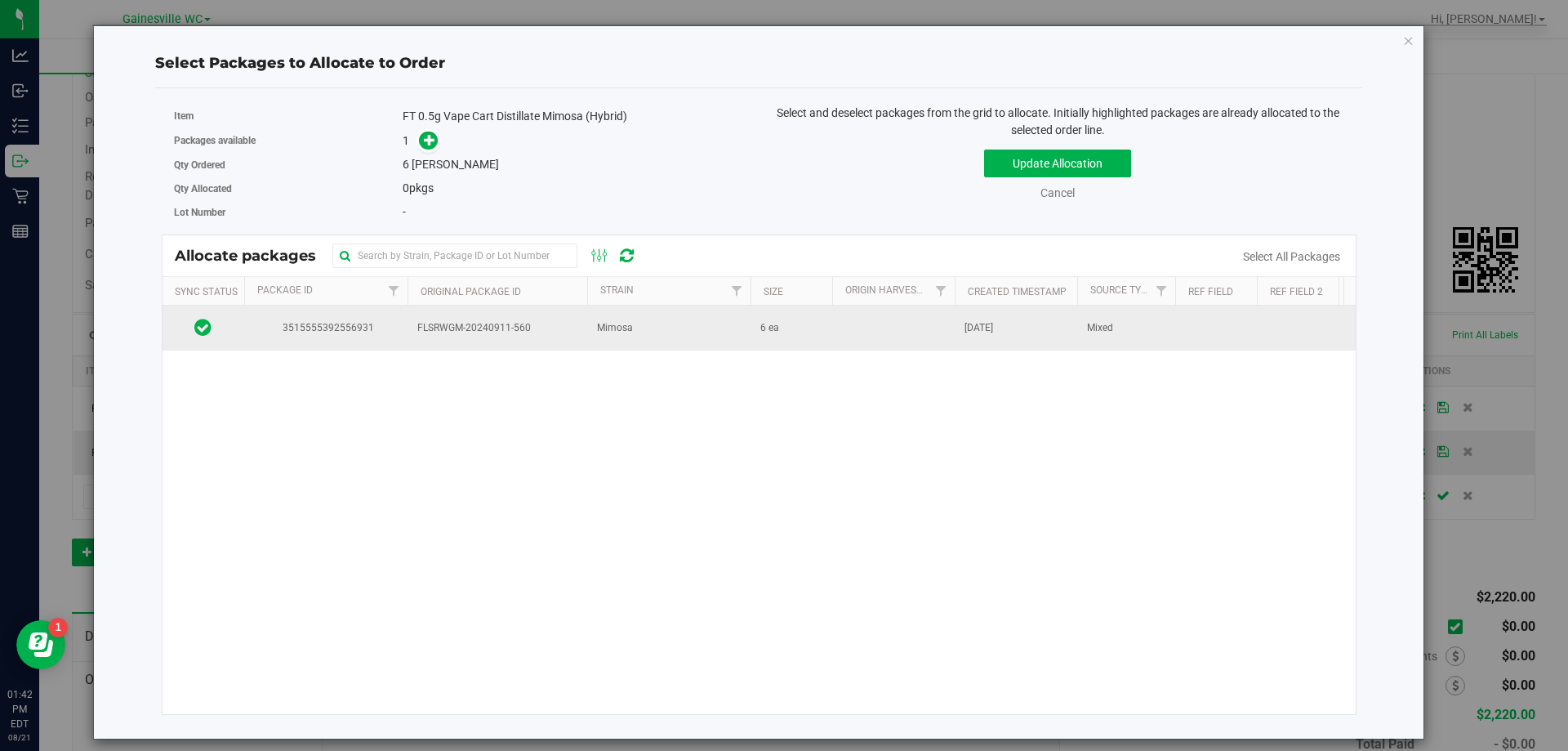
click at [366, 337] on td "3515555392556931" at bounding box center [326, 327] width 164 height 44
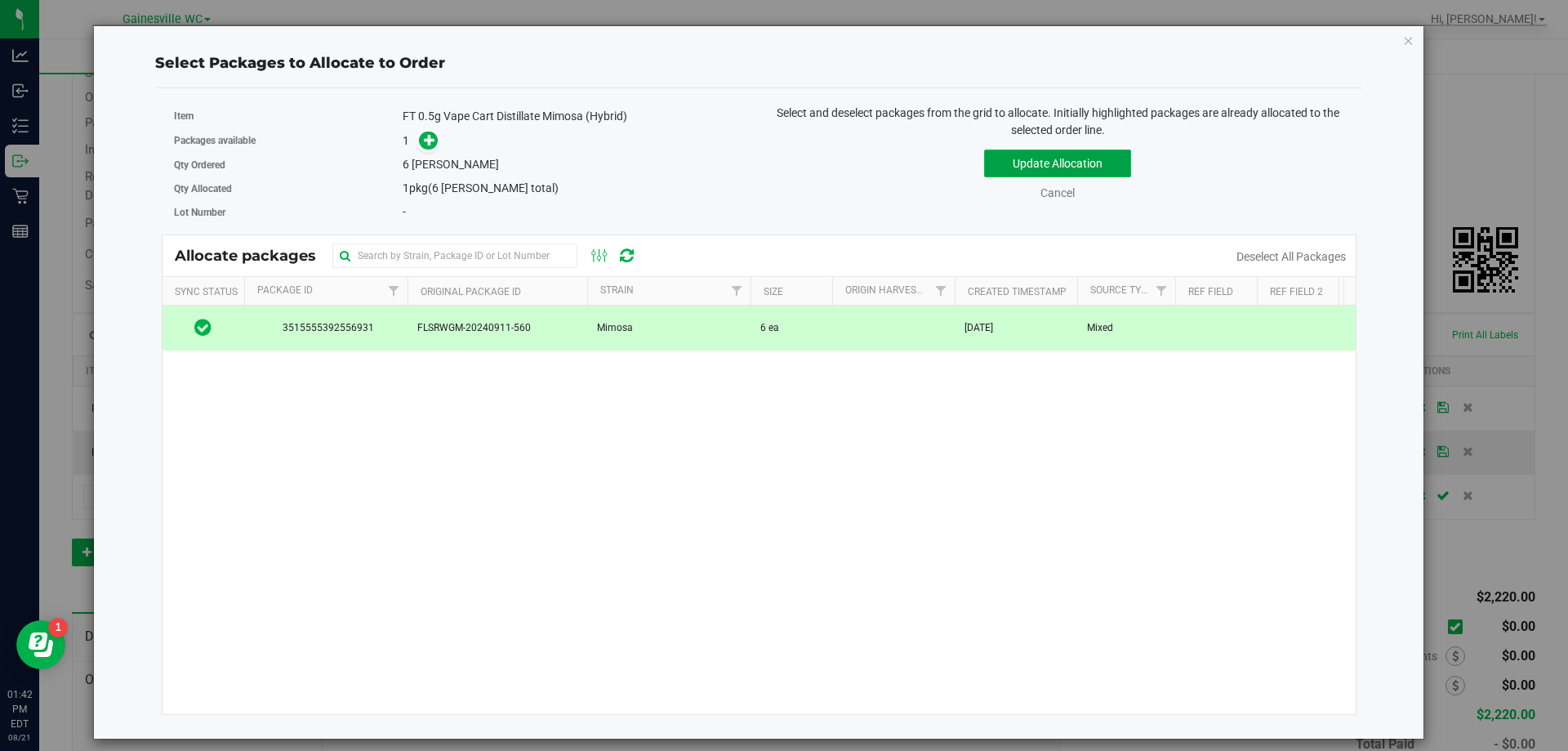
click at [1090, 165] on button "Update Allocation" at bounding box center [1058, 163] width 147 height 28
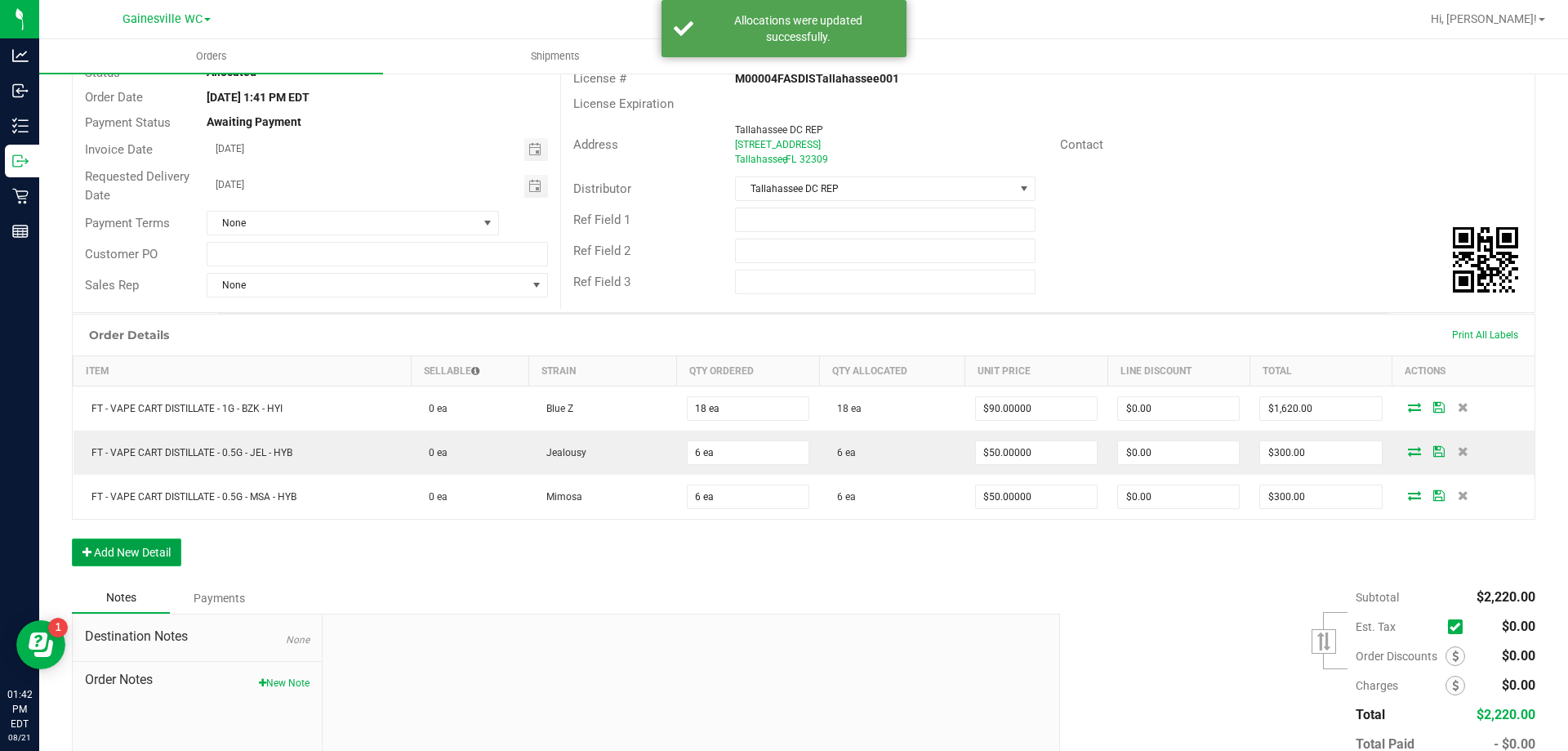
click at [125, 557] on button "Add New Detail" at bounding box center [127, 552] width 109 height 28
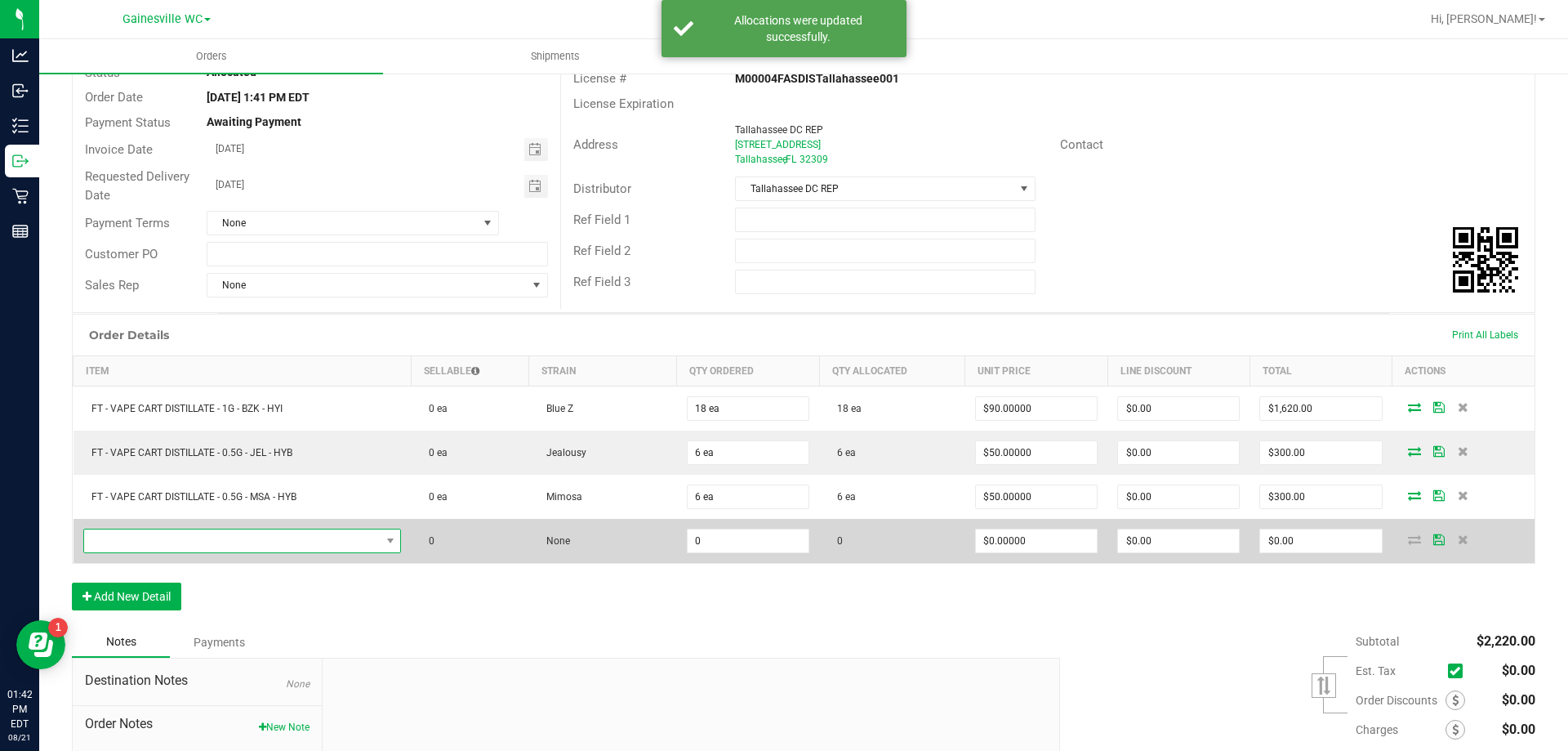
click at [165, 541] on span "NO DATA FOUND" at bounding box center [232, 540] width 296 height 22
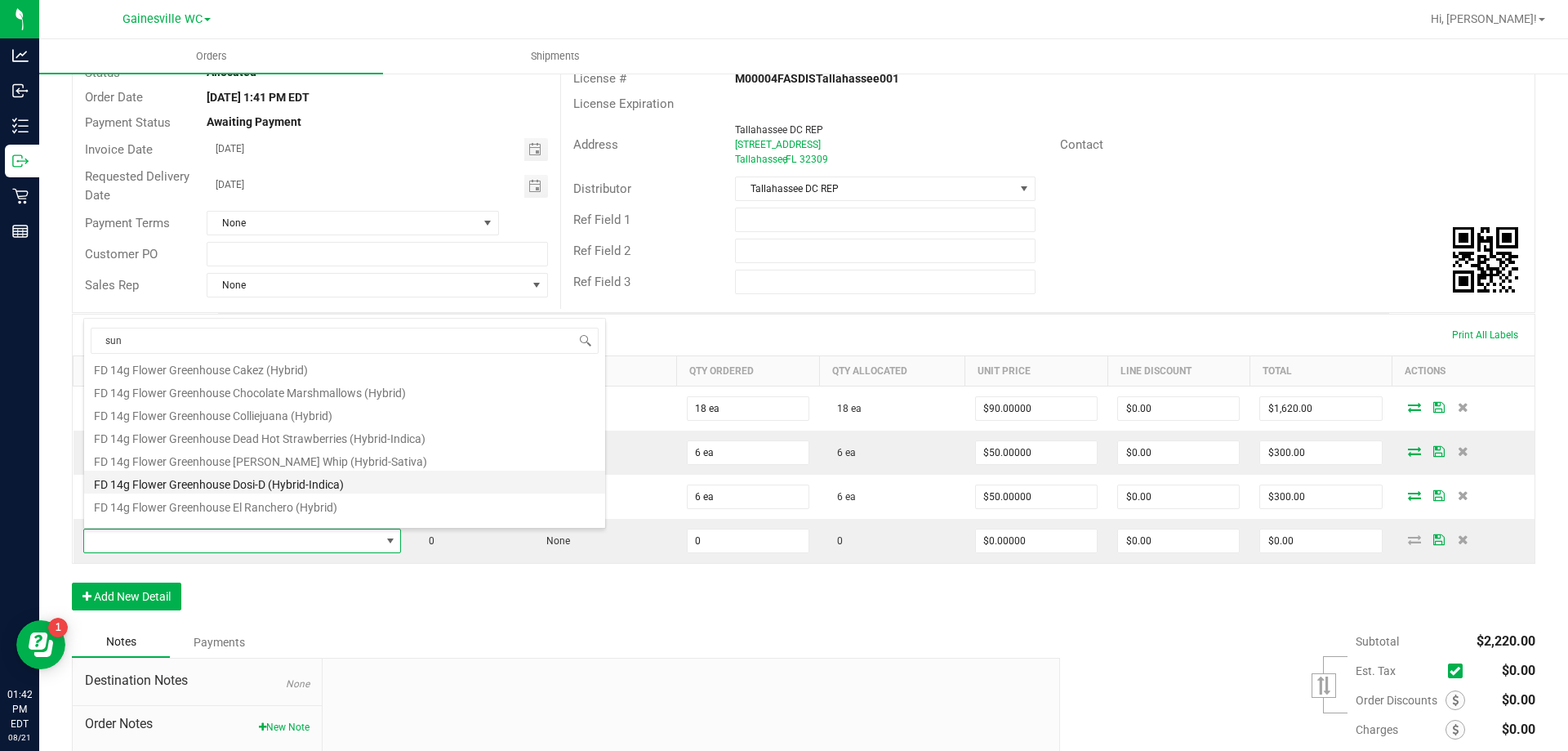
scroll to position [0, 0]
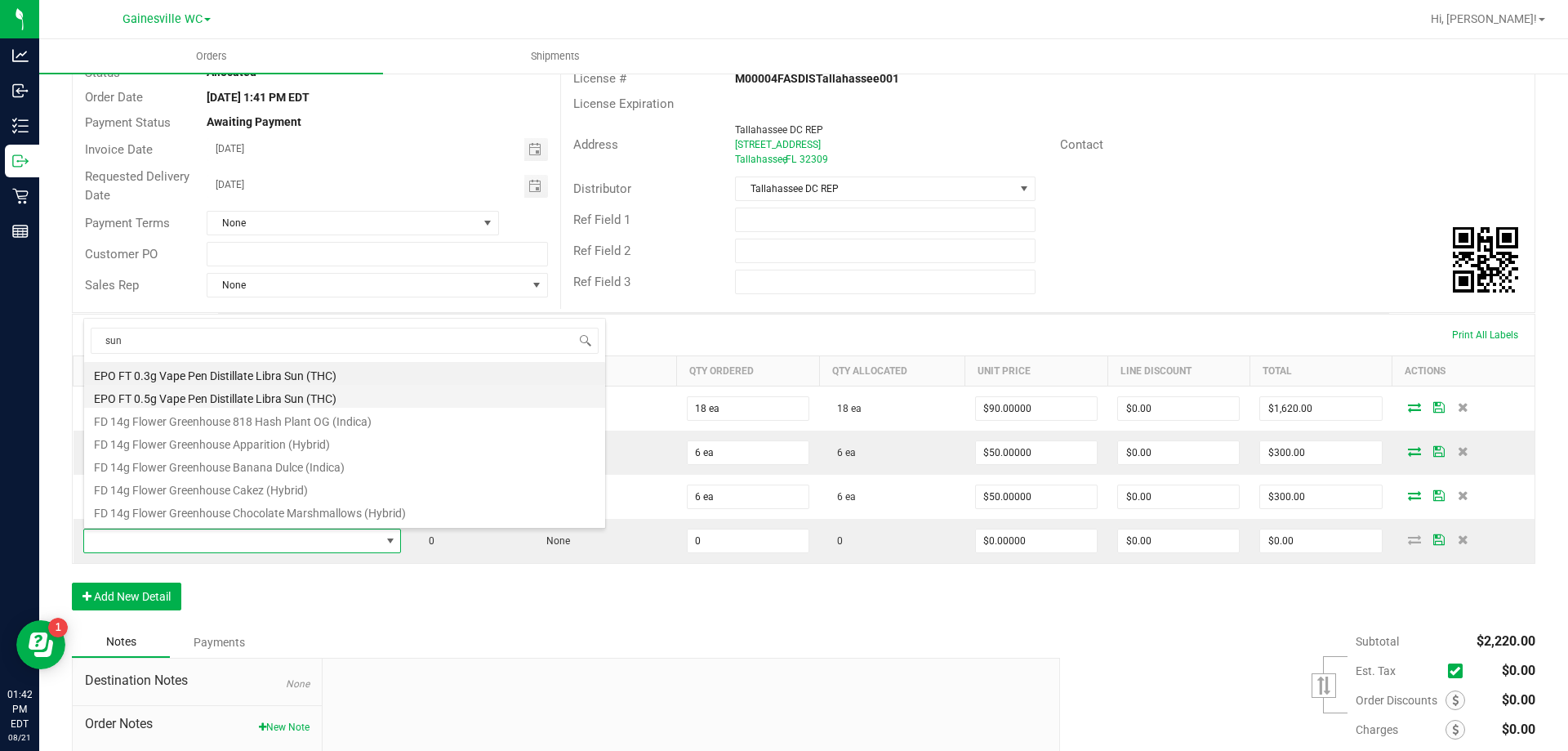
type input "suns"
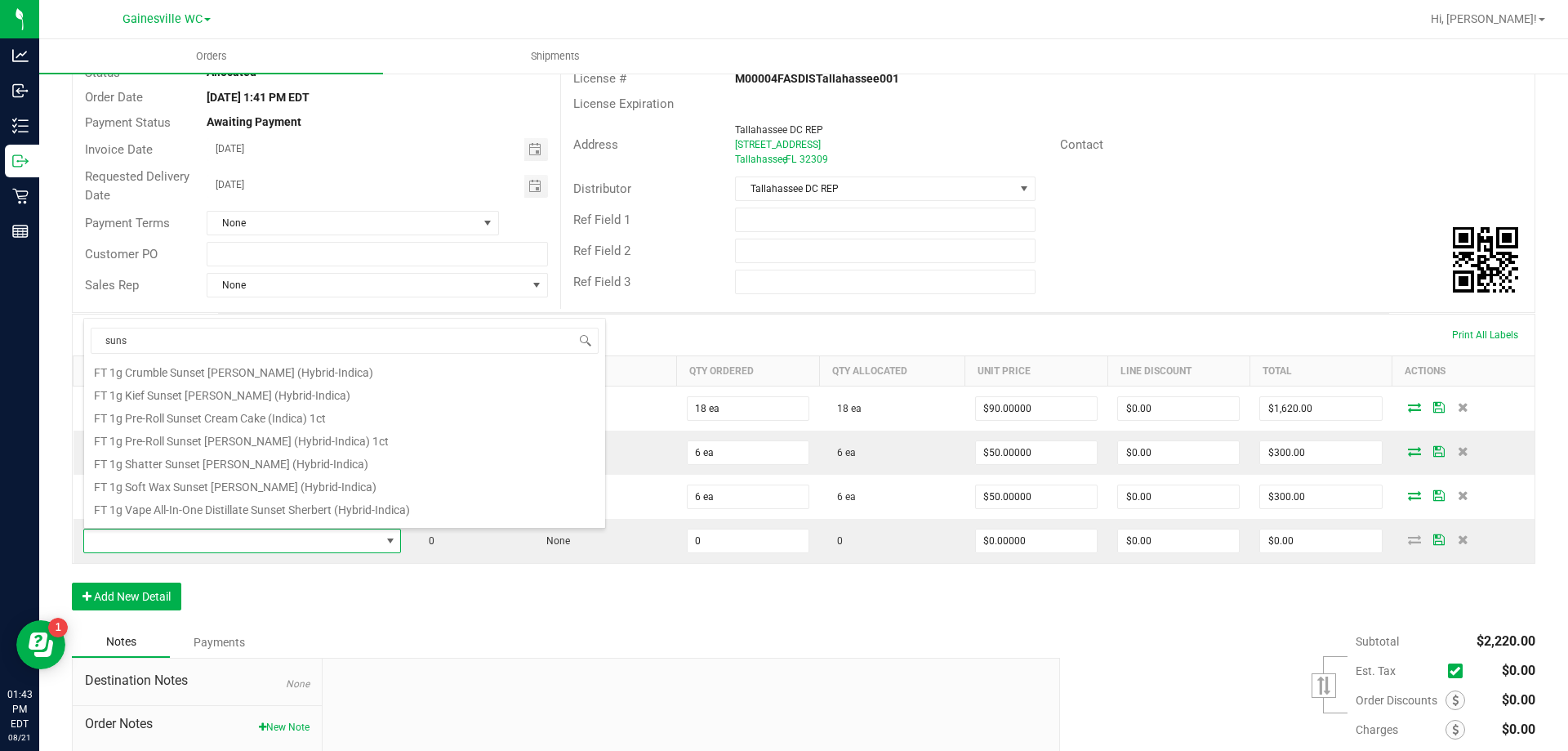
scroll to position [245, 0]
click at [425, 490] on li "FT 1g Vape Cart Distillate Sunset Sherbert (Hybrid-Indica)" at bounding box center [344, 494] width 521 height 22
type input "0 ea"
type input "$90.00000"
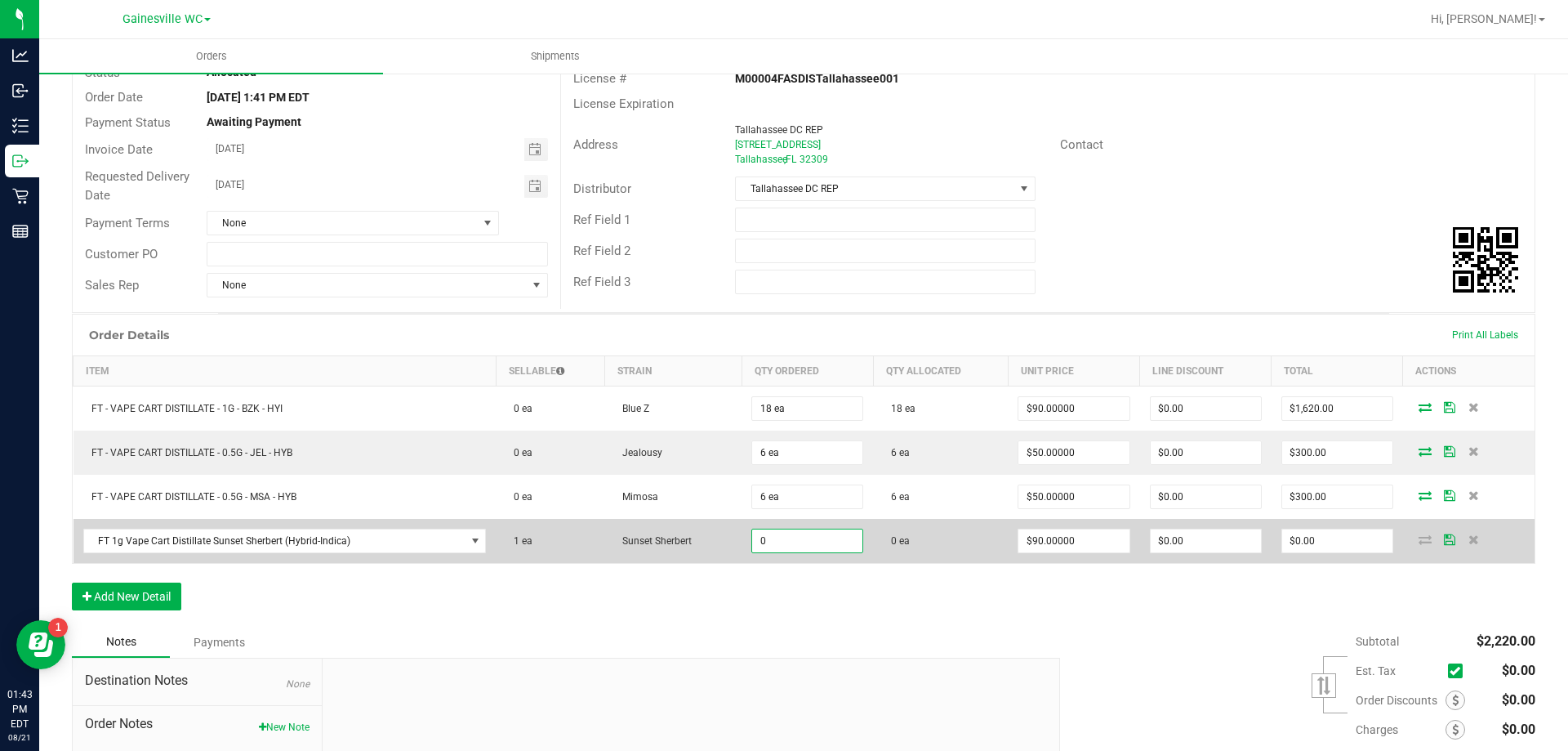
click at [804, 549] on input "0" at bounding box center [806, 540] width 110 height 22
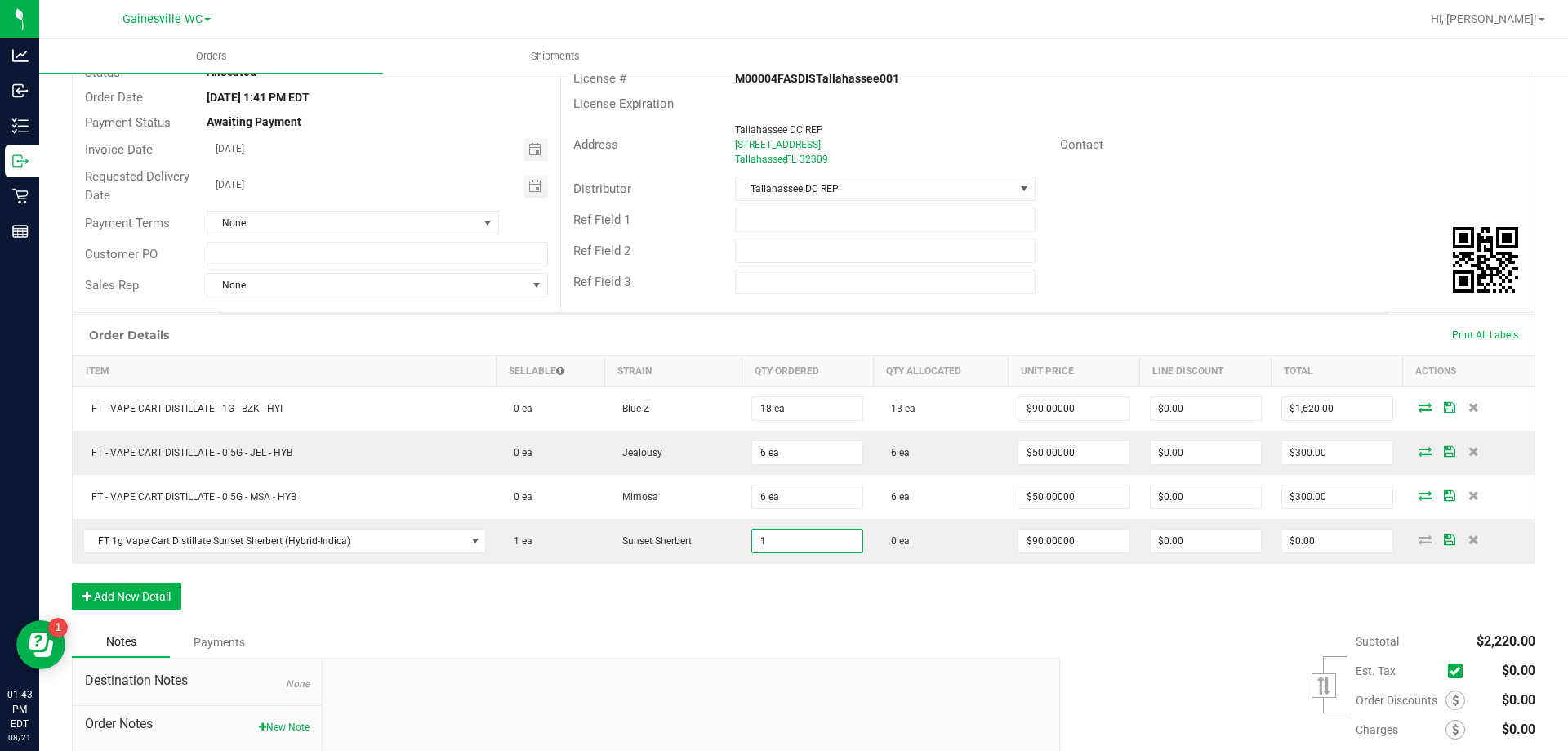
type input "1 ea"
type input "$90.00"
click at [800, 597] on div "Order Details Print All Labels Item Sellable Strain Qty Ordered Qty Allocated U…" at bounding box center [803, 469] width 1464 height 313
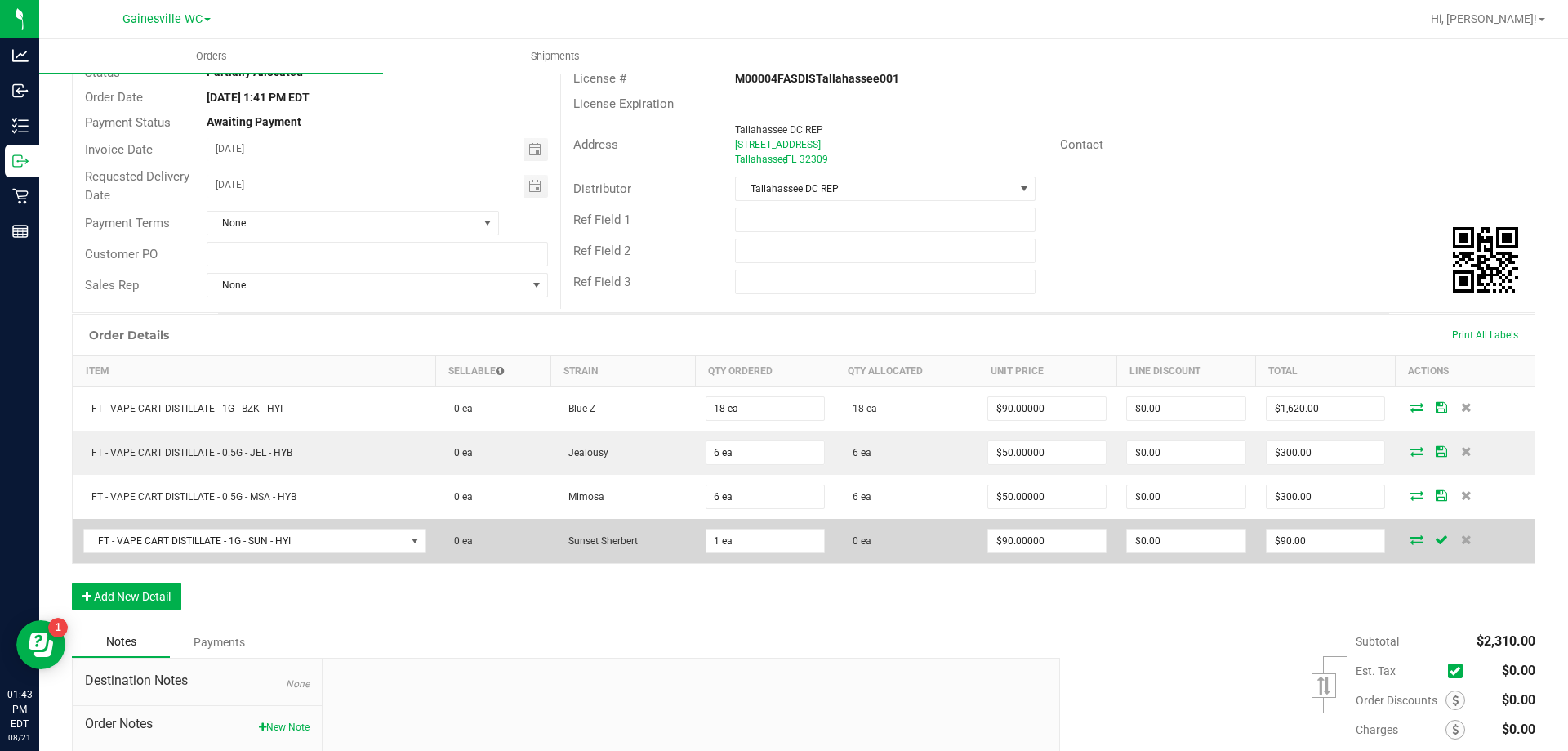
click at [1410, 541] on icon at bounding box center [1416, 540] width 13 height 10
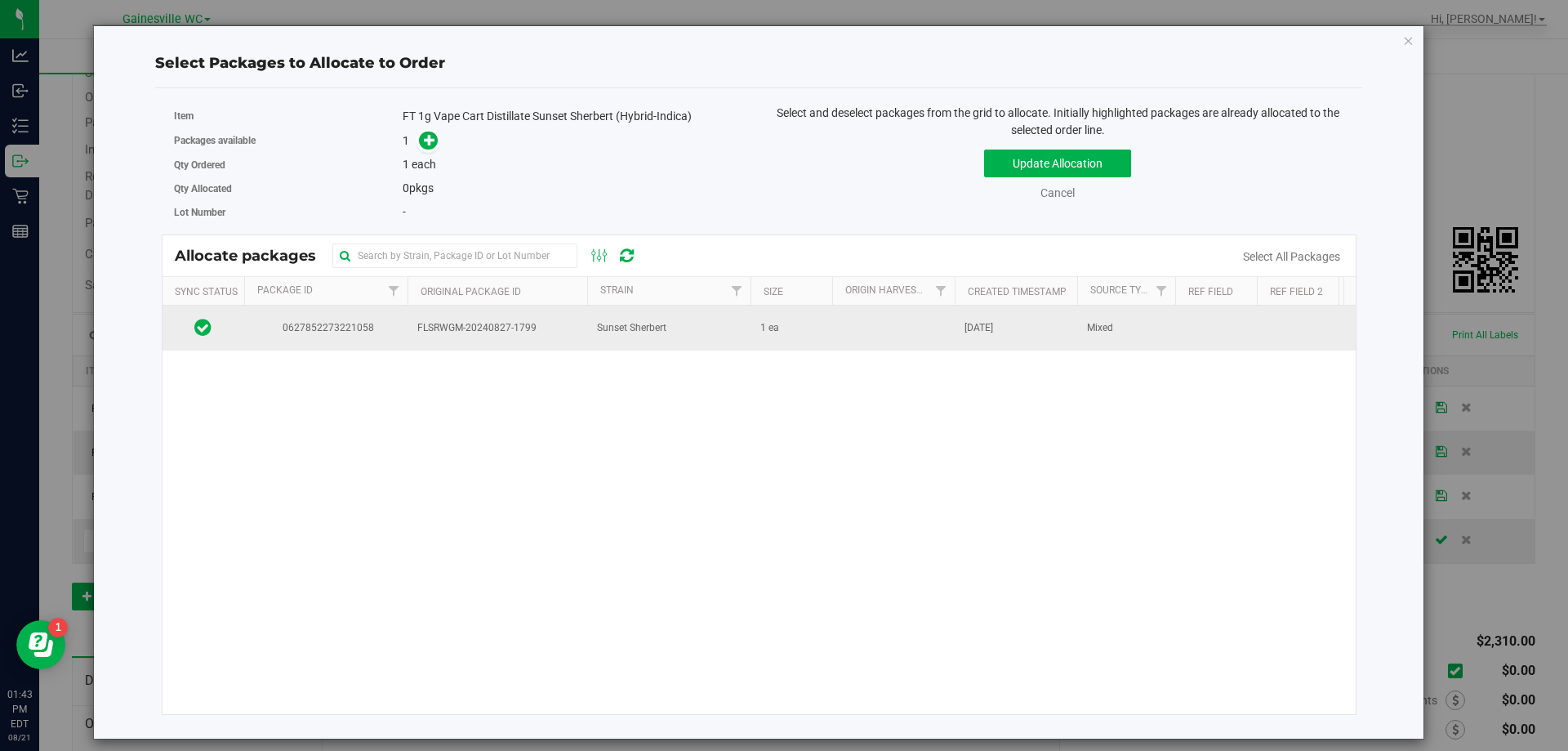
click at [801, 343] on td "1 ea" at bounding box center [792, 327] width 82 height 44
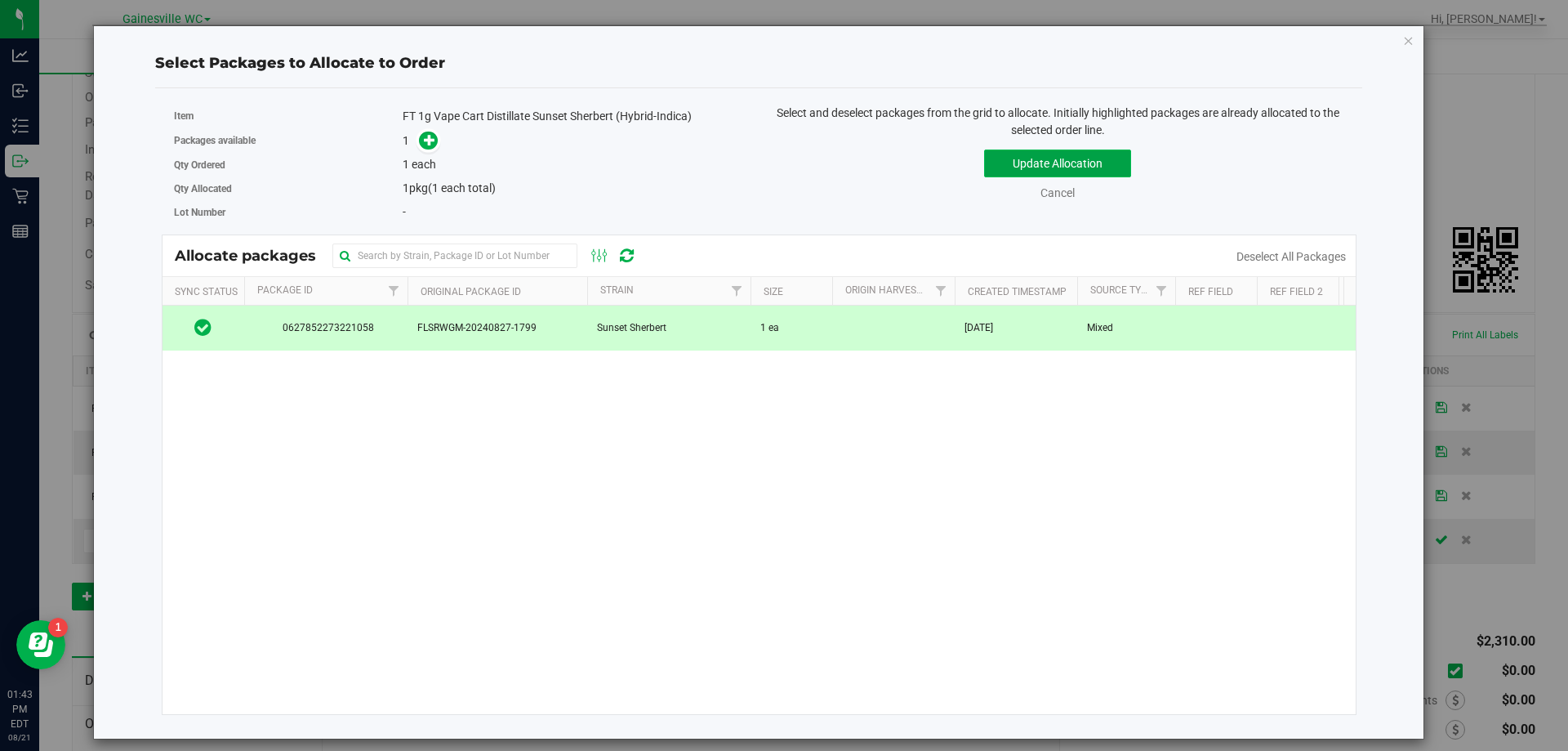
click at [1026, 165] on button "Update Allocation" at bounding box center [1058, 163] width 147 height 28
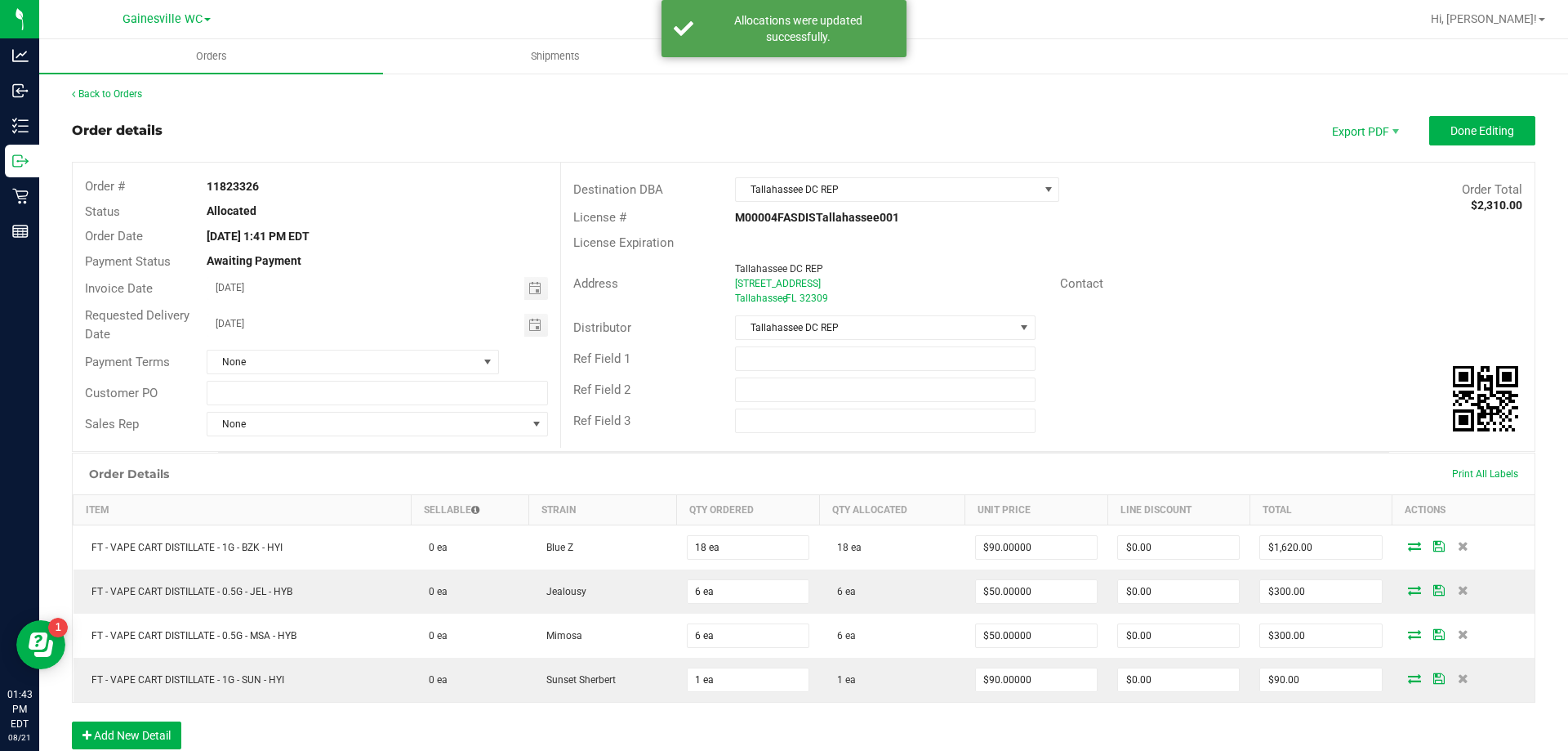
scroll to position [0, 0]
click at [1451, 129] on span "Done Editing" at bounding box center [1482, 131] width 63 height 13
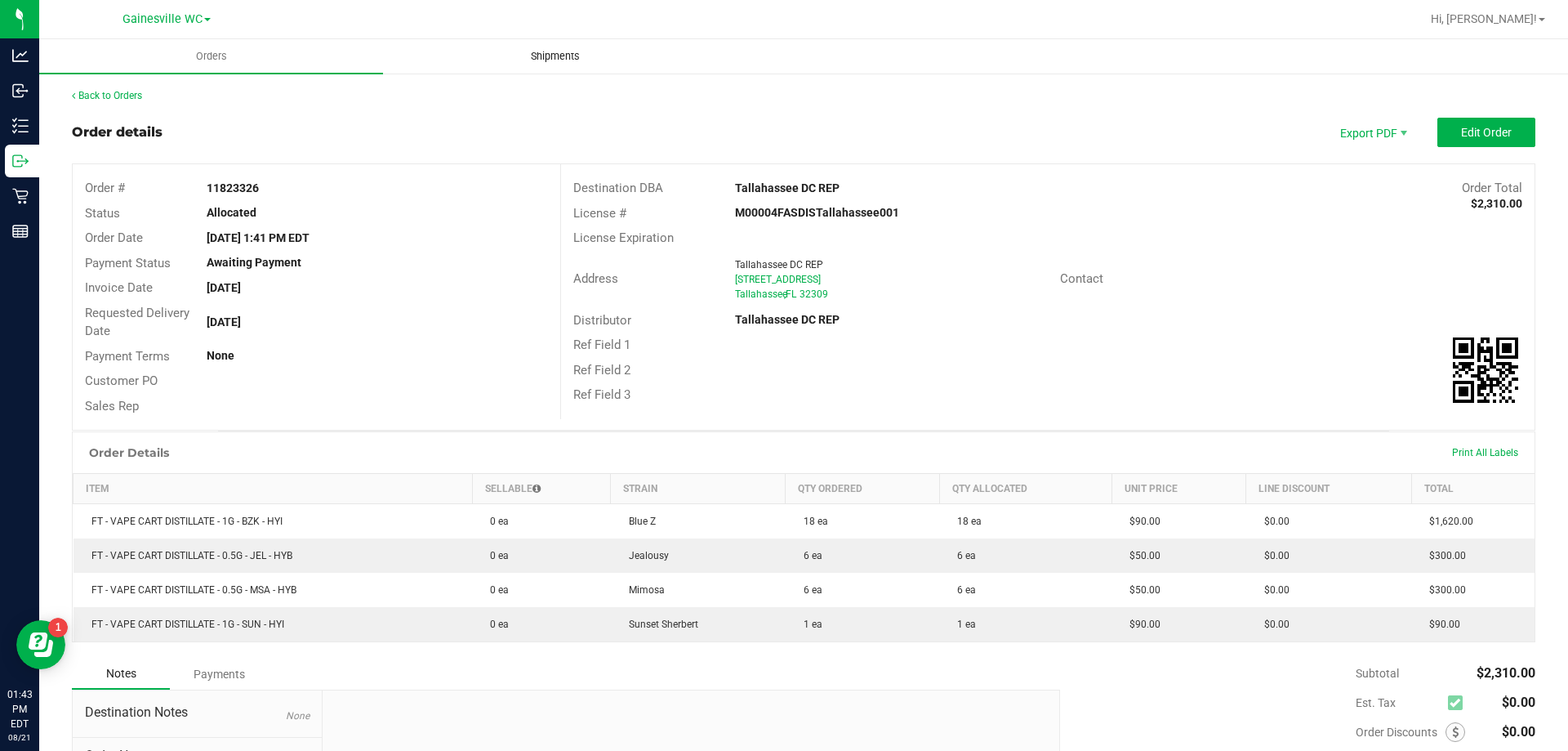
click at [564, 57] on span "Shipments" at bounding box center [556, 56] width 93 height 15
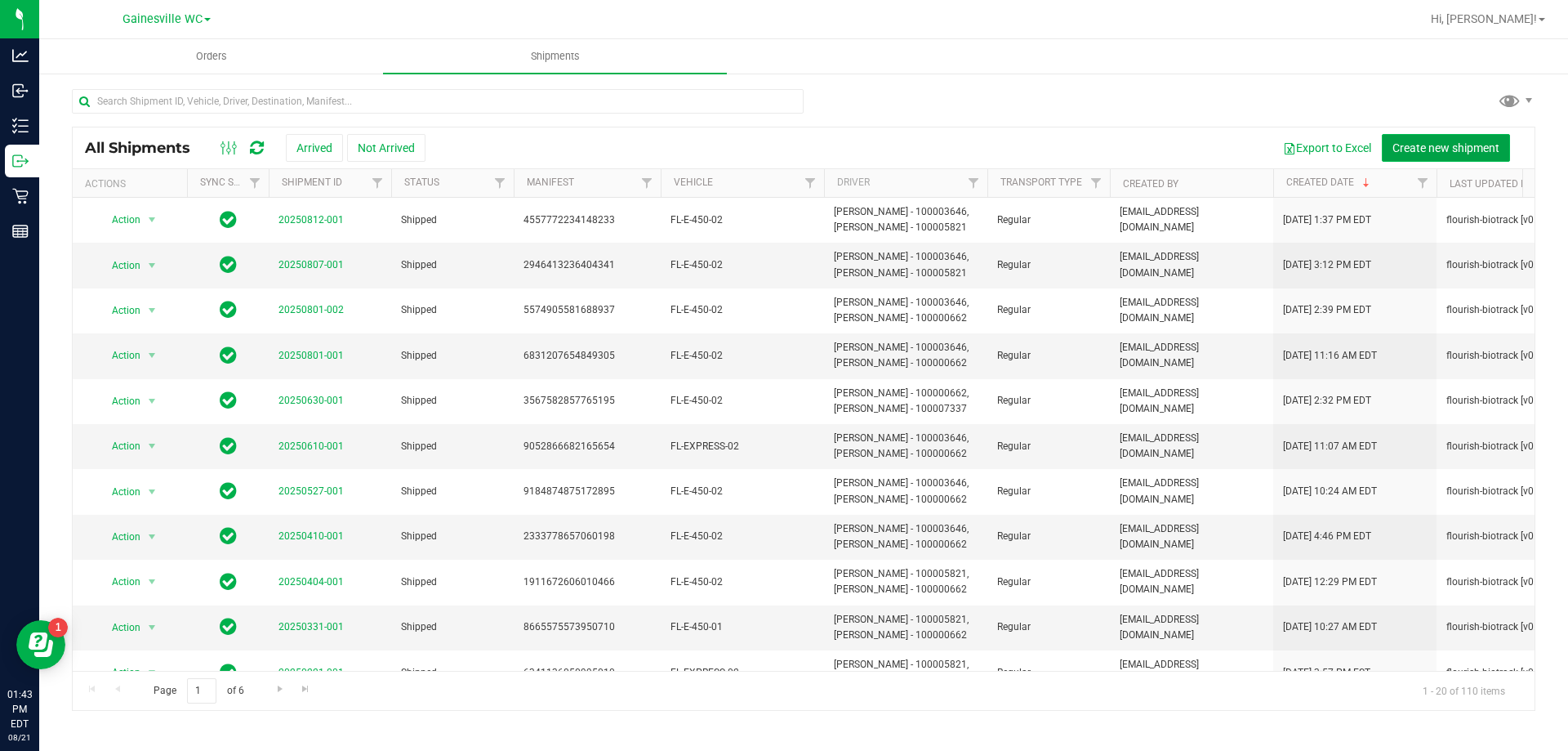
click at [1425, 142] on span "Create new shipment" at bounding box center [1446, 147] width 107 height 13
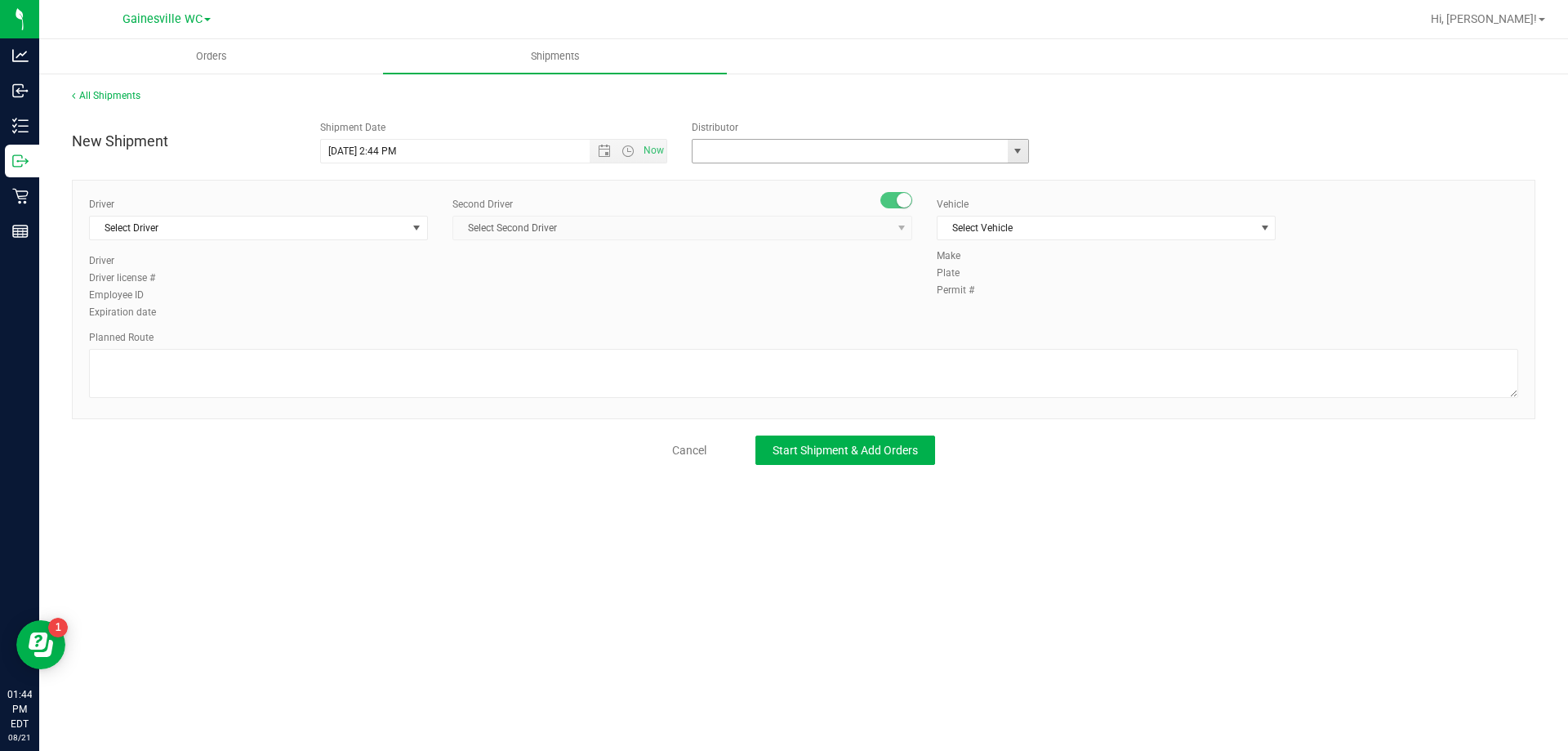
click at [740, 151] on input "text" at bounding box center [845, 150] width 306 height 22
click at [757, 186] on li "Tallahassee DC REP" at bounding box center [860, 178] width 336 height 24
click at [603, 149] on span "Open the date view" at bounding box center [604, 150] width 13 height 13
type input "Tallahassee DC REP"
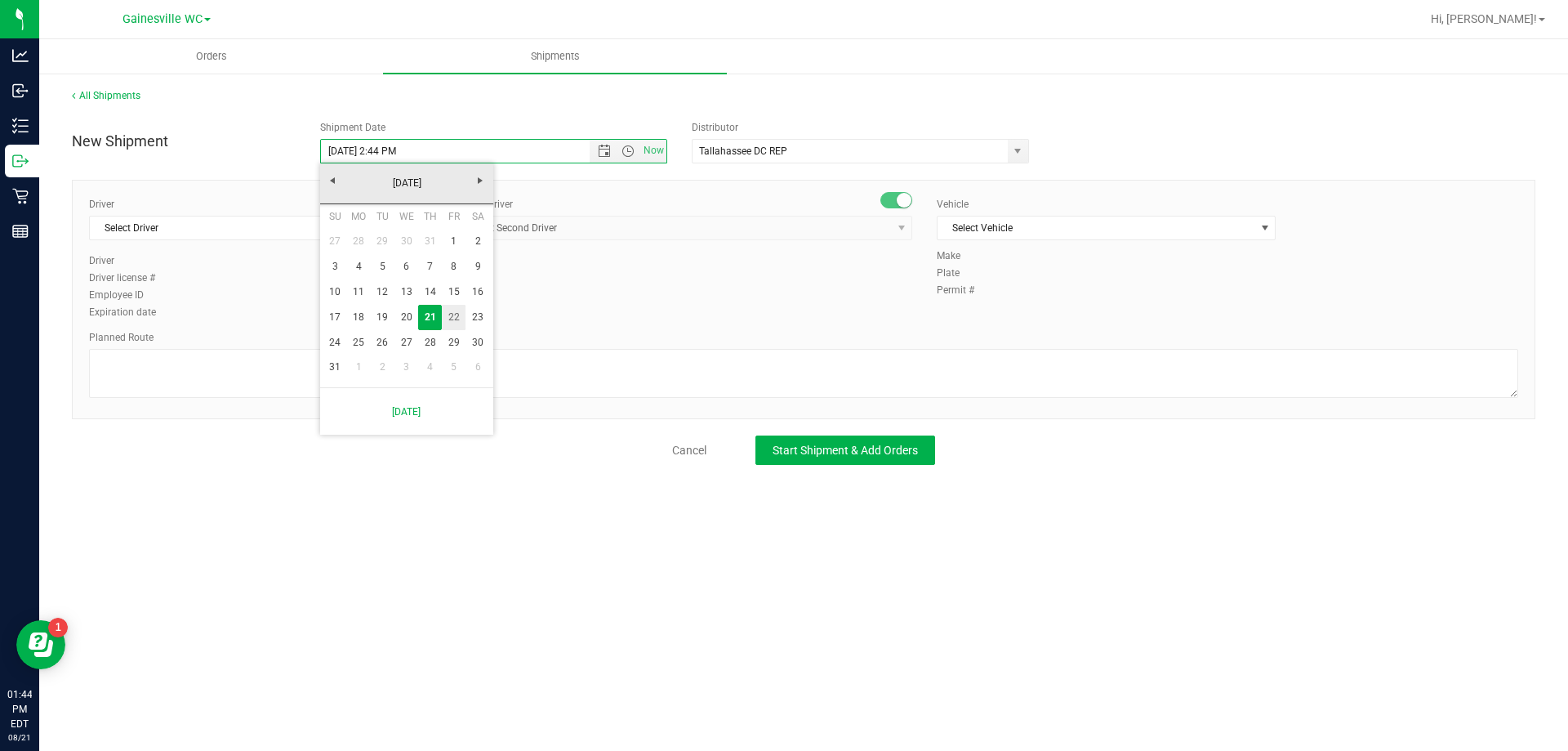
click at [450, 319] on link "22" at bounding box center [454, 318] width 23 height 25
click at [380, 153] on input "[DATE] 2:44 PM" at bounding box center [469, 150] width 297 height 22
drag, startPoint x: 422, startPoint y: 148, endPoint x: 377, endPoint y: 148, distance: 45.0
click at [377, 148] on input "[DATE] 2:44 PM" at bounding box center [469, 150] width 297 height 22
type input "[DATE] 4:00pm"
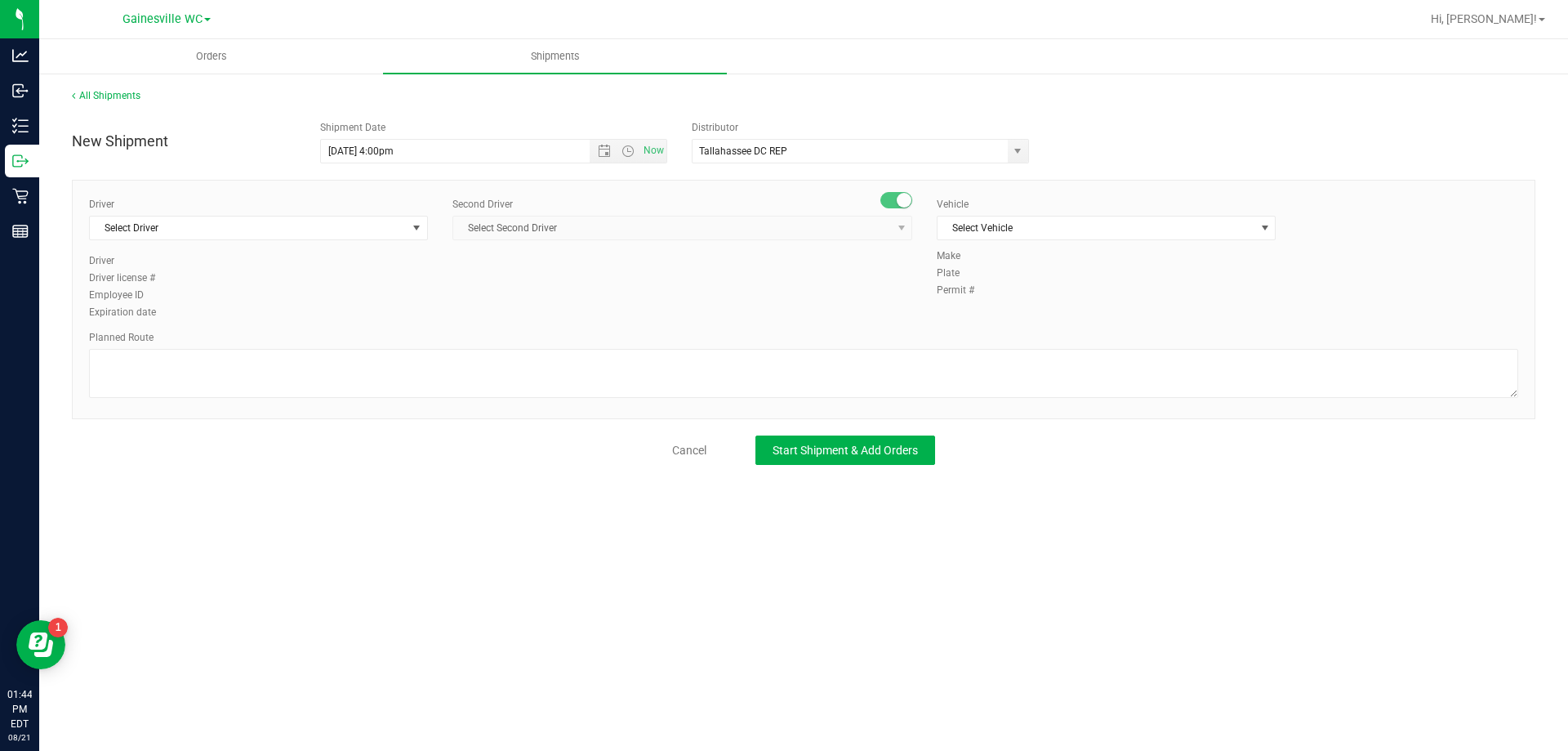
click at [344, 267] on div "Driver" at bounding box center [258, 260] width 339 height 15
click at [376, 236] on span "Select Driver" at bounding box center [247, 227] width 317 height 22
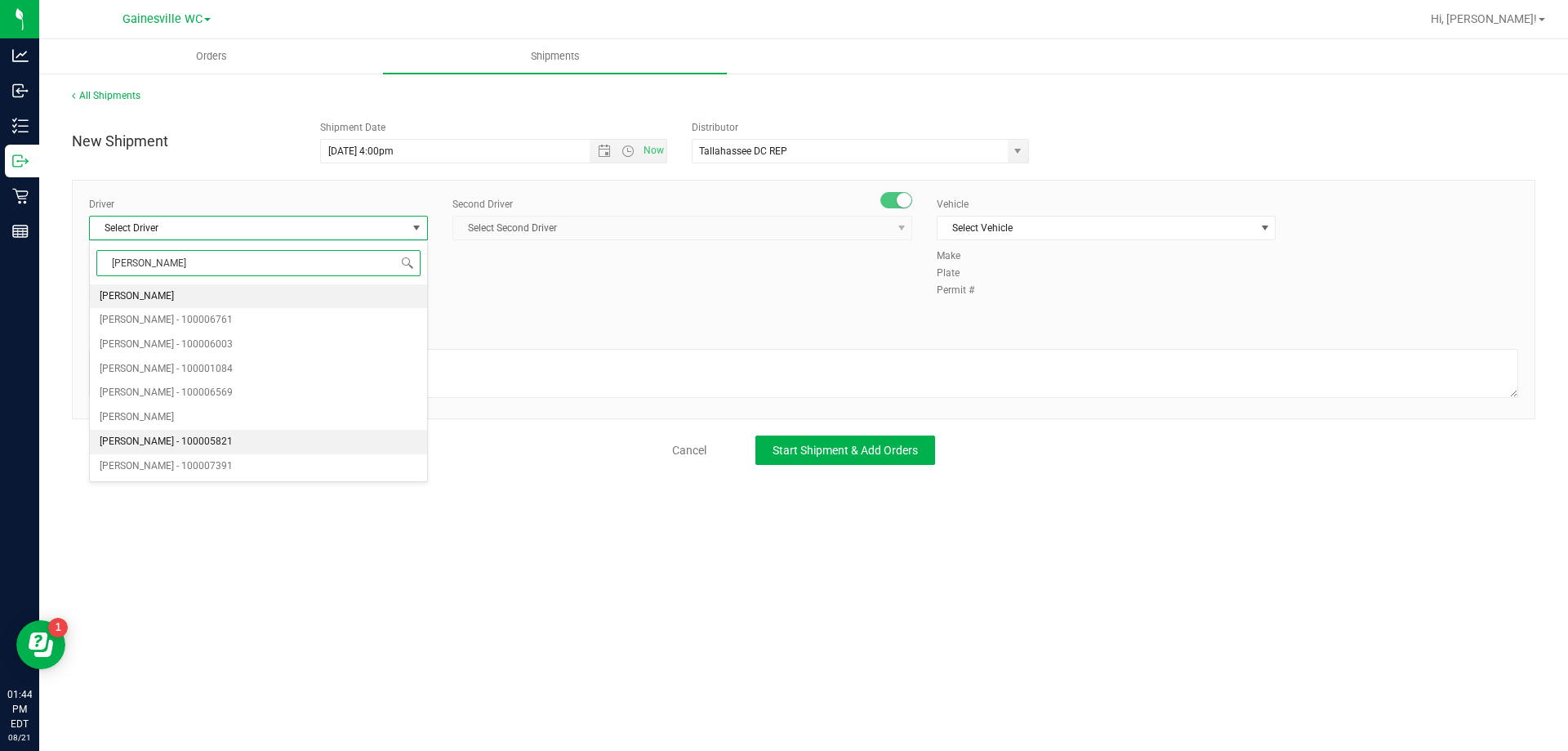
click at [283, 438] on li "[PERSON_NAME] - 100005821" at bounding box center [258, 441] width 337 height 24
type input "[PERSON_NAME]"
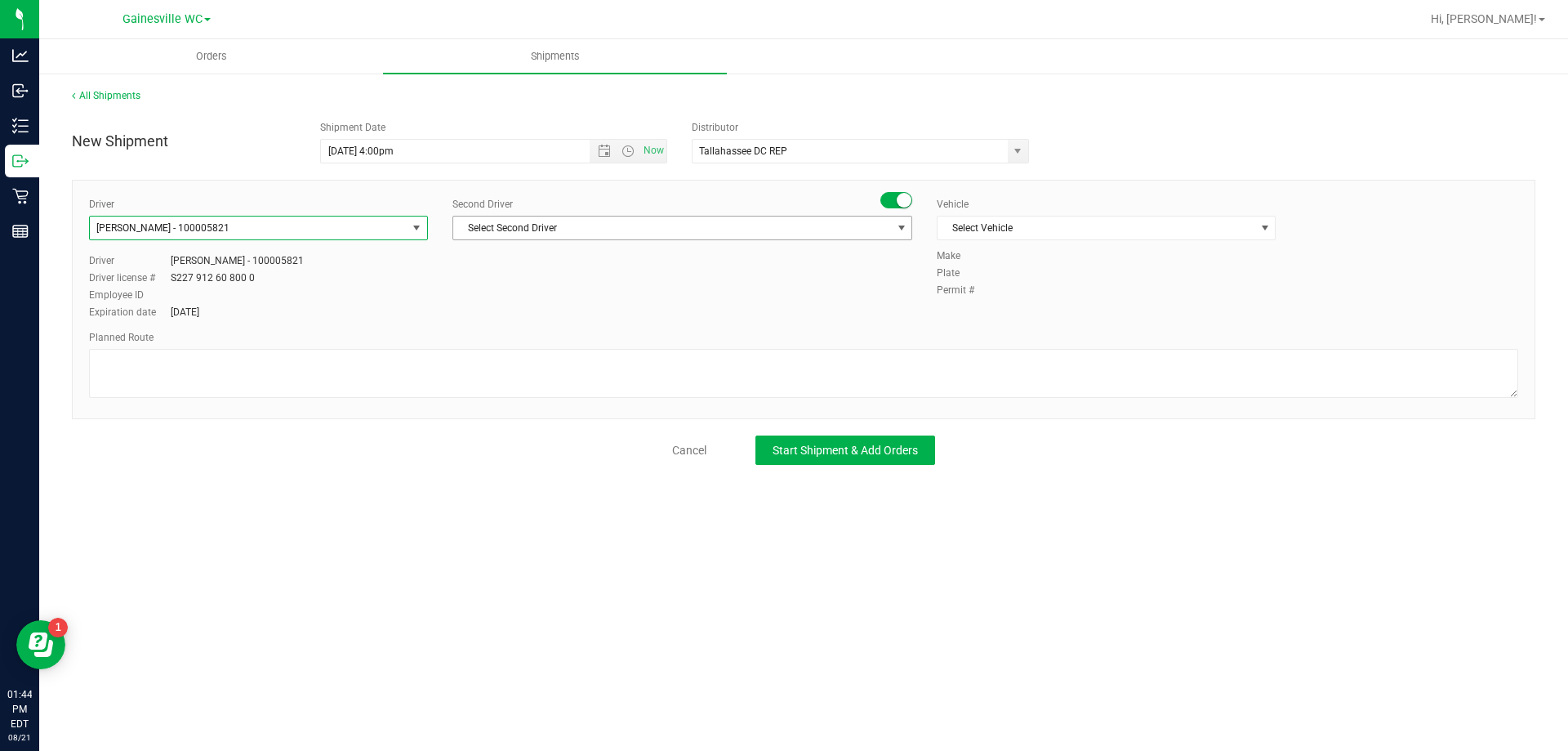
click at [605, 229] on span "Select Second Driver" at bounding box center [672, 227] width 438 height 22
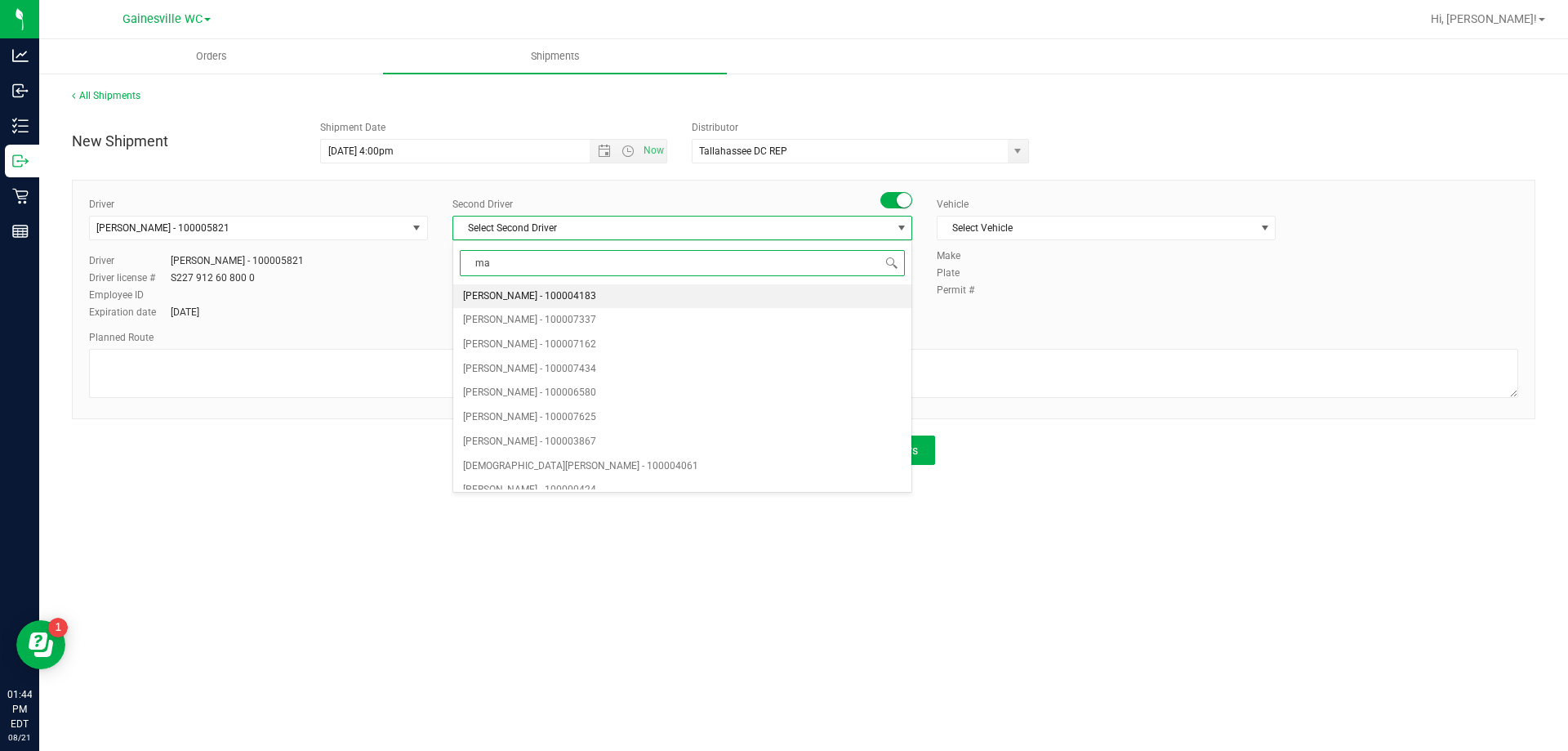
type input "mar"
click at [549, 322] on span "[PERSON_NAME] - 100007337" at bounding box center [530, 320] width 133 height 21
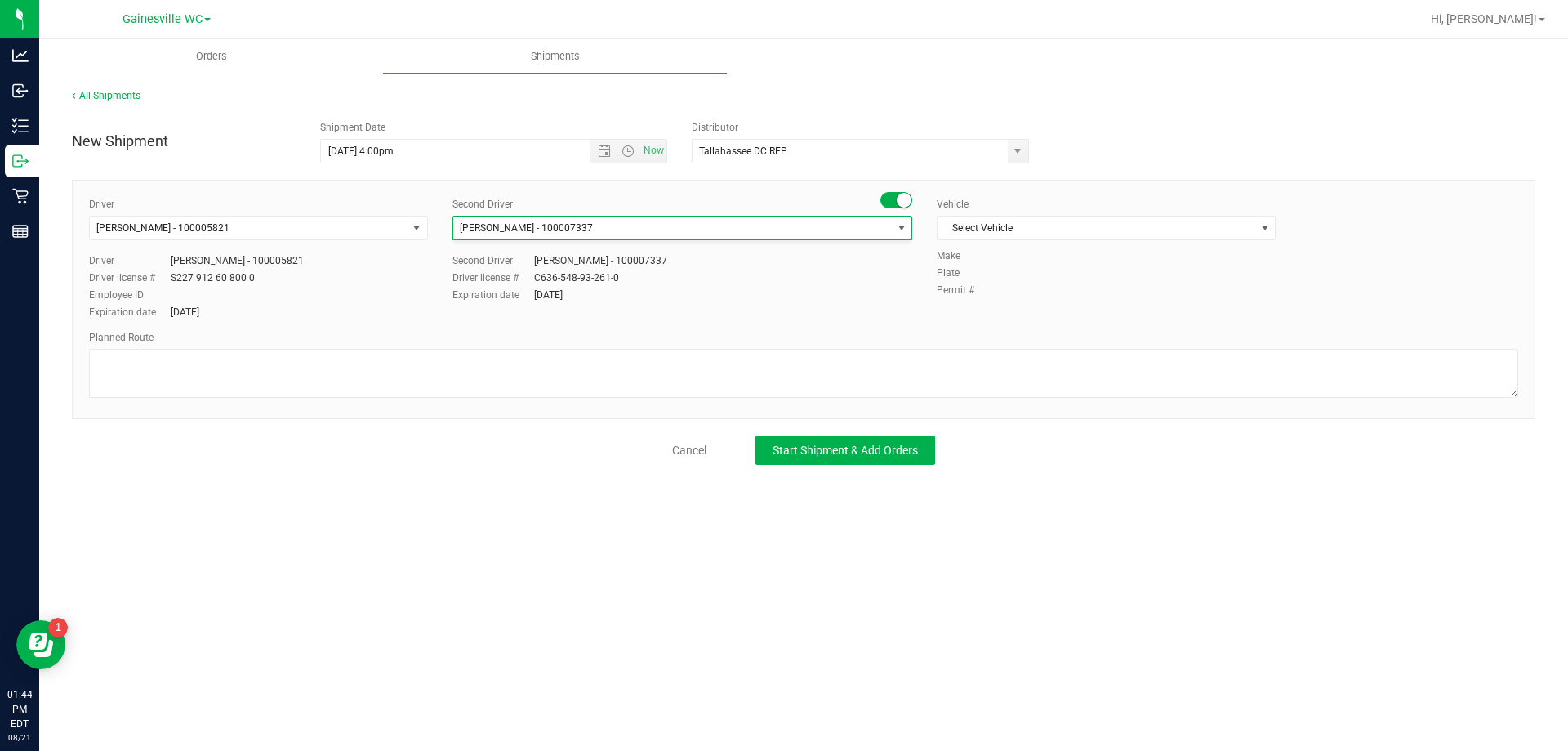
scroll to position [985, 0]
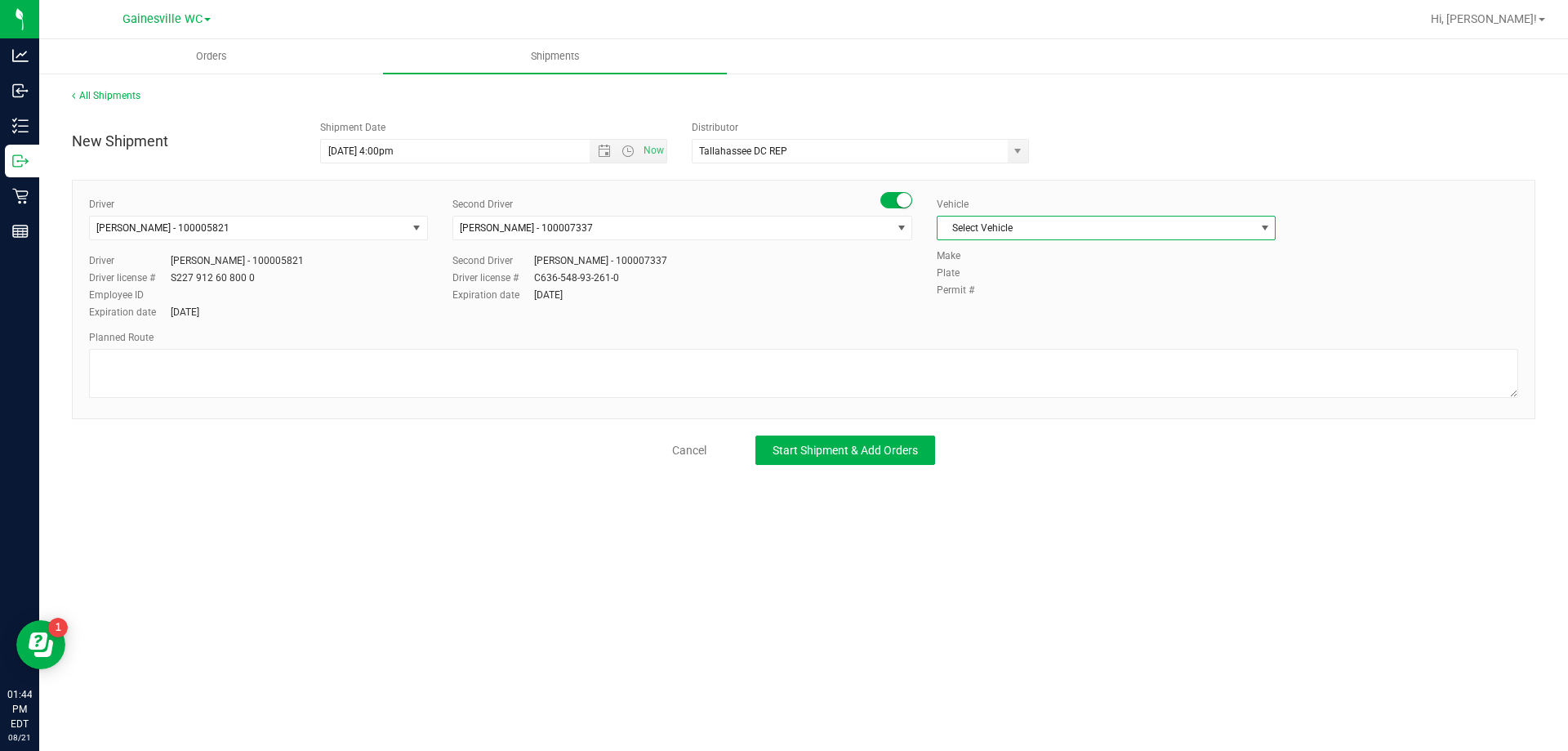
click at [1005, 228] on span "Select Vehicle" at bounding box center [1096, 227] width 317 height 22
click at [1040, 326] on li "FL-E-450-02" at bounding box center [1106, 328] width 337 height 24
click at [806, 454] on span "Start Shipment & Add Orders" at bounding box center [844, 449] width 145 height 13
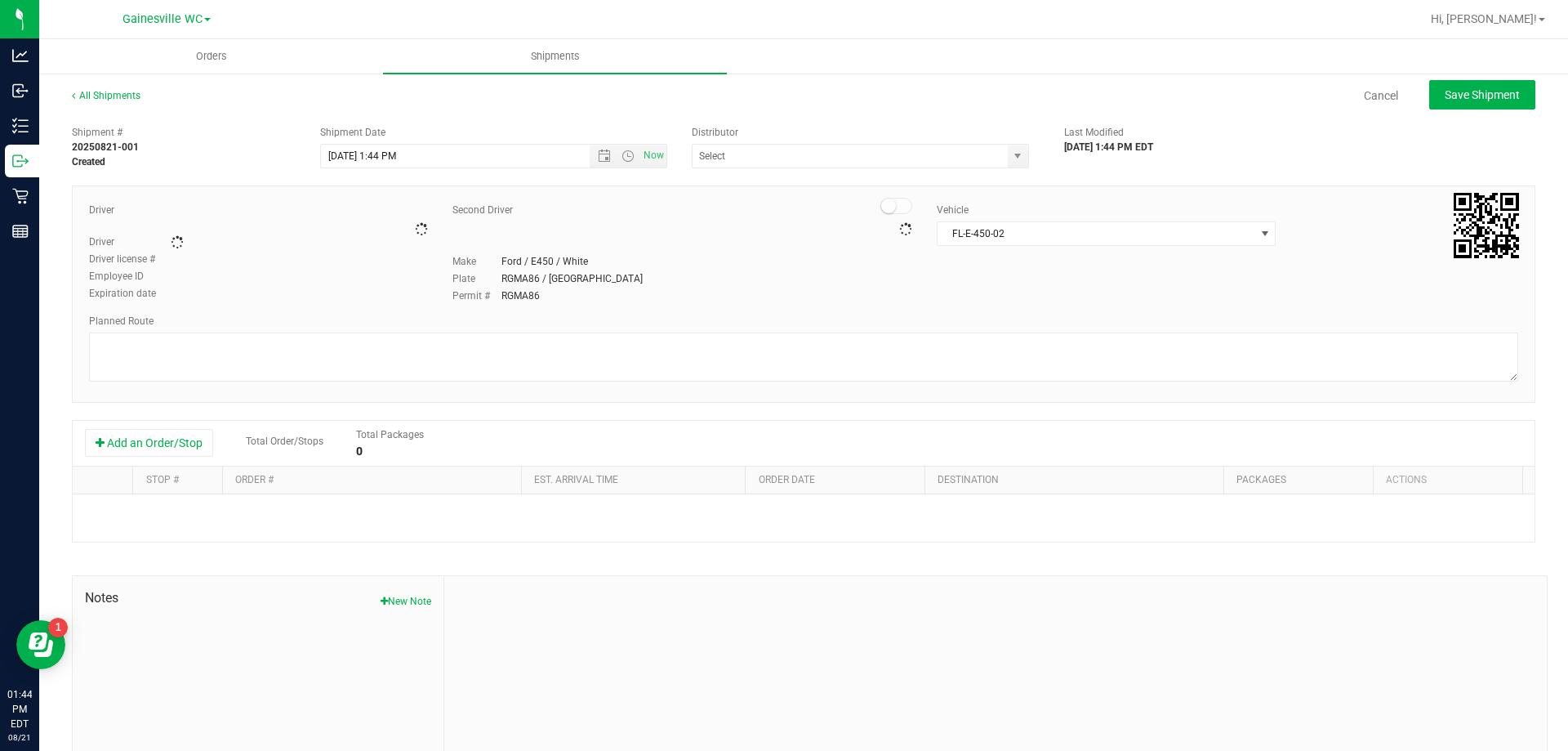
type input "Tallahassee DC REP"
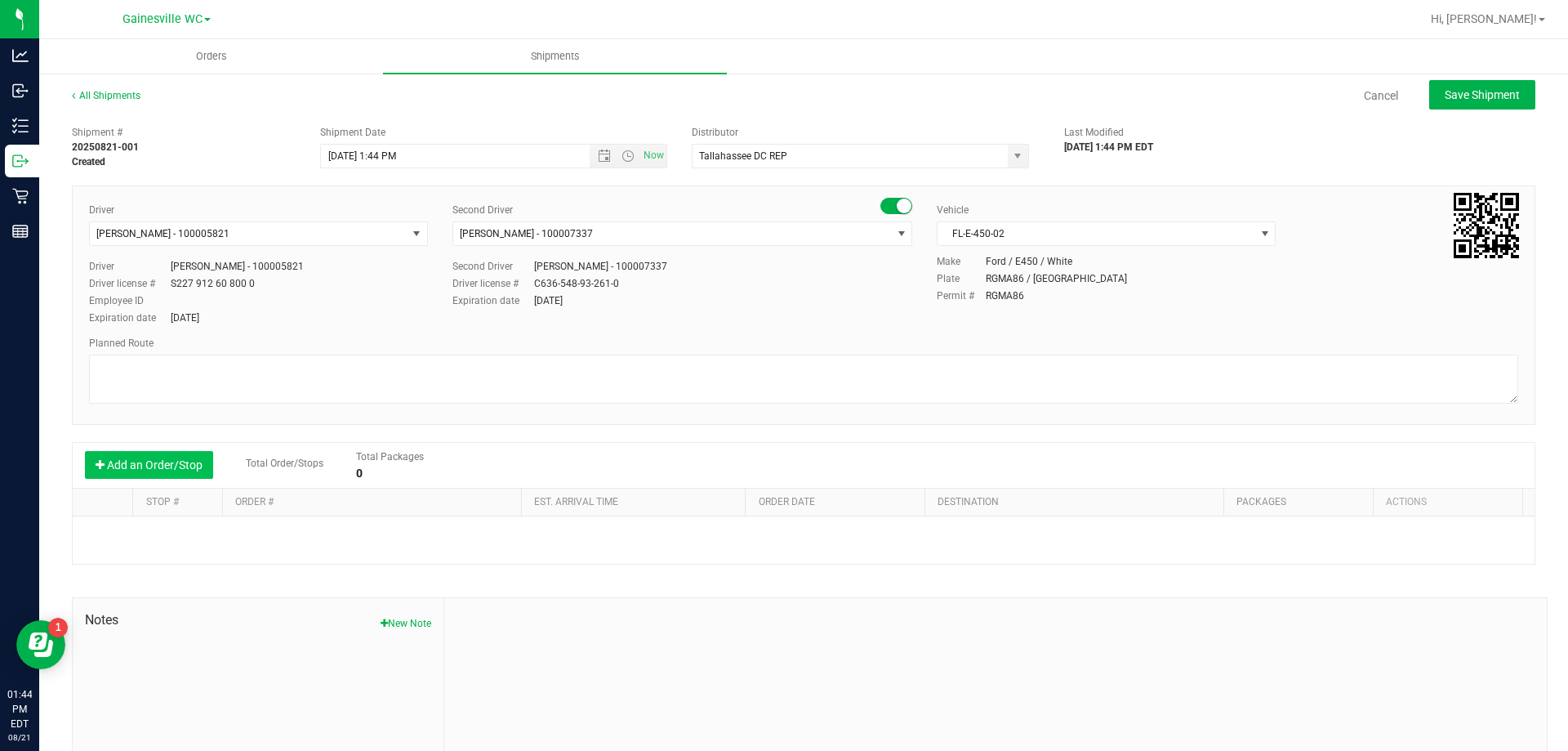
click at [168, 467] on button "Add an Order/Stop" at bounding box center [149, 465] width 129 height 28
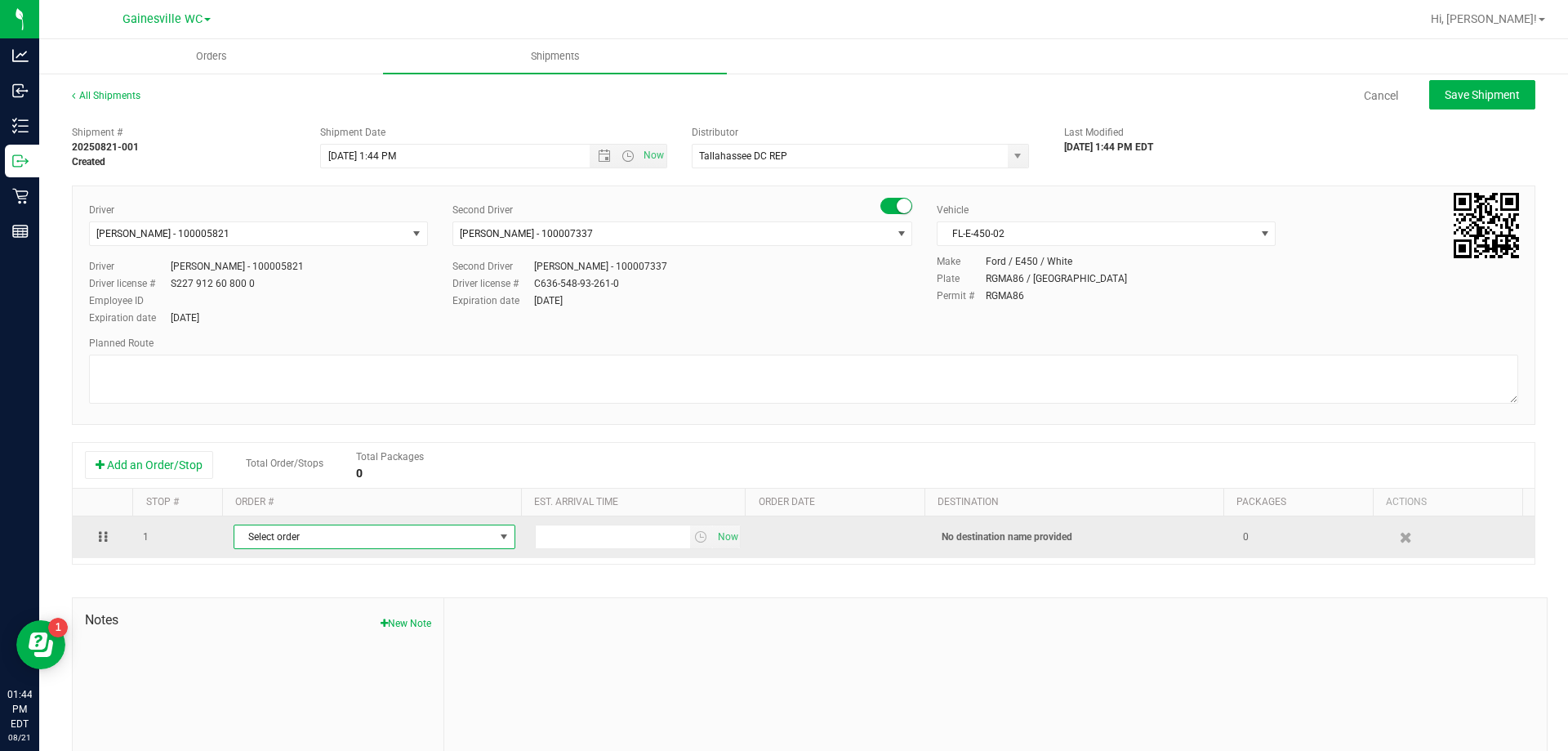
click at [326, 541] on span "Select order" at bounding box center [364, 536] width 260 height 22
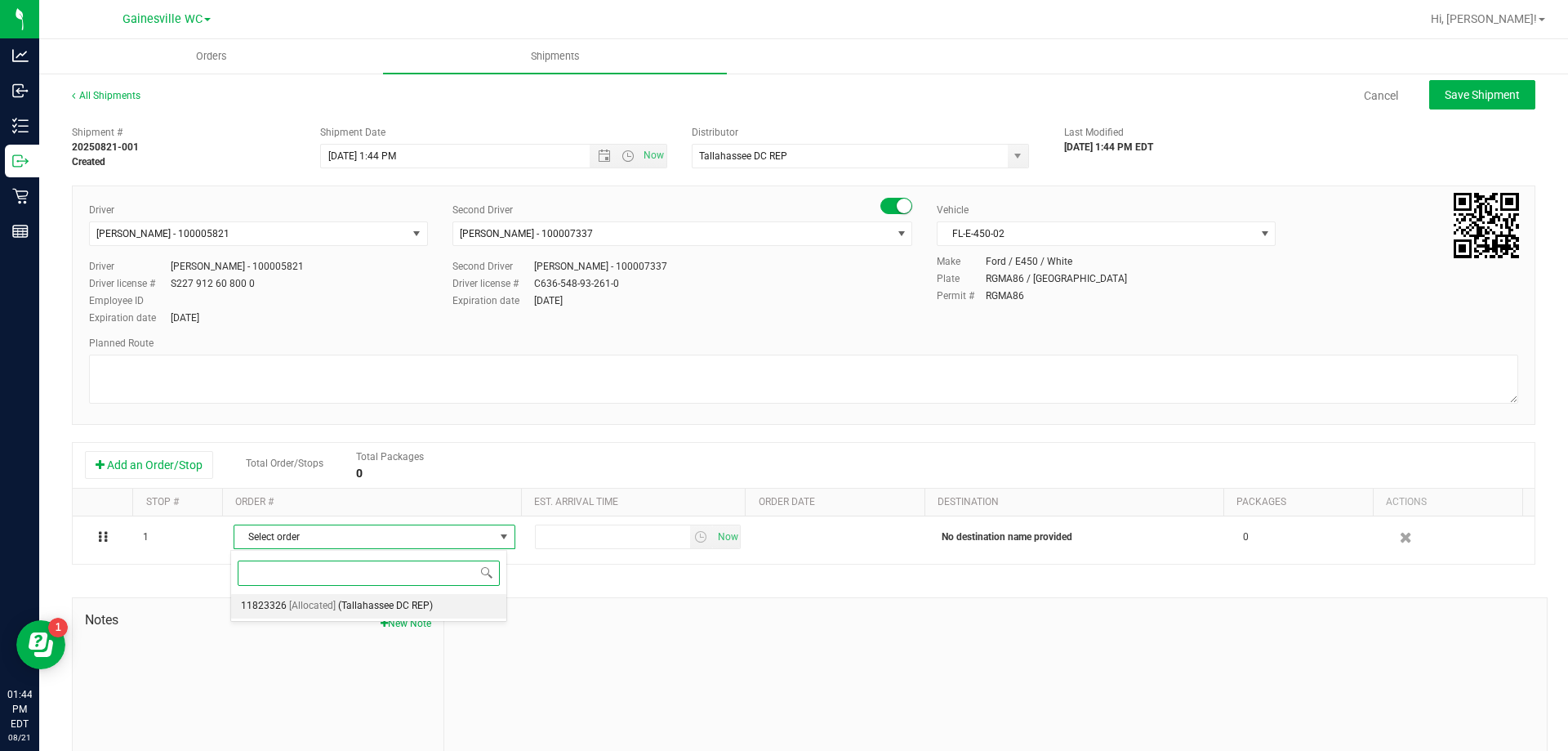
click at [322, 606] on span "[Allocated]" at bounding box center [313, 606] width 47 height 21
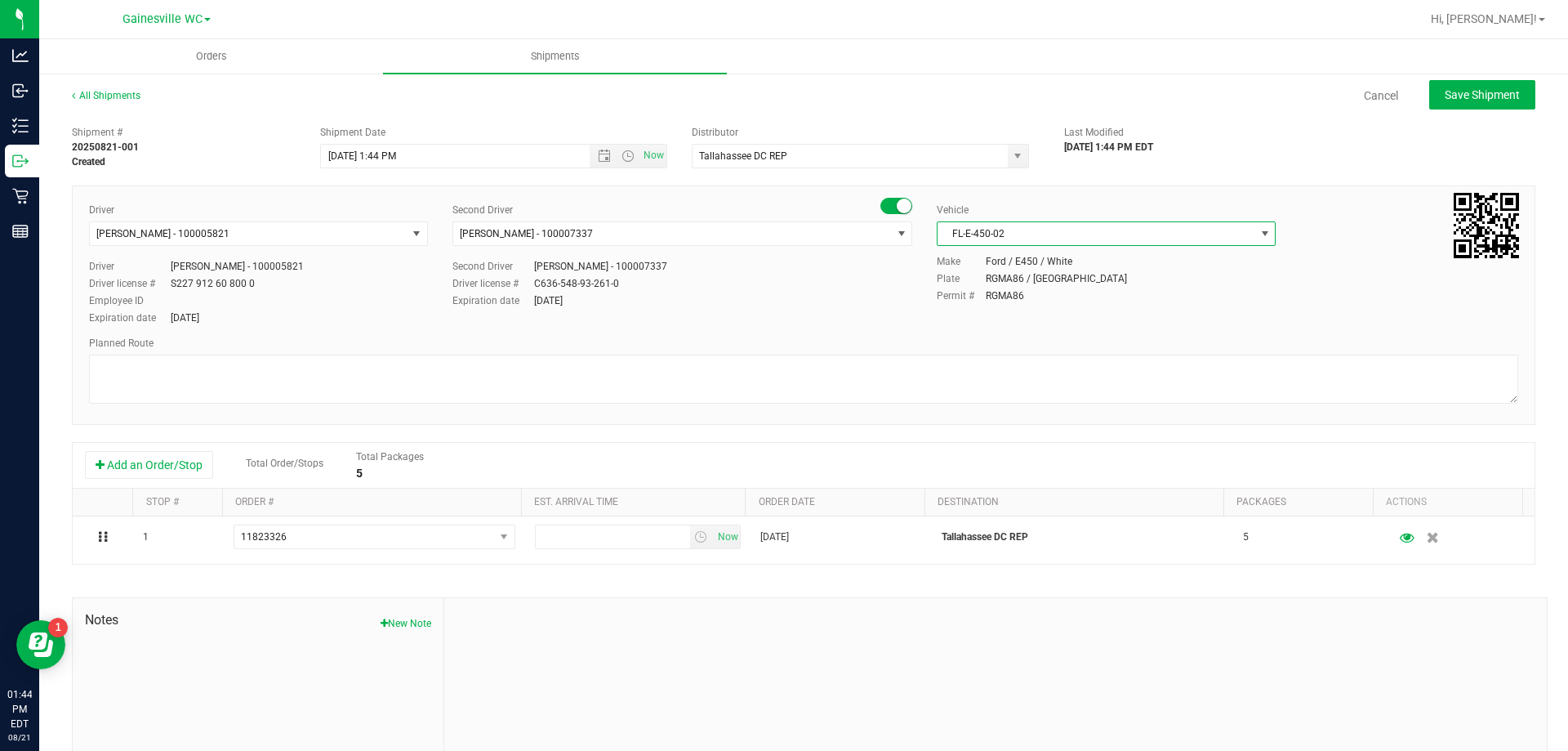
click at [1258, 231] on span "select" at bounding box center [1264, 233] width 13 height 13
click at [1080, 239] on span "FL-E-450-02" at bounding box center [1096, 233] width 317 height 22
drag, startPoint x: 1021, startPoint y: 237, endPoint x: 1001, endPoint y: 238, distance: 20.0
click at [1016, 237] on span "FL-E-450-02" at bounding box center [1096, 233] width 317 height 22
click at [1005, 236] on span "FL-E-450-02" at bounding box center [1096, 233] width 317 height 22
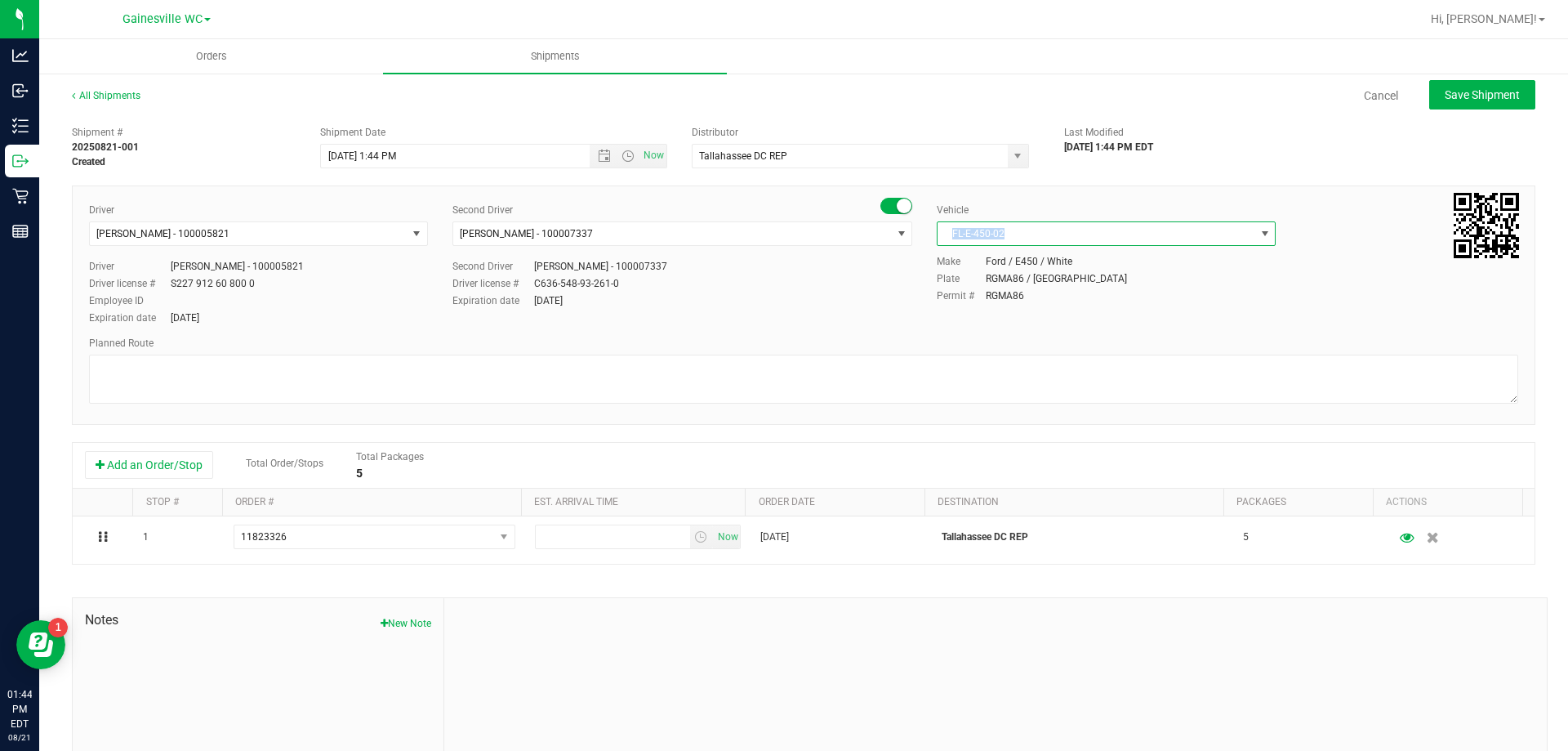
drag, startPoint x: 1005, startPoint y: 231, endPoint x: 927, endPoint y: 231, distance: 78.0
click at [927, 231] on div "Vehicle FL-E-450-02 Select Vehicle BT Vehicle FL-CHEROKEE-02 FL-E-450-01 FL-E-4…" at bounding box center [1105, 228] width 363 height 52
click at [1076, 312] on div "Driver [PERSON_NAME] - 100005821 Select Driver [PERSON_NAME] - 100006559 [PERSO…" at bounding box center [803, 265] width 1454 height 125
click at [1254, 234] on span "select" at bounding box center [1264, 233] width 20 height 22
click at [1017, 262] on li "BT Vehicle" at bounding box center [1098, 261] width 334 height 24
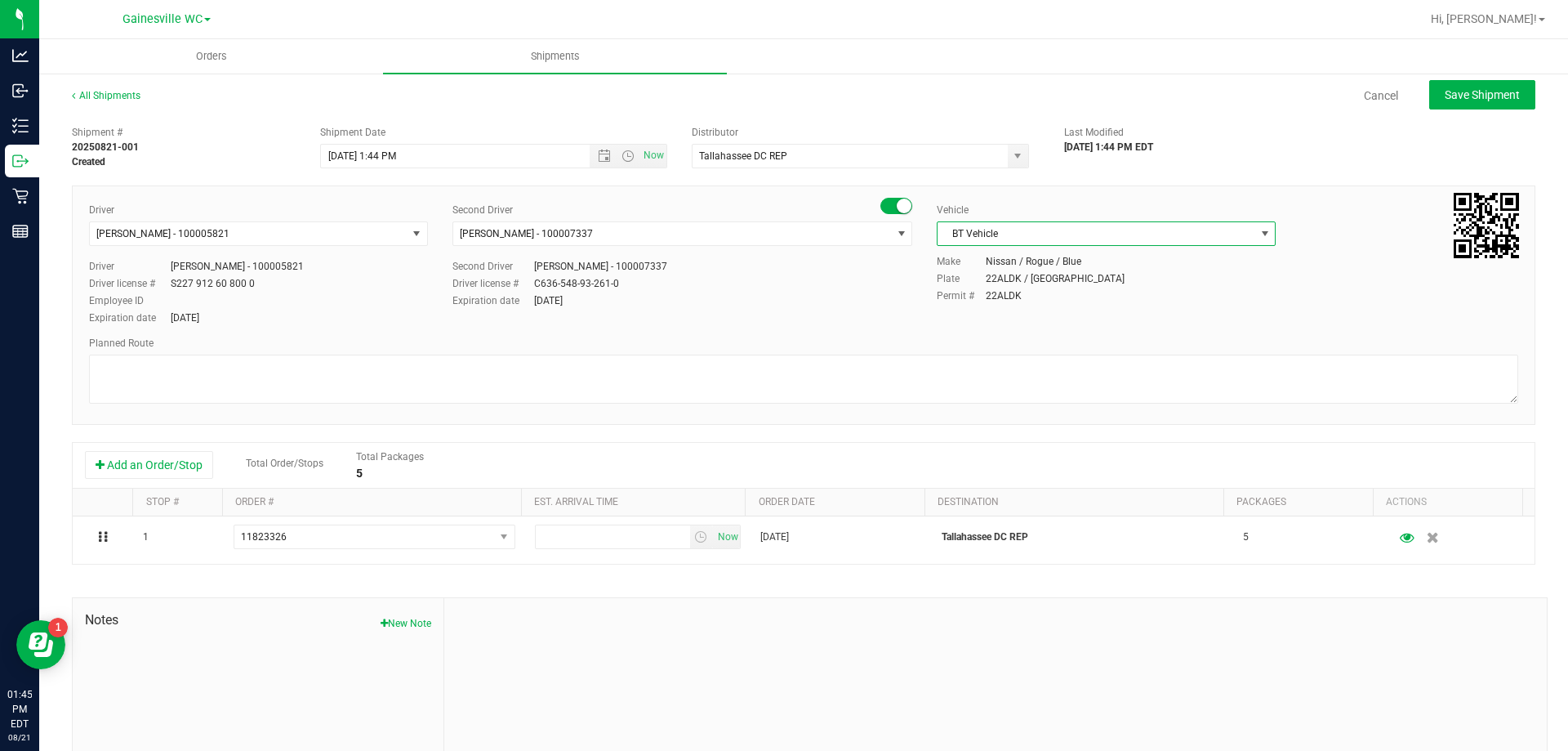
click at [1258, 235] on span "select" at bounding box center [1264, 233] width 13 height 13
click at [1086, 343] on li "FL-E-450-02" at bounding box center [1098, 334] width 334 height 24
click at [1445, 98] on span "Save Shipment" at bounding box center [1482, 94] width 75 height 13
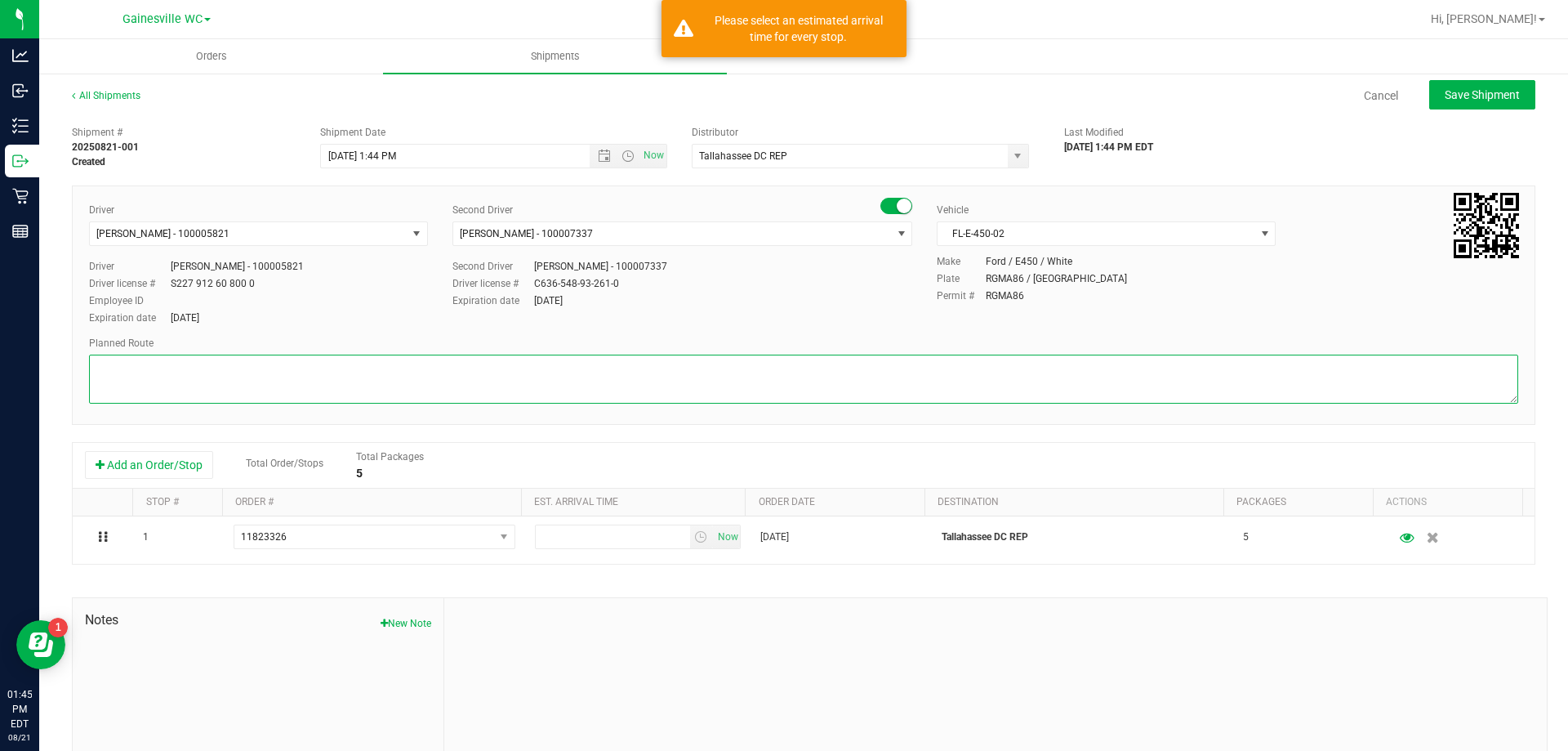
click at [342, 371] on textarea at bounding box center [803, 379] width 1430 height 49
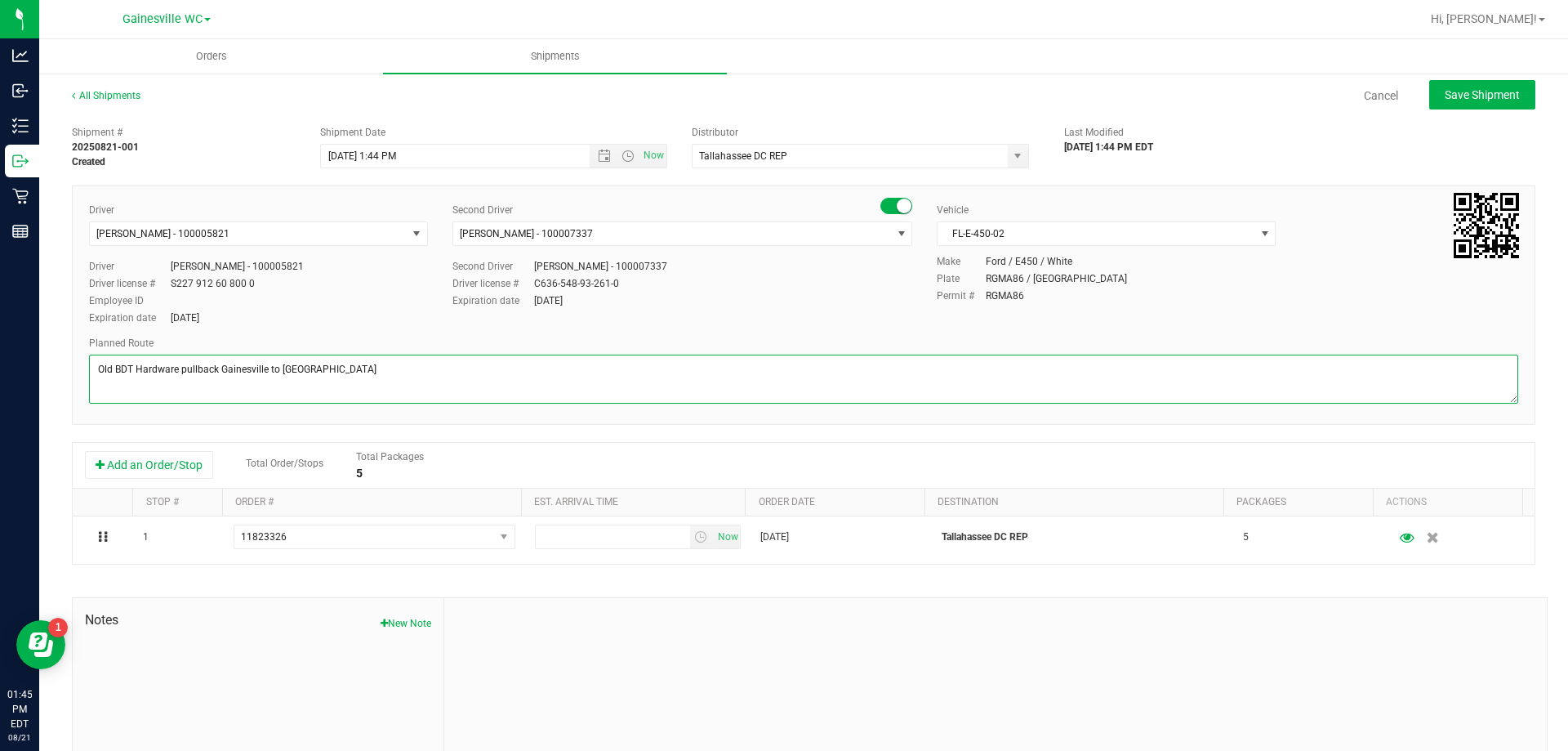
type textarea "Old BDT Hardware pullback Gainesville to [GEOGRAPHIC_DATA]"
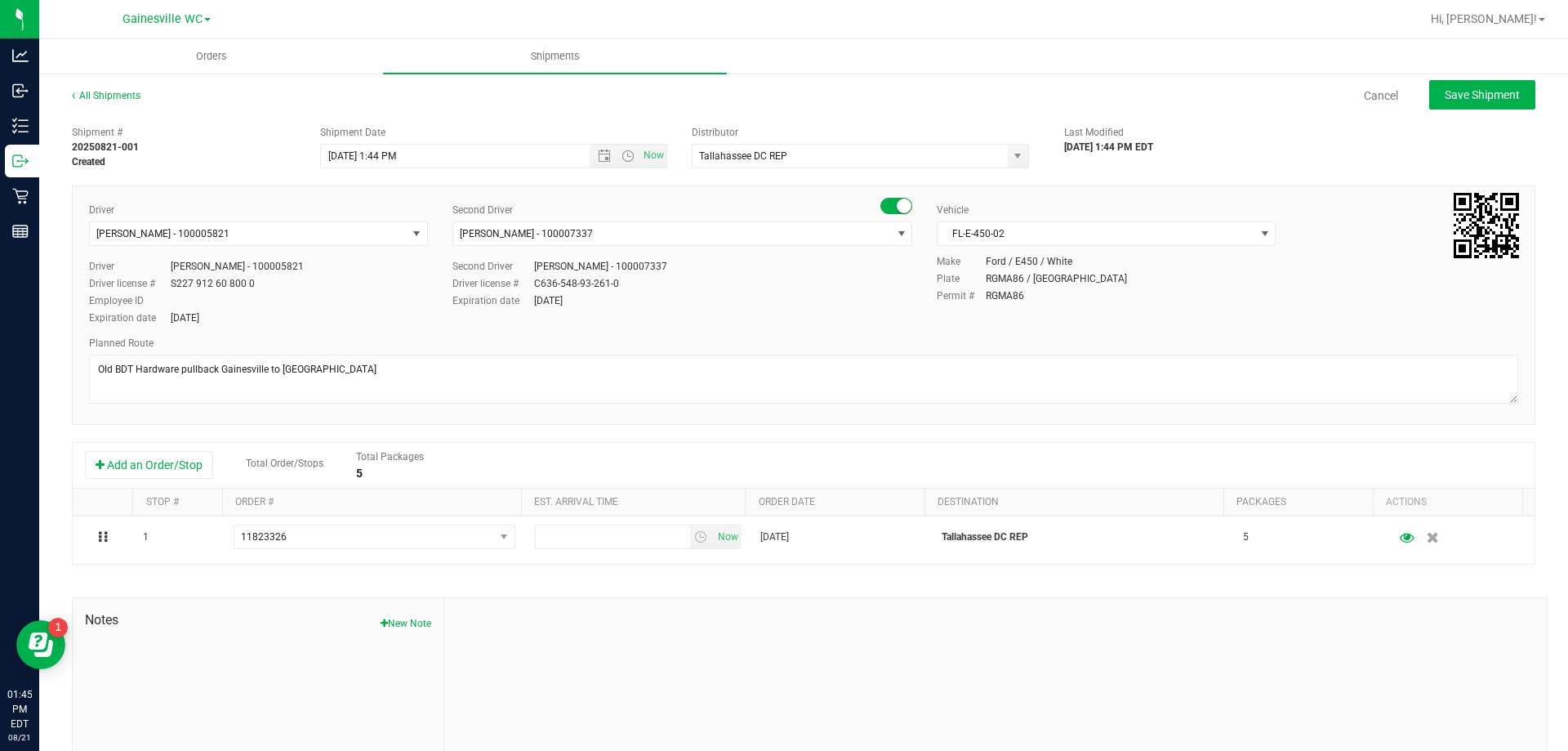
click at [953, 632] on div at bounding box center [995, 707] width 1102 height 219
click at [950, 443] on div "Add an Order/Stop Total Order/Stops Total Packages 5" at bounding box center [803, 466] width 1462 height 46
click at [1466, 96] on span "Save Shipment" at bounding box center [1482, 94] width 75 height 13
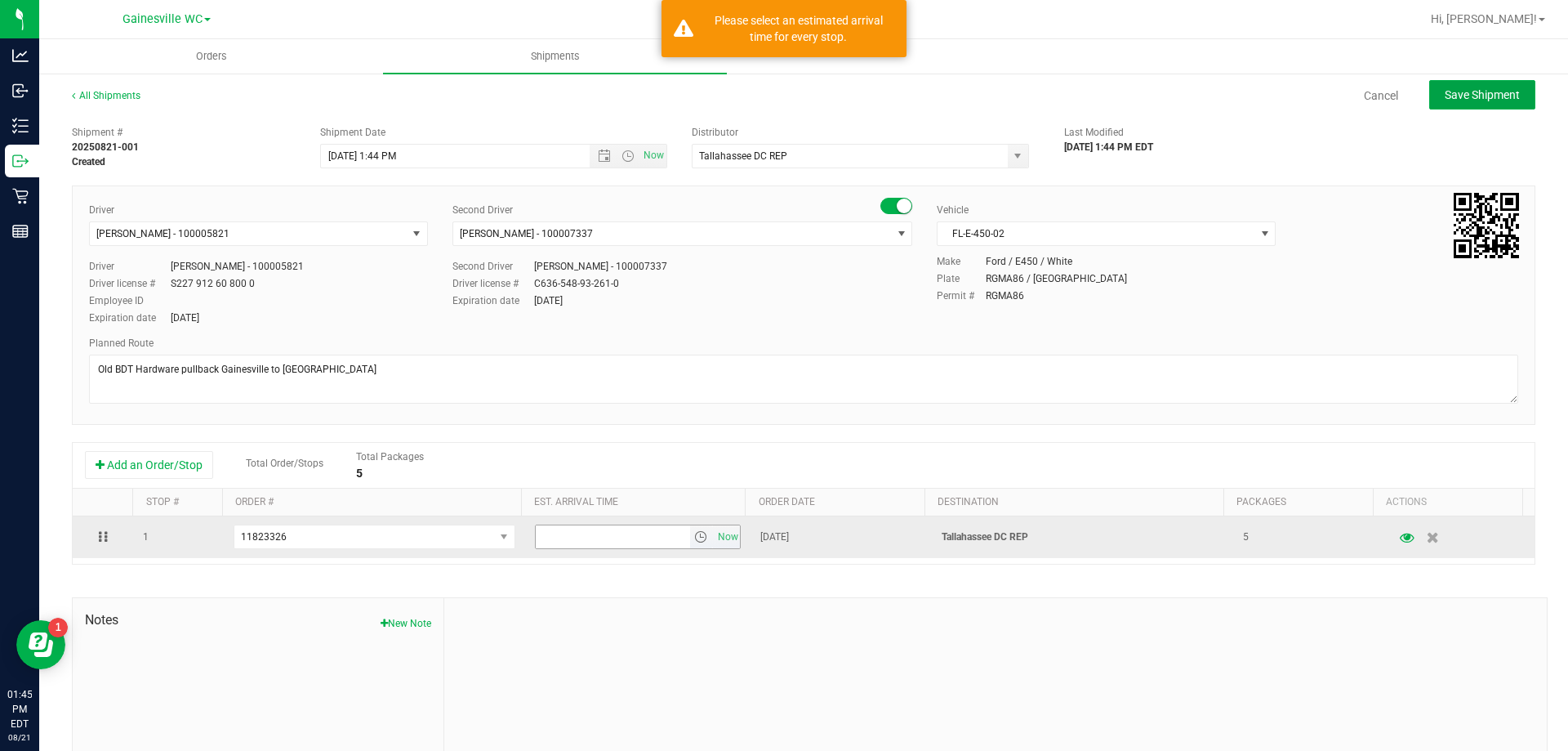
click at [696, 540] on span "select" at bounding box center [700, 536] width 13 height 13
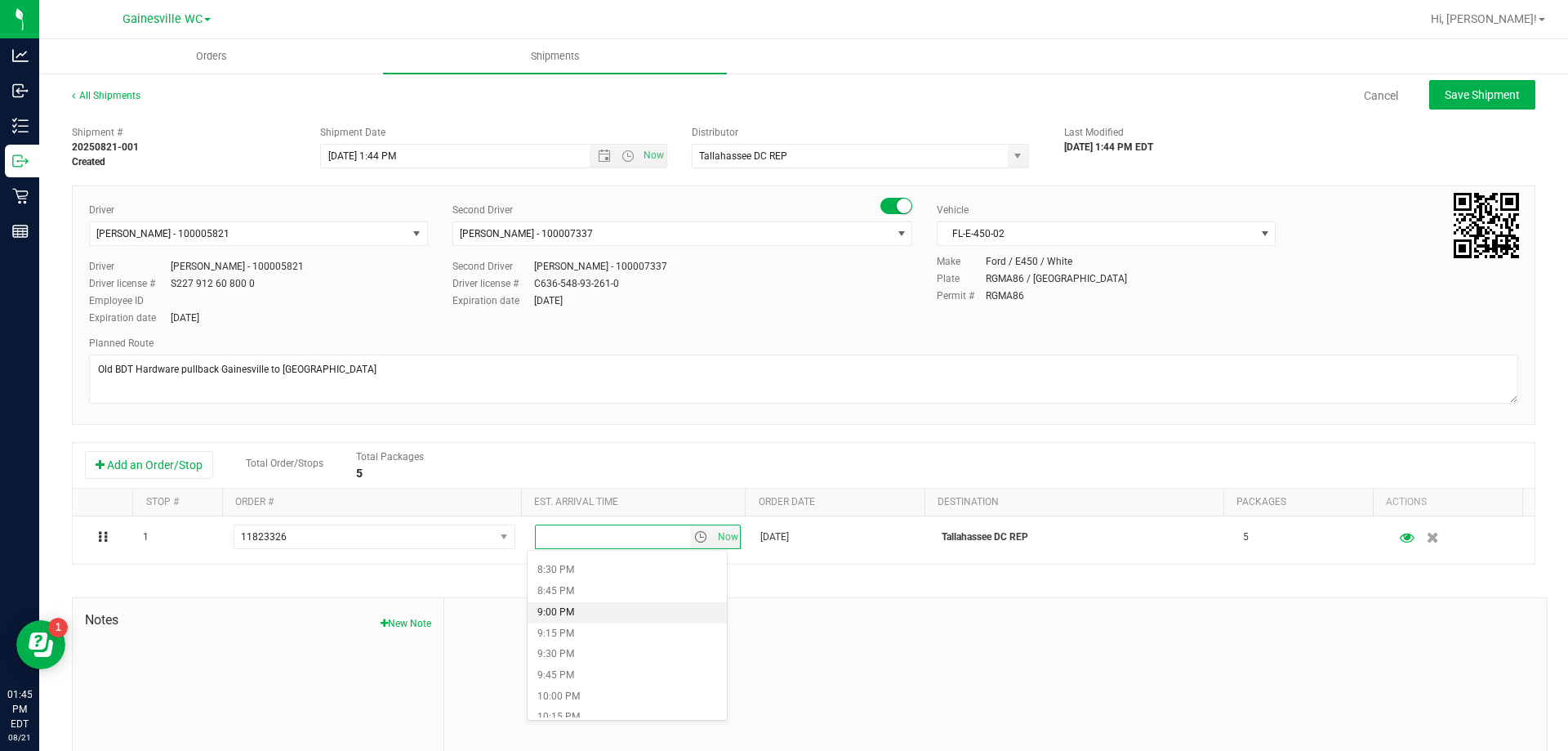
scroll to position [1553, 0]
click at [625, 610] on li "7:00 PM" at bounding box center [627, 608] width 200 height 21
click at [1449, 94] on span "Save Shipment" at bounding box center [1482, 94] width 75 height 13
type input "[DATE] 5:44 PM"
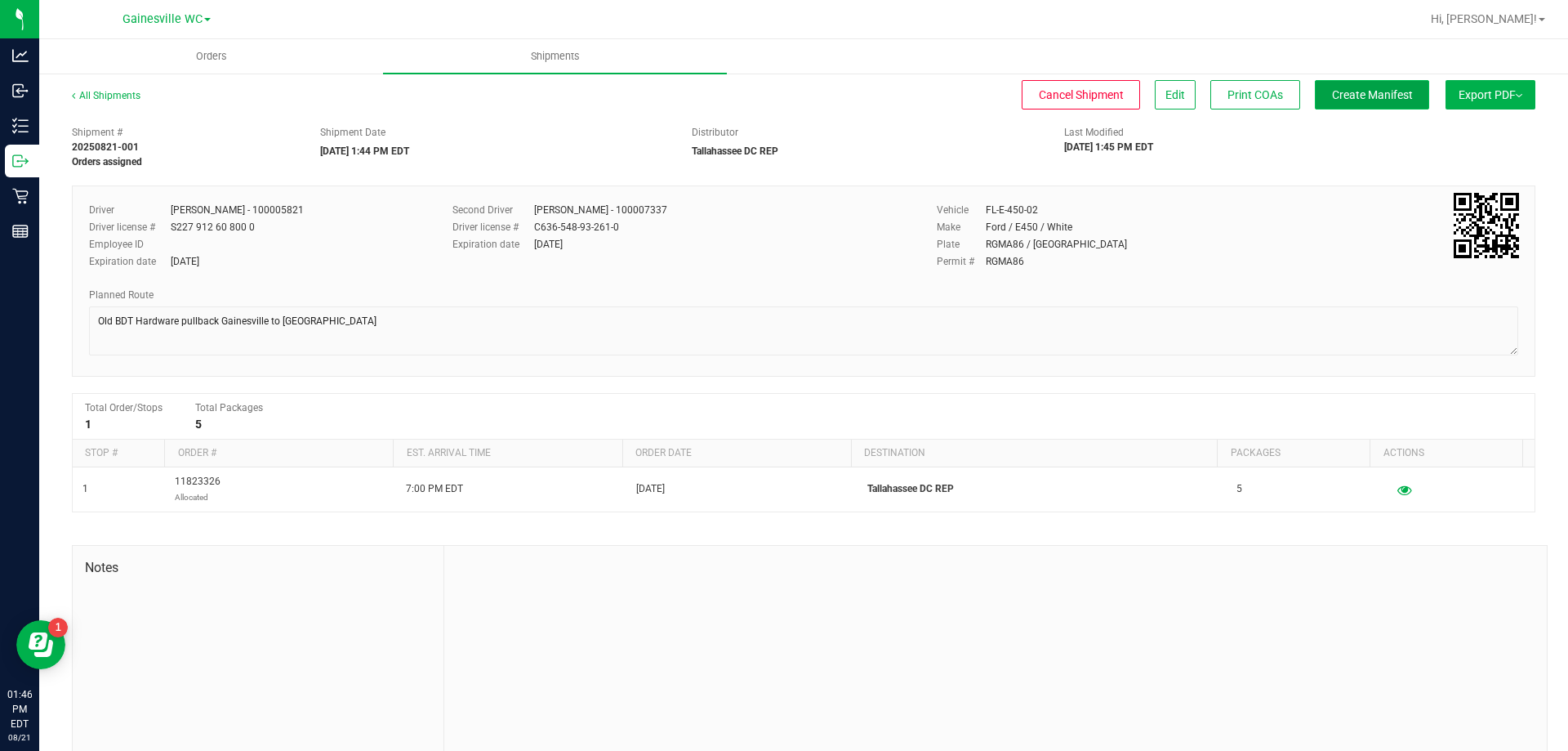
click at [1370, 95] on span "Create Manifest" at bounding box center [1372, 94] width 81 height 13
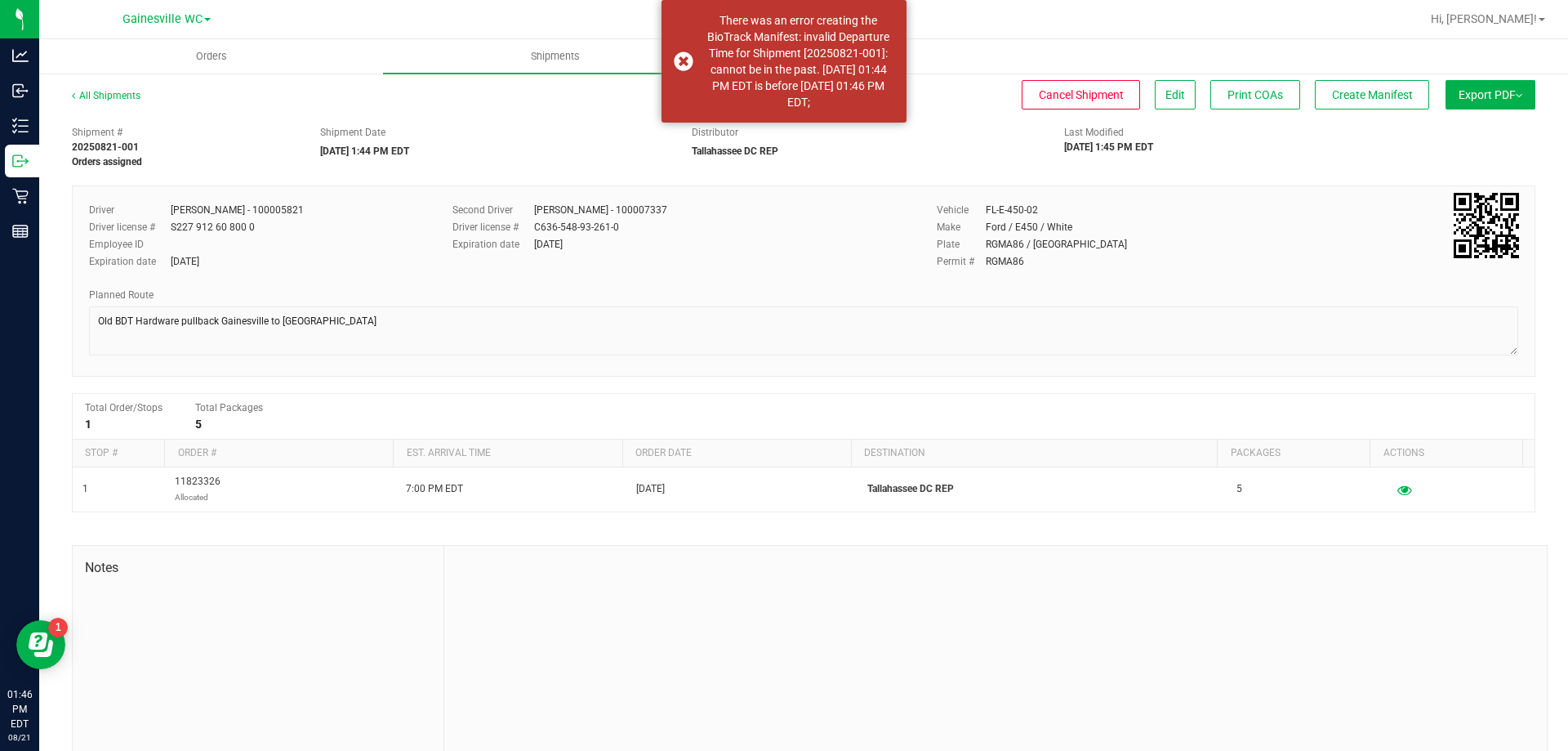
click at [1486, 95] on button "Export PDF" at bounding box center [1491, 94] width 90 height 29
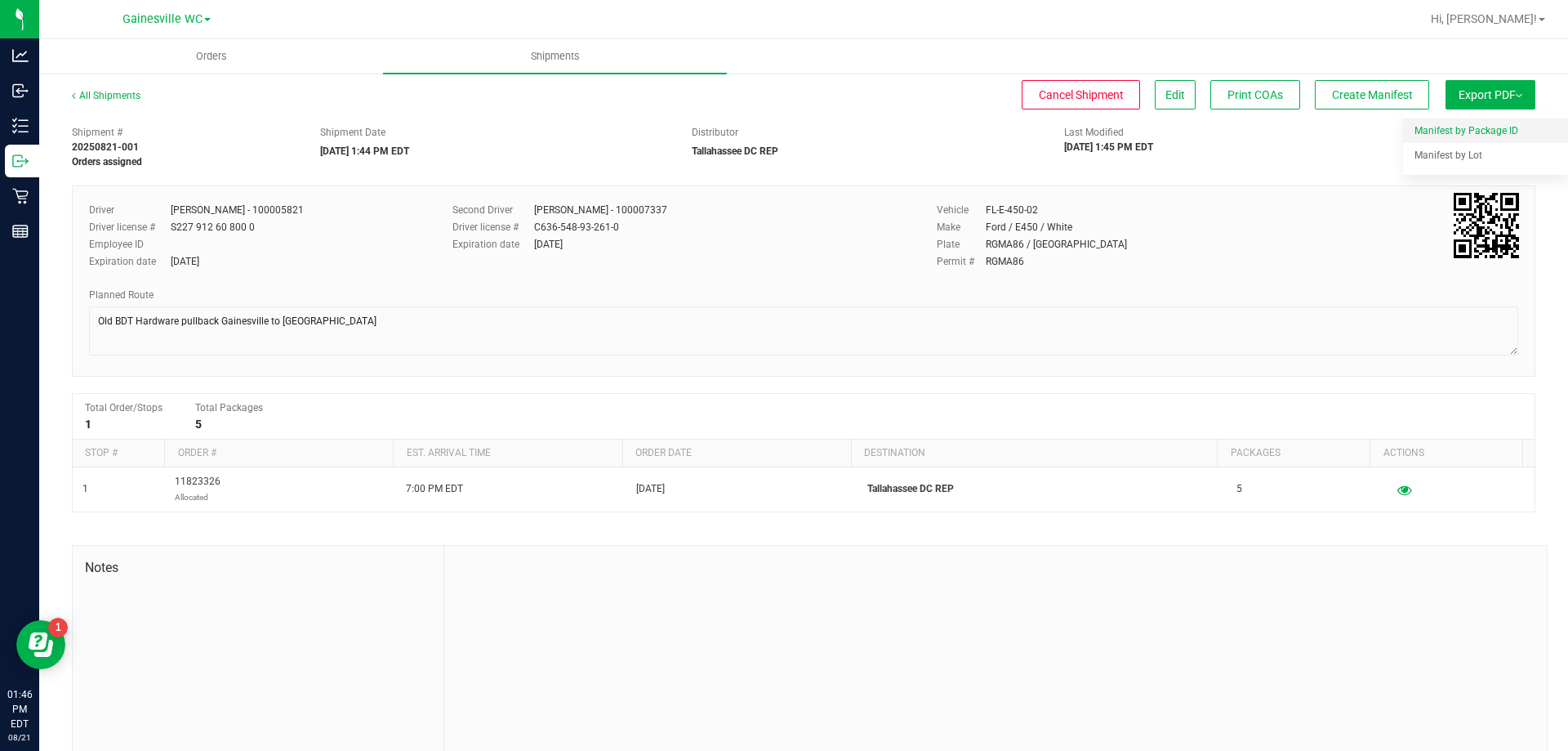
click at [1472, 131] on span "Manifest by Package ID" at bounding box center [1467, 131] width 104 height 12
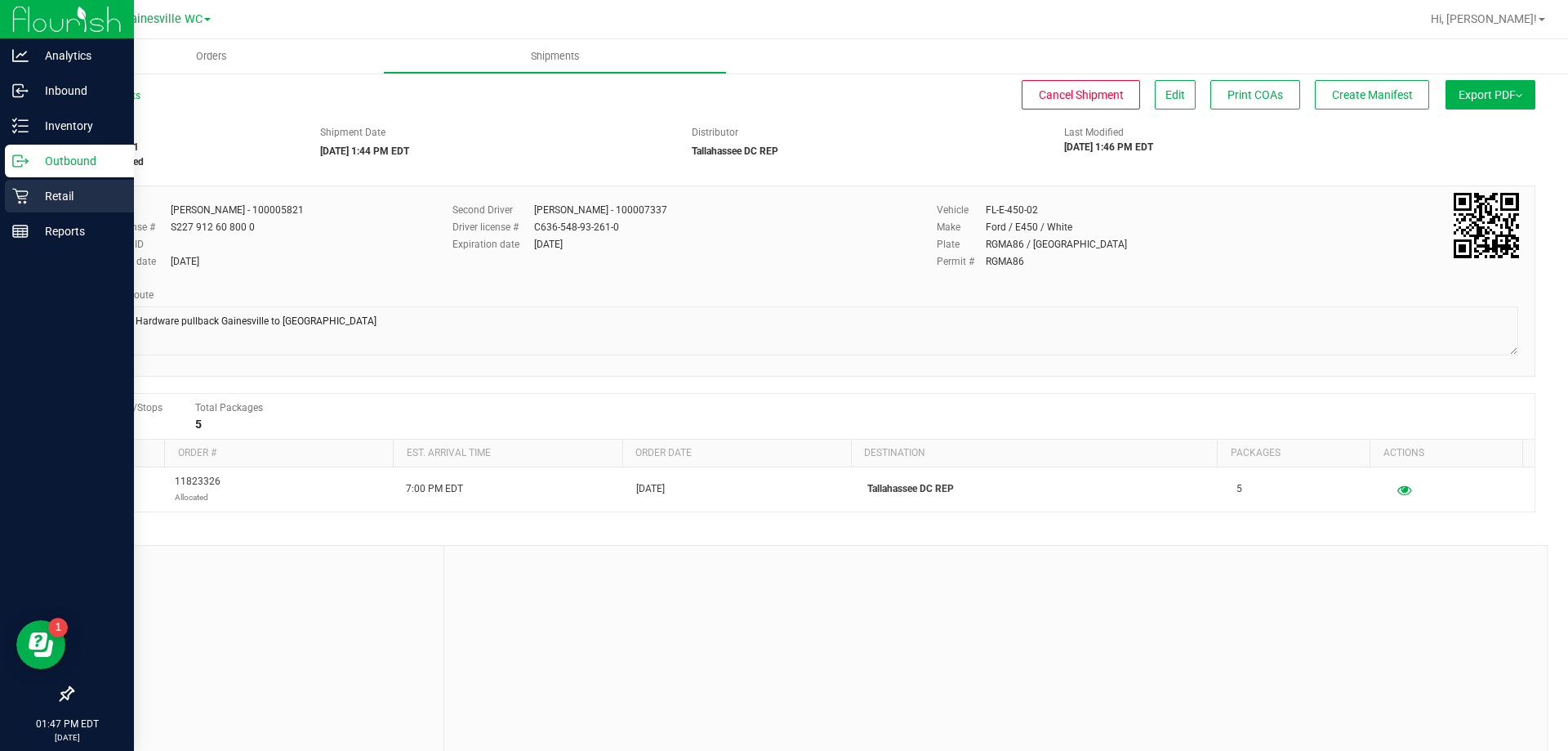
click at [48, 195] on p "Retail" at bounding box center [77, 196] width 98 height 19
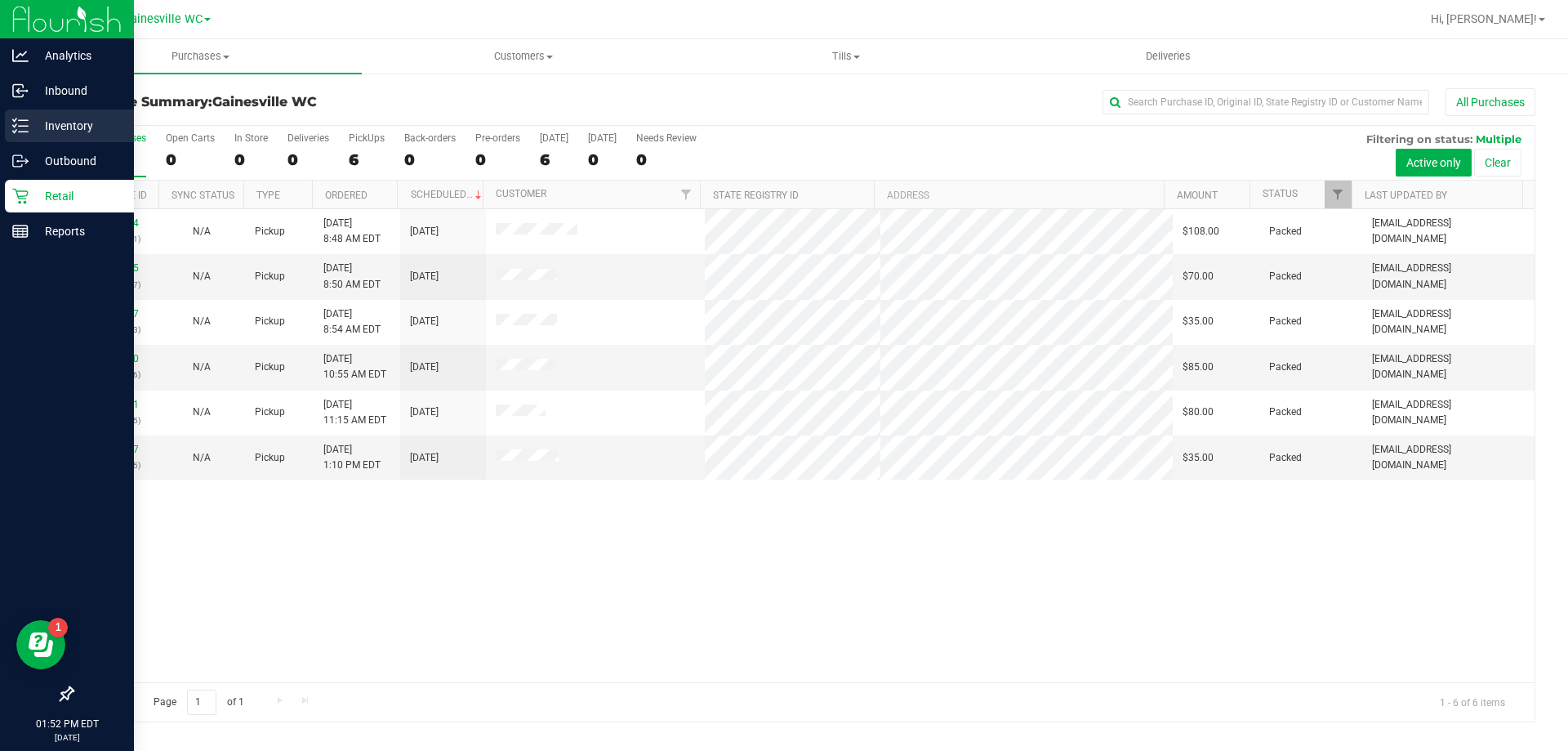
click at [47, 134] on p "Inventory" at bounding box center [77, 126] width 98 height 19
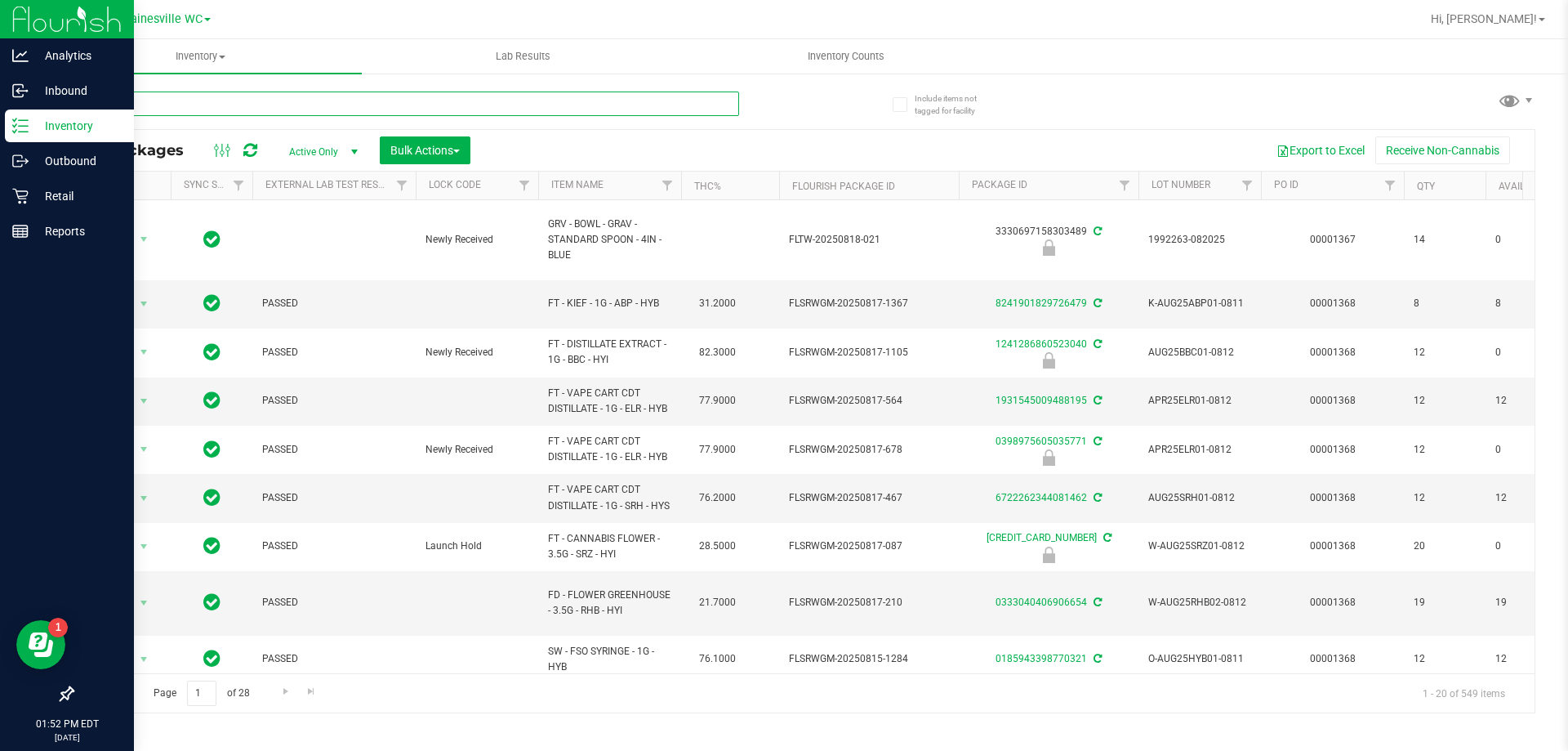
click at [220, 106] on input "text" at bounding box center [405, 103] width 667 height 24
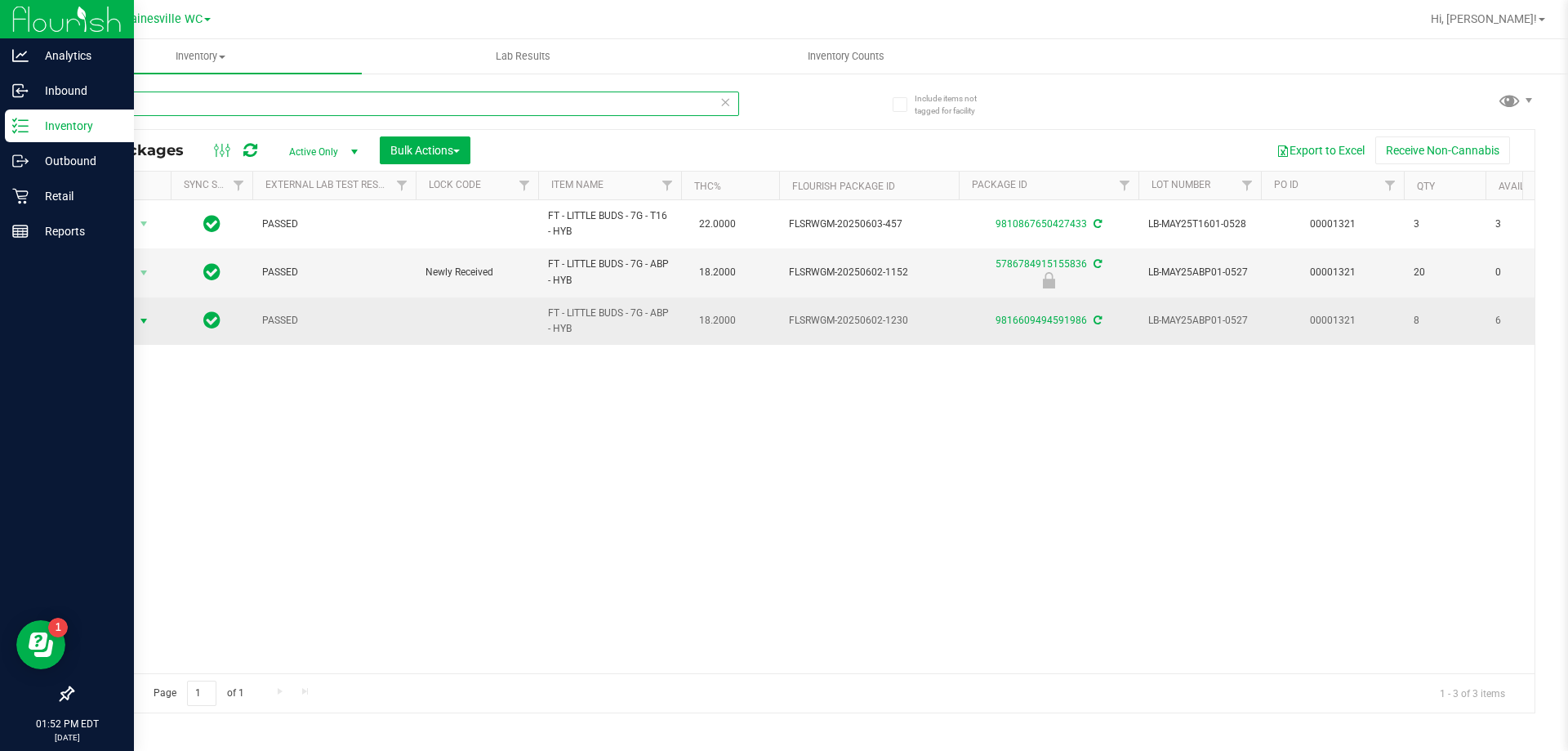
type input "little"
click at [144, 317] on span "select" at bounding box center [143, 320] width 13 height 13
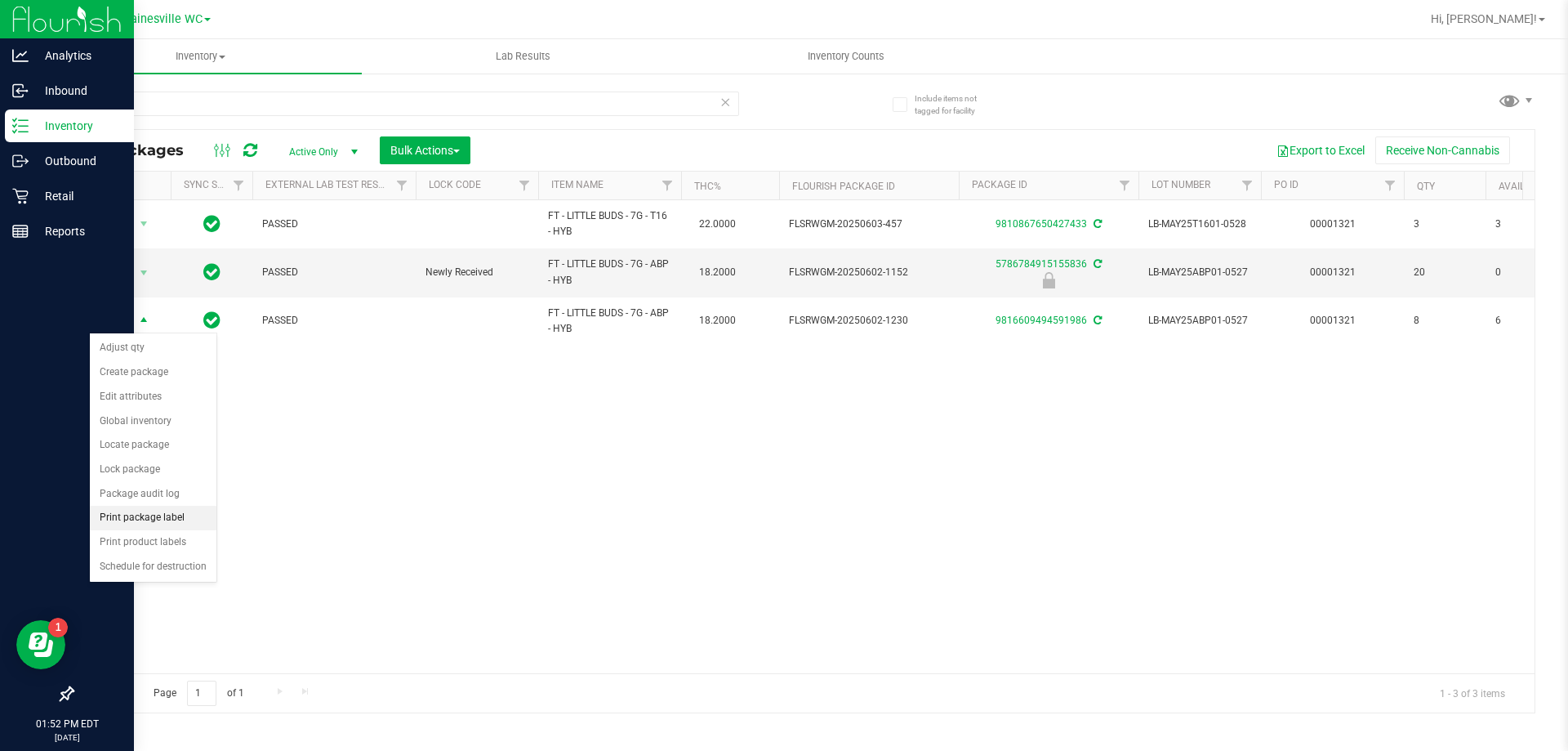
click at [118, 519] on li "Print package label" at bounding box center [153, 517] width 127 height 24
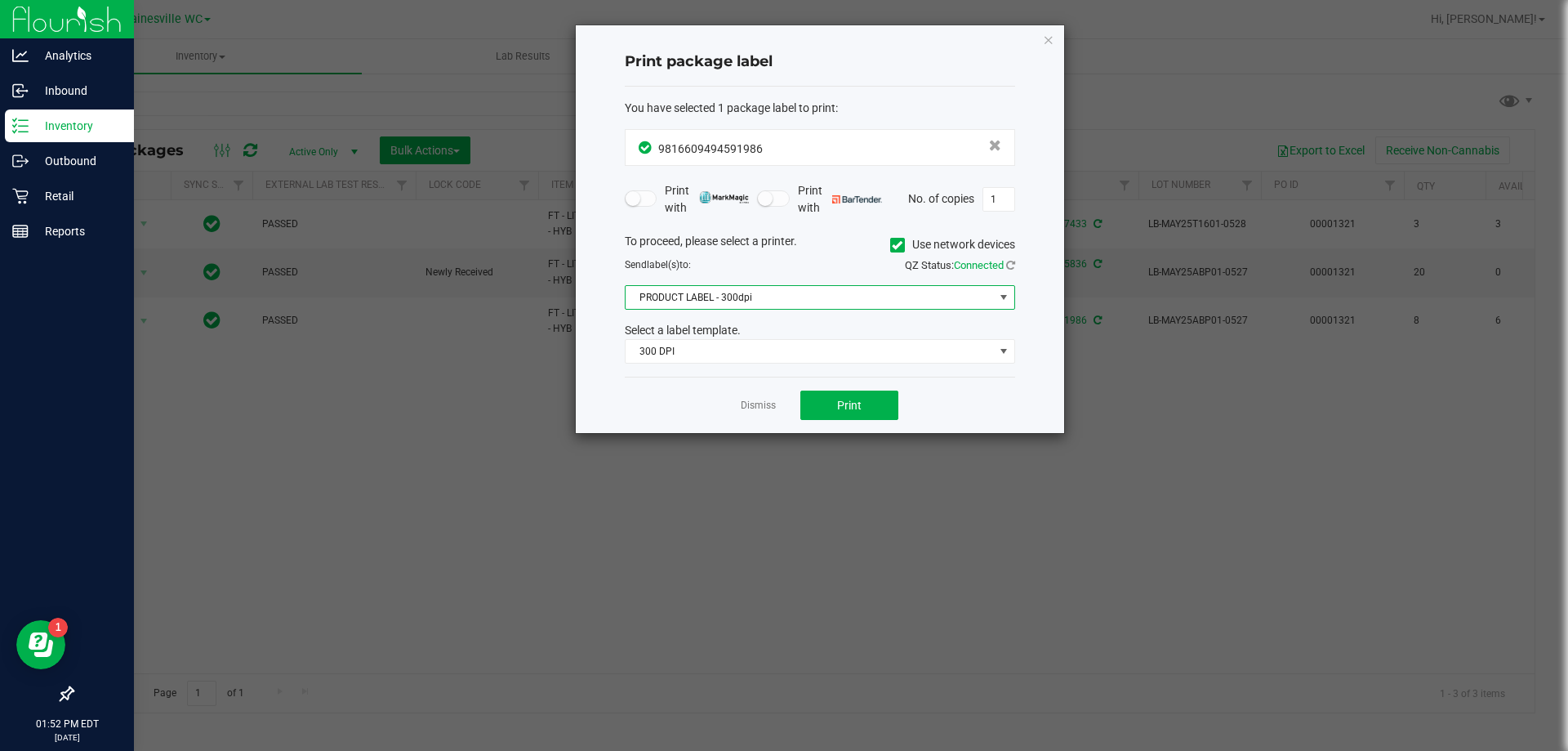
click at [770, 297] on span "PRODUCT LABEL - 300dpi" at bounding box center [809, 297] width 368 height 22
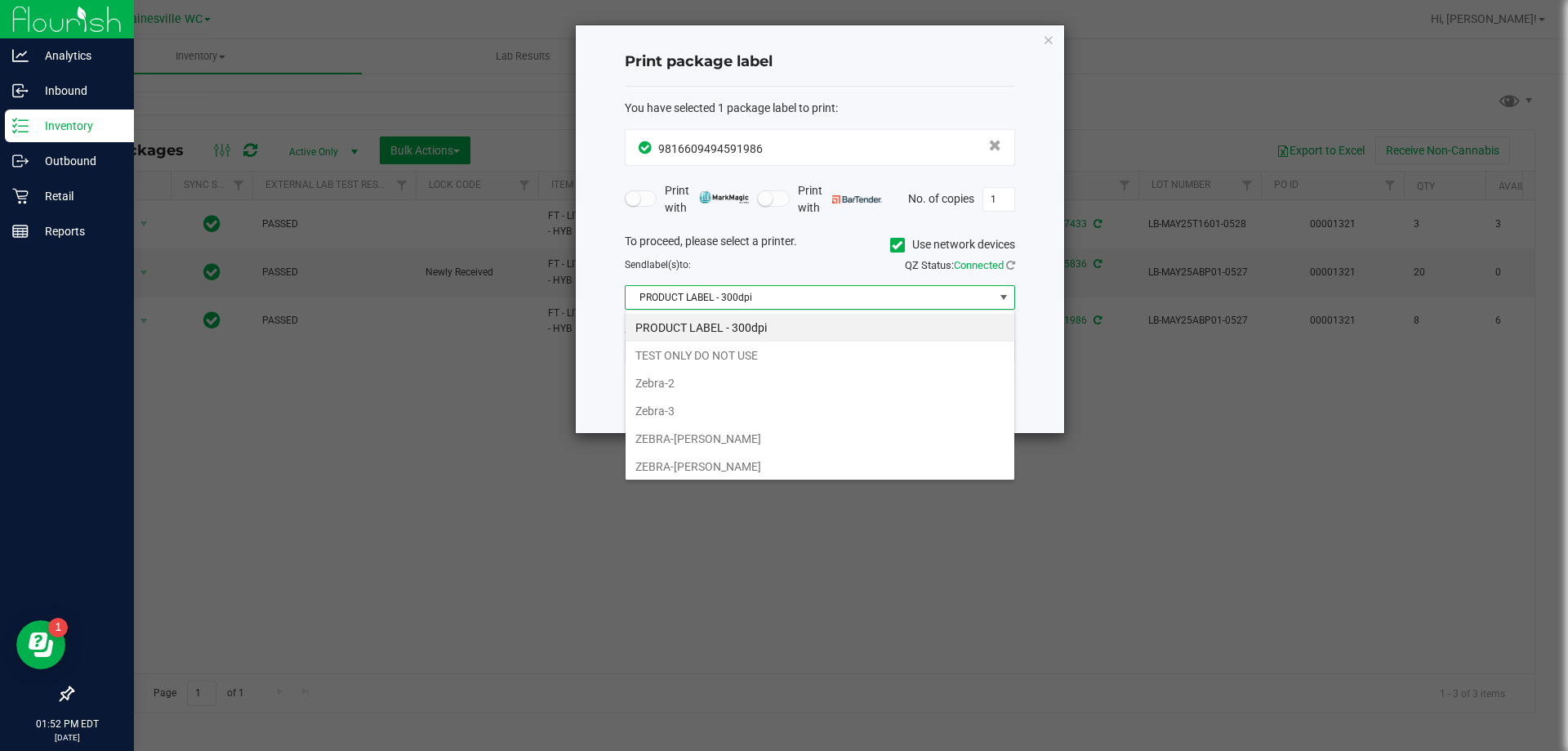
scroll to position [24, 391]
click at [714, 384] on li "Zebra-2" at bounding box center [819, 383] width 389 height 28
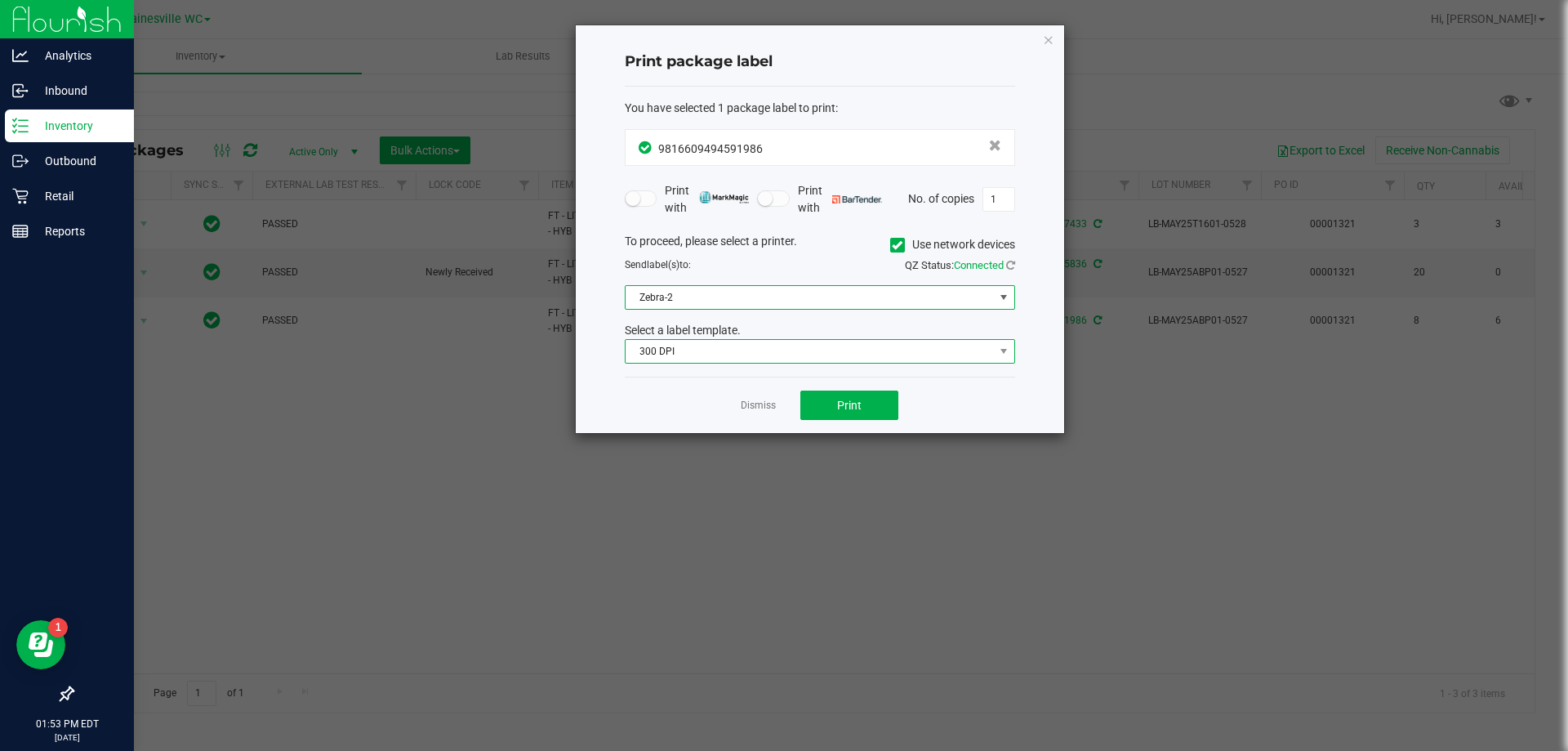
click at [733, 358] on span "300 DPI" at bounding box center [809, 351] width 368 height 22
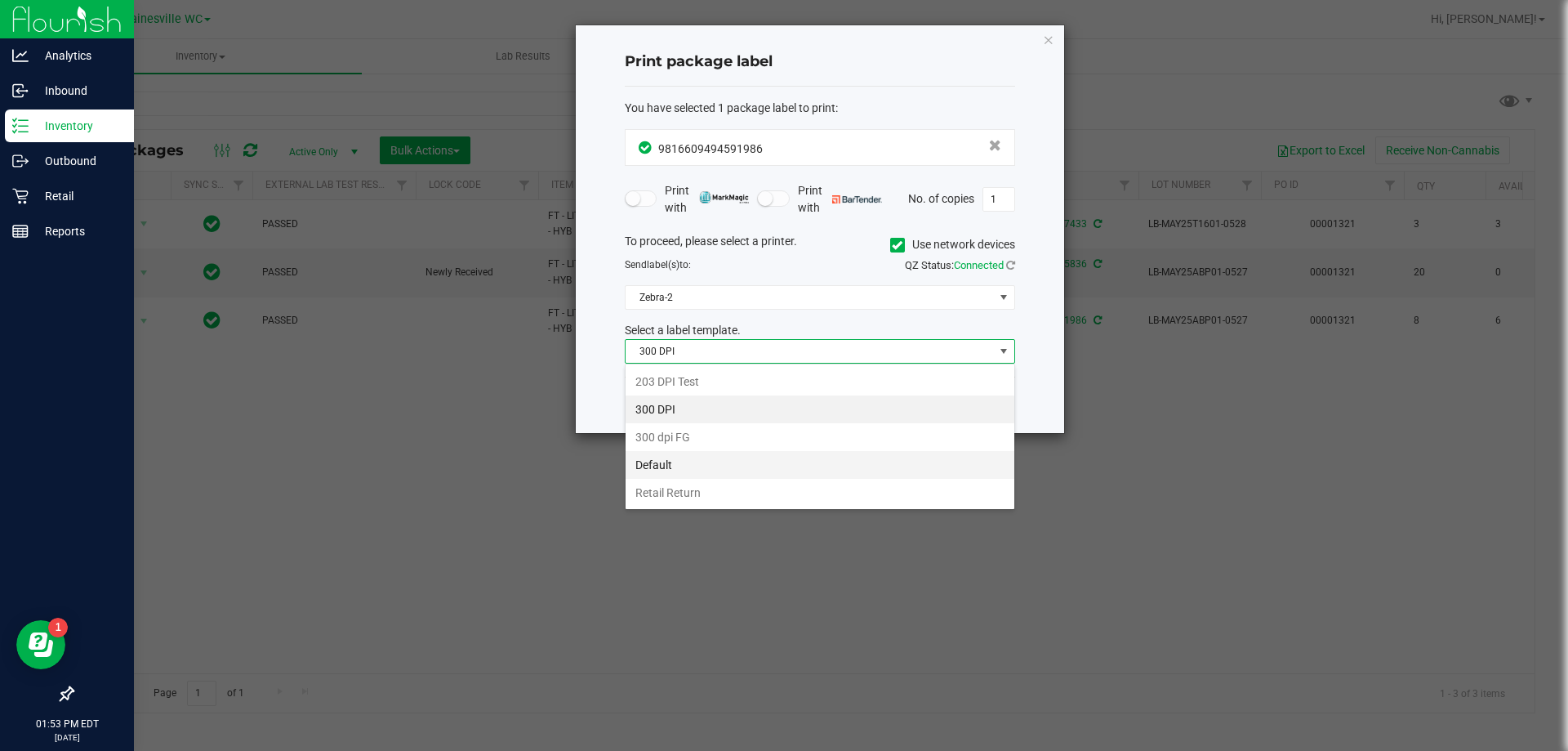
click at [691, 468] on li "Default" at bounding box center [819, 465] width 389 height 28
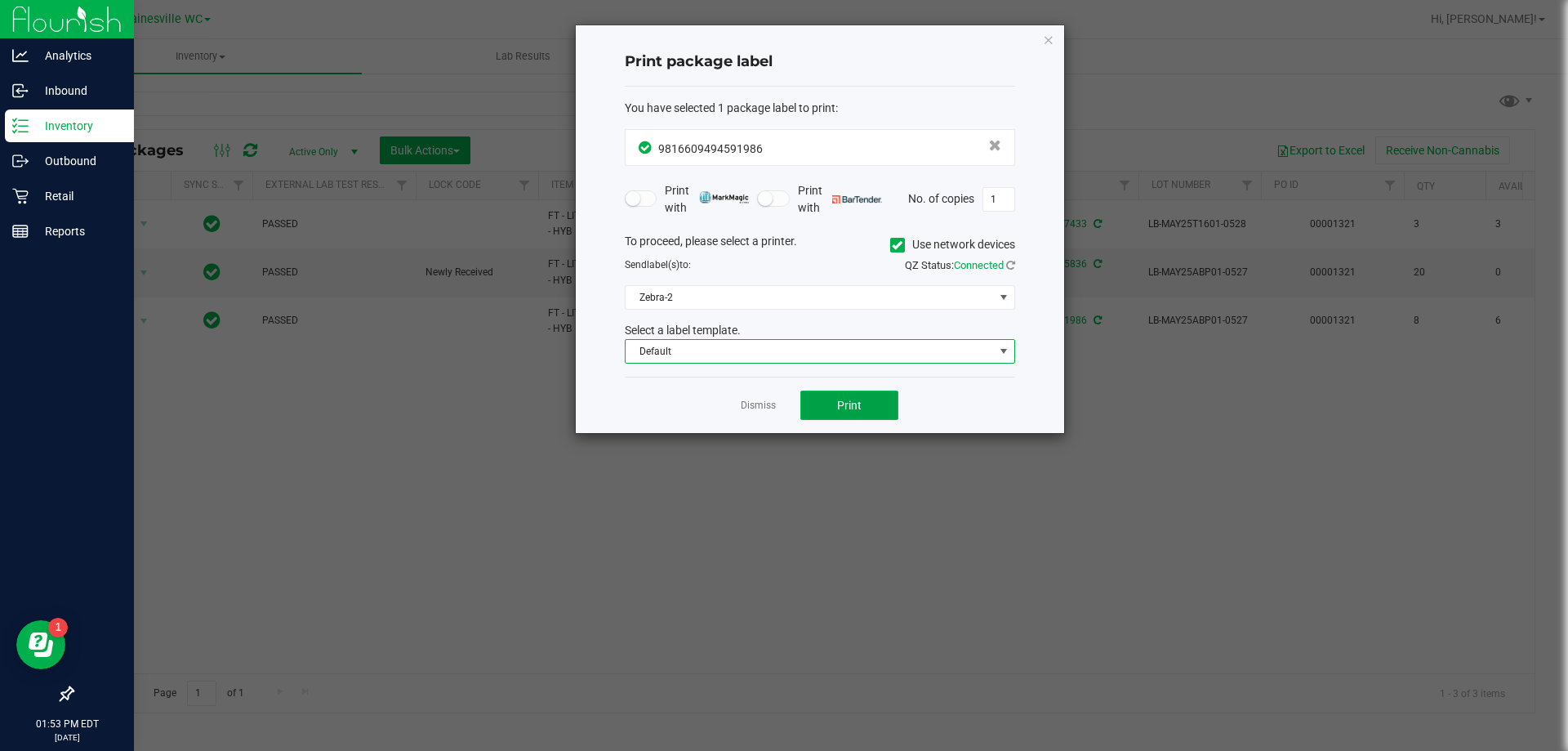
click at [854, 405] on span "Print" at bounding box center [849, 404] width 24 height 13
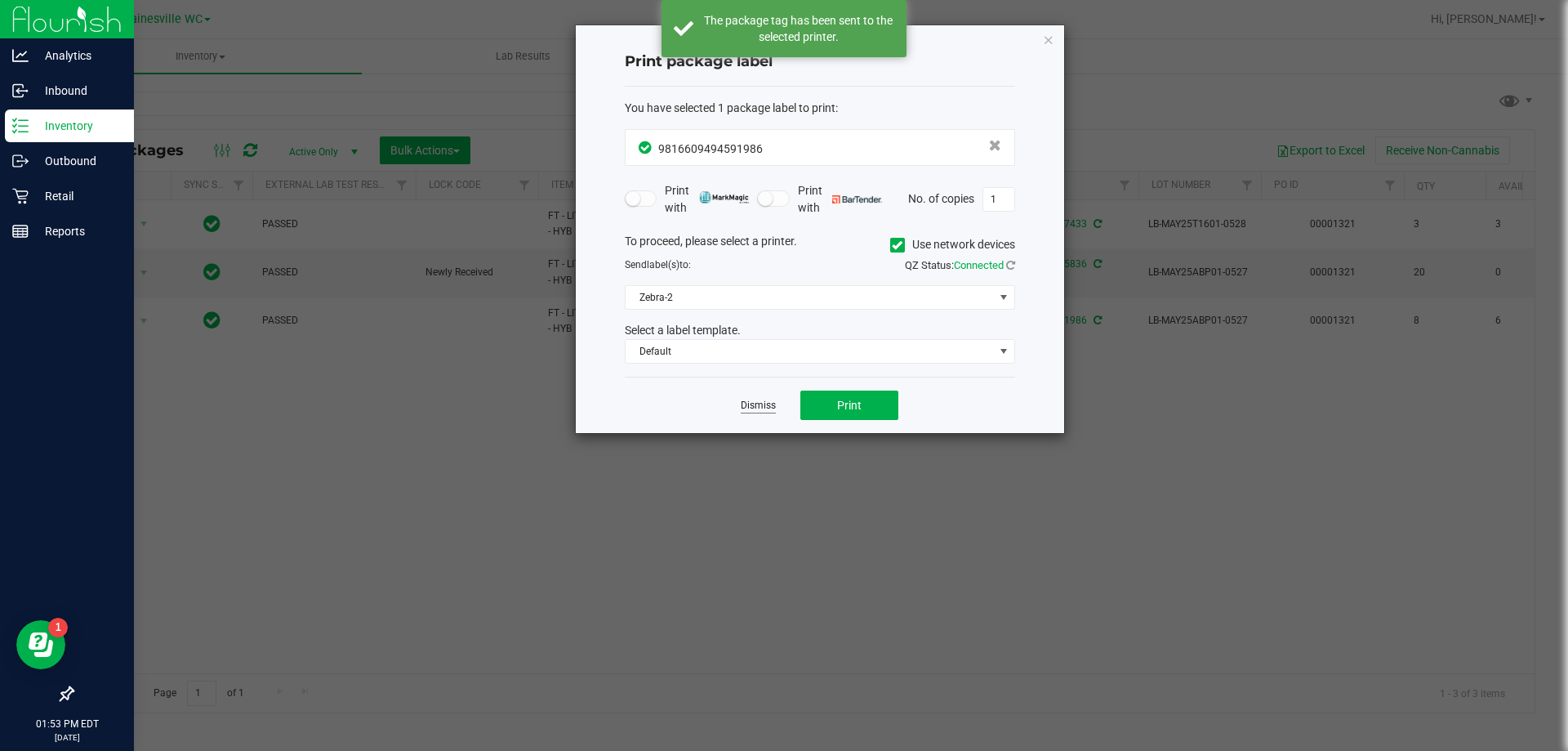
click at [761, 408] on link "Dismiss" at bounding box center [759, 405] width 35 height 14
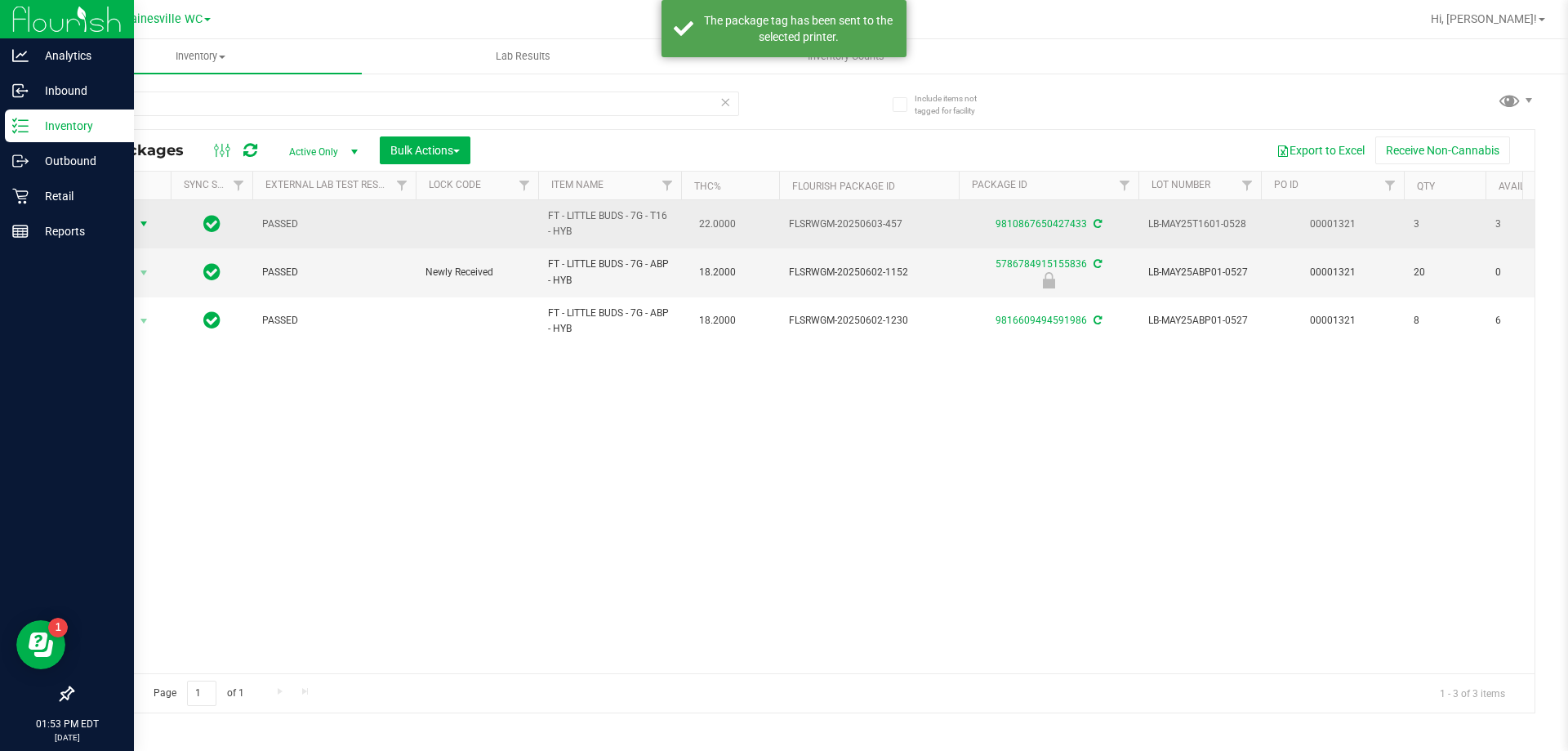
click at [144, 225] on span "select" at bounding box center [143, 223] width 13 height 13
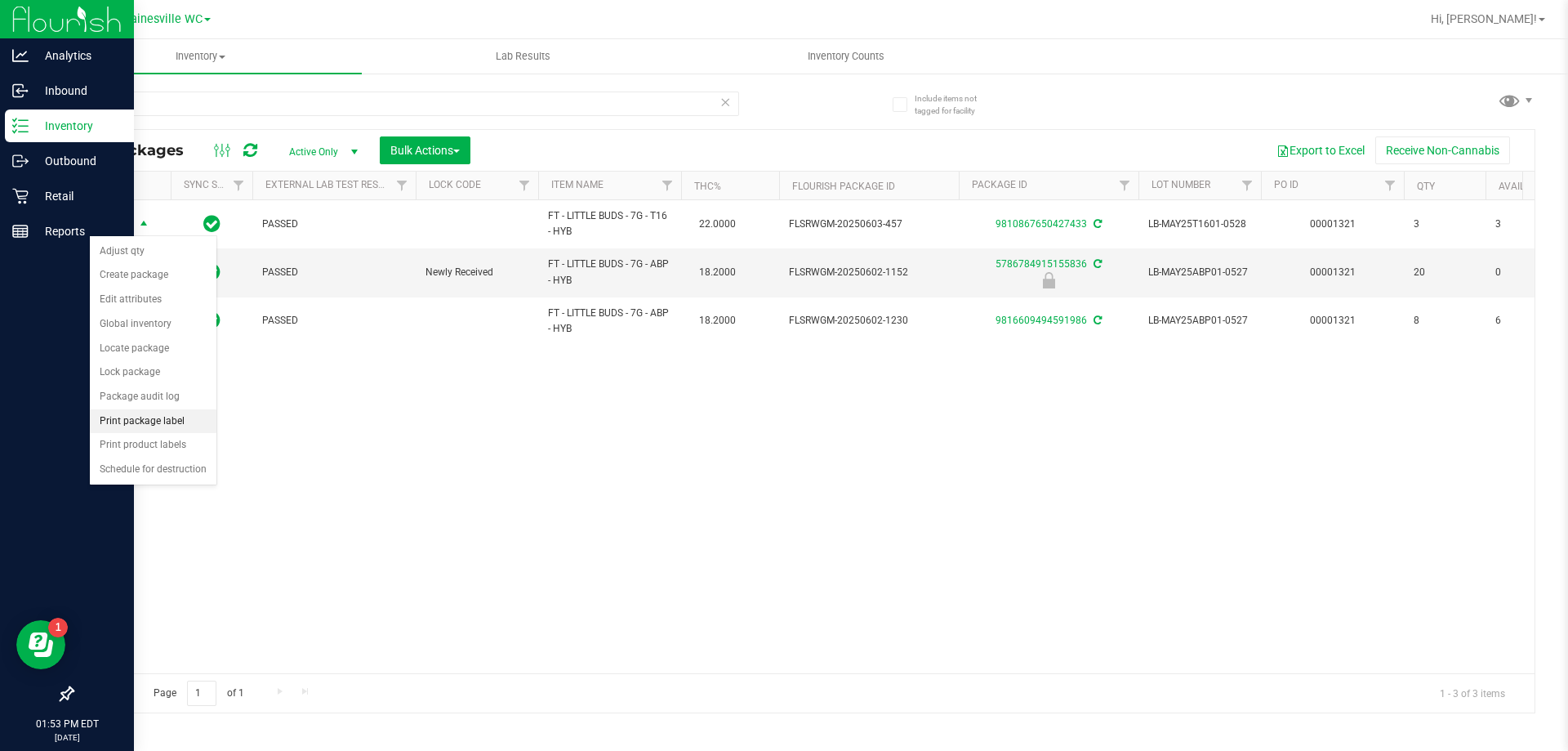
click at [129, 427] on li "Print package label" at bounding box center [153, 421] width 127 height 24
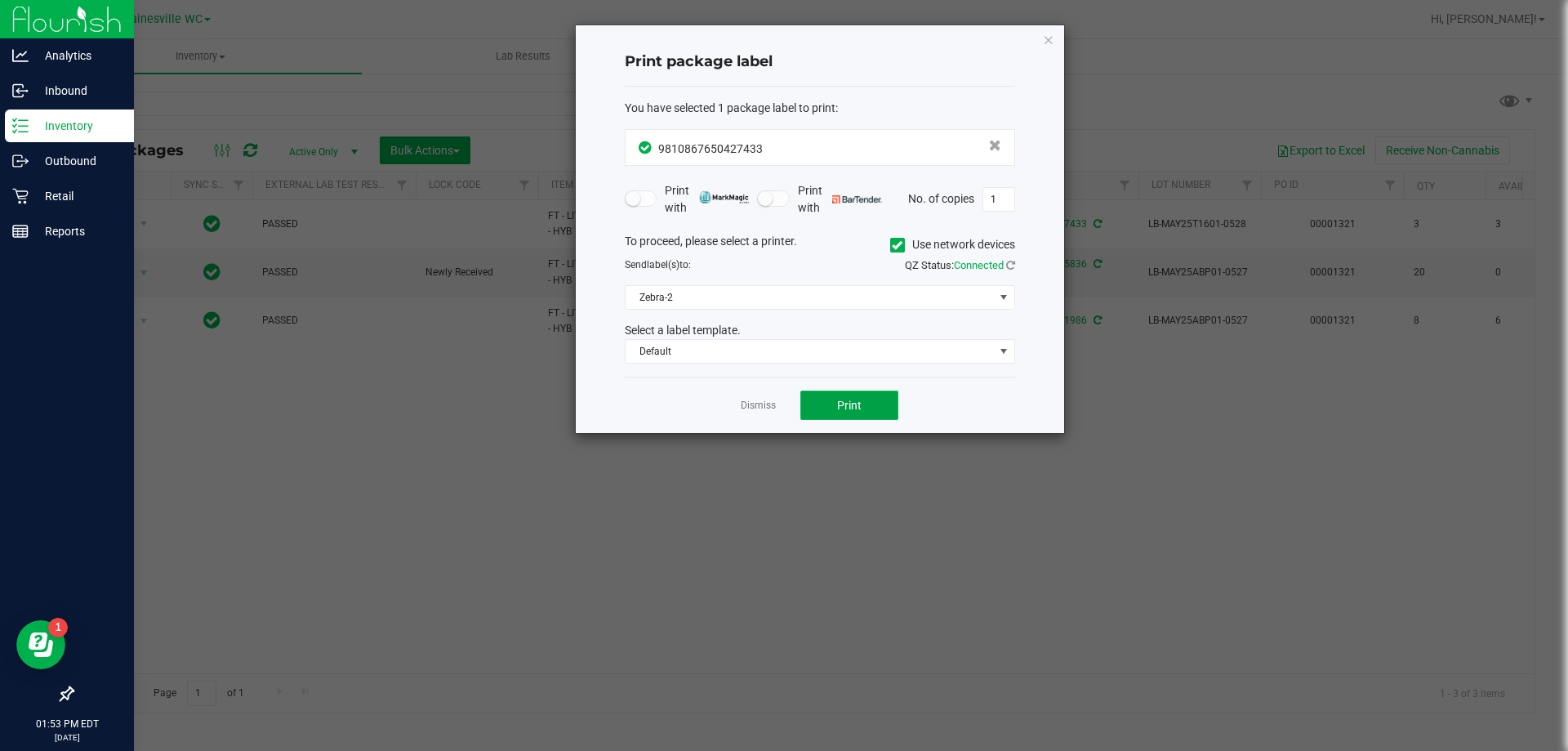
click at [819, 393] on button "Print" at bounding box center [849, 405] width 98 height 29
